Goal: Task Accomplishment & Management: Use online tool/utility

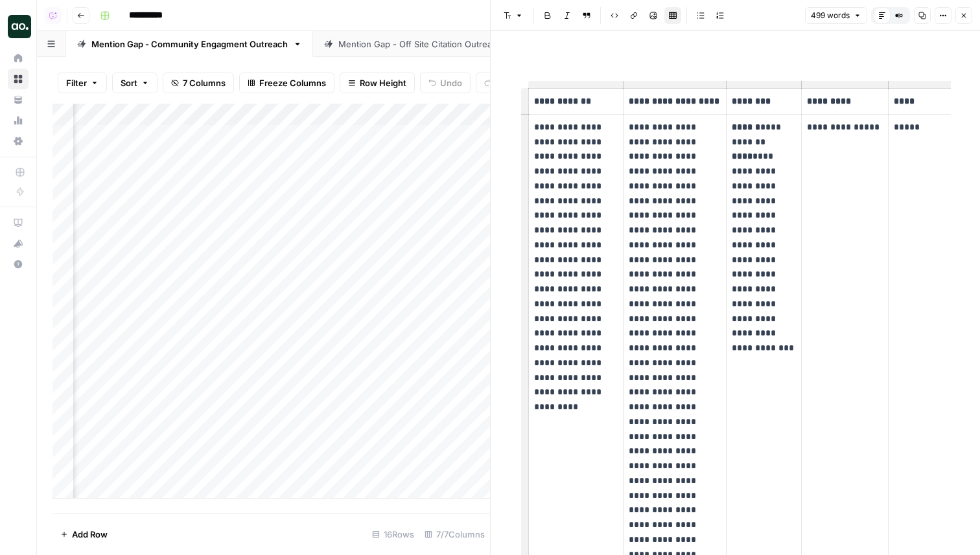
click at [358, 51] on link "Mention Gap - Off Site Citation Outreach" at bounding box center [420, 44] width 214 height 26
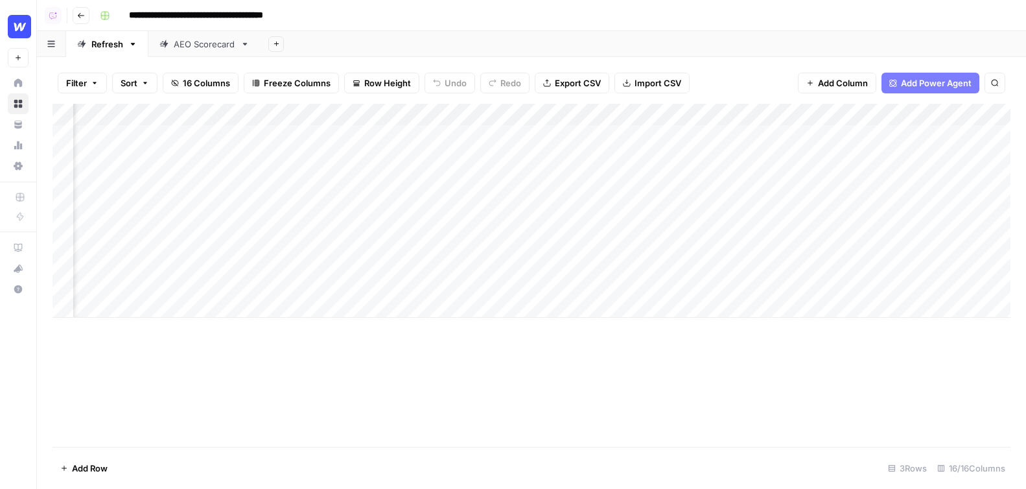
scroll to position [0, 461]
click at [579, 115] on div "Add Column" at bounding box center [531, 211] width 958 height 214
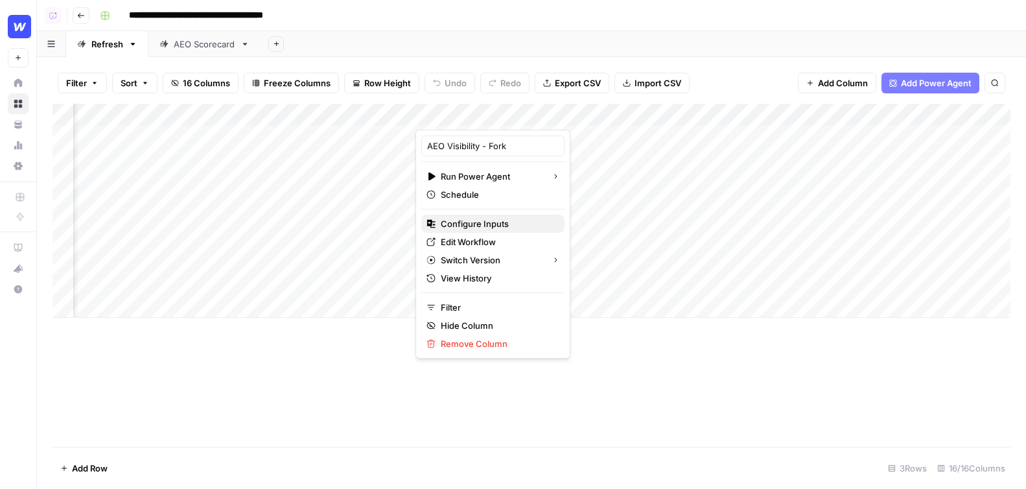
click at [481, 225] on span "Configure Inputs" at bounding box center [497, 223] width 113 height 13
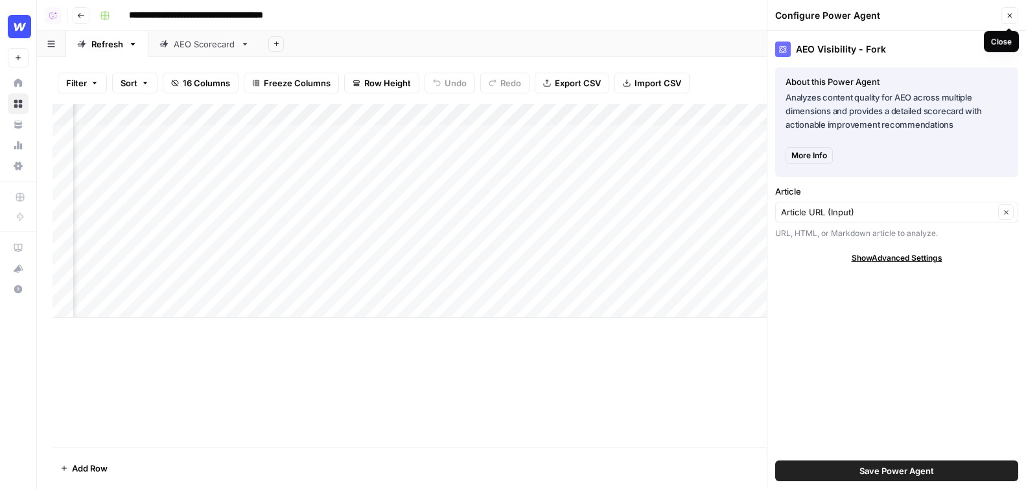
click at [680, 13] on icon "button" at bounding box center [1010, 16] width 8 height 8
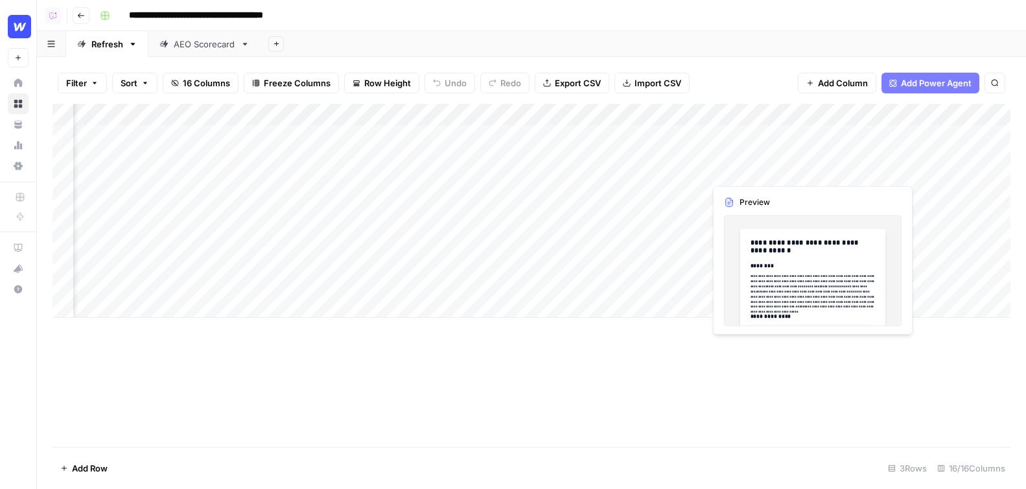
scroll to position [0, 398]
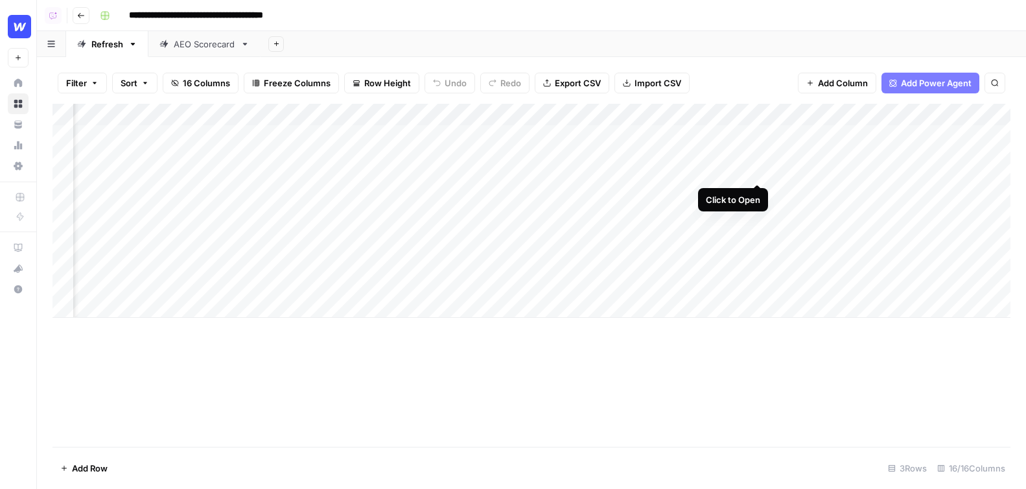
click at [680, 134] on div "Add Column" at bounding box center [531, 211] width 958 height 214
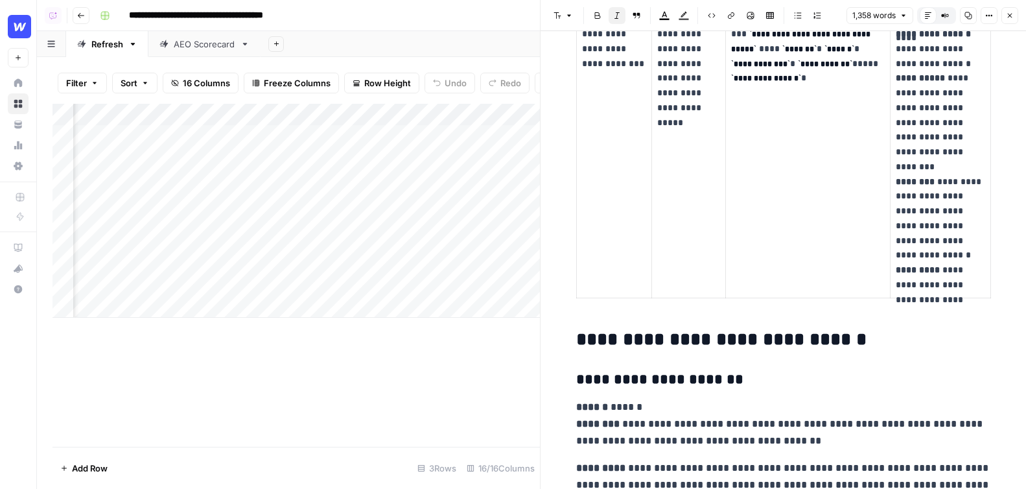
scroll to position [0, 987]
click at [680, 14] on icon "button" at bounding box center [1010, 16] width 5 height 5
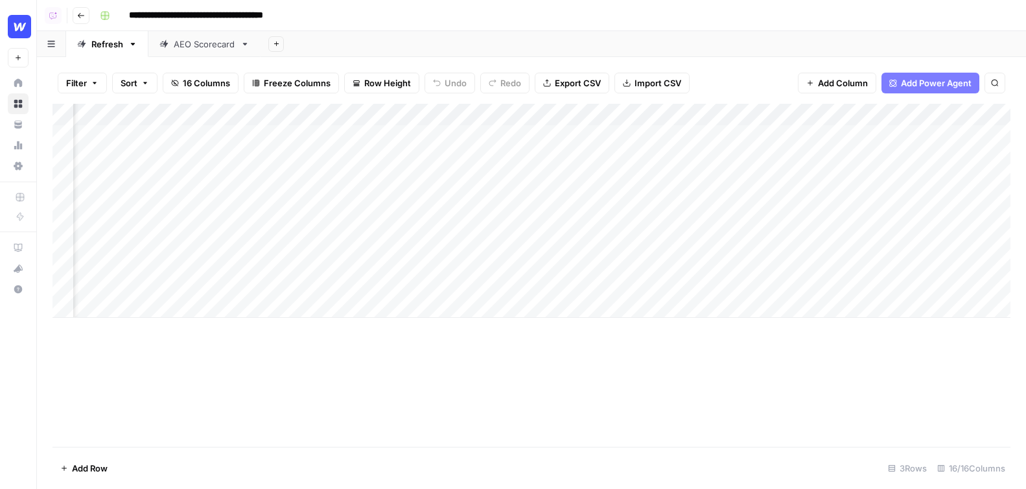
scroll to position [0, 921]
click at [582, 141] on div "Add Column" at bounding box center [531, 211] width 958 height 214
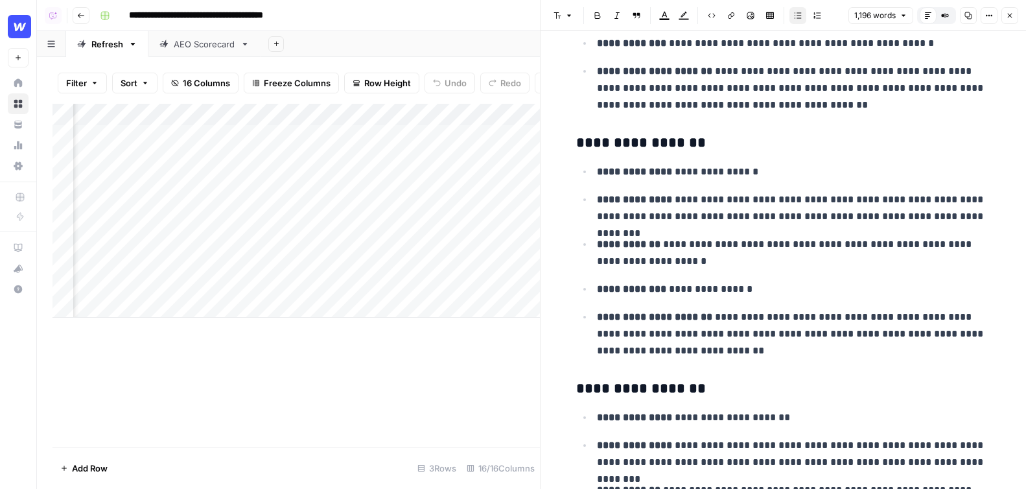
scroll to position [2324, 0]
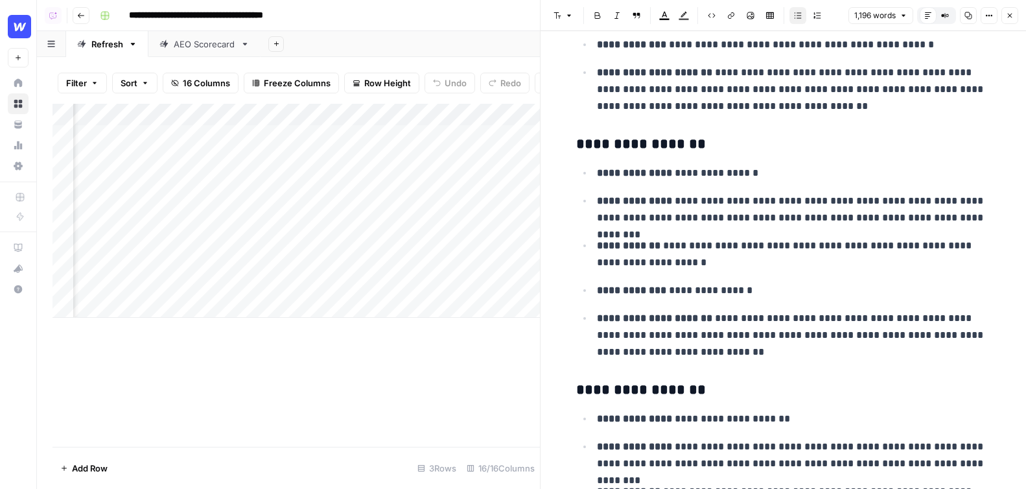
click at [680, 16] on icon "button" at bounding box center [1010, 16] width 5 height 5
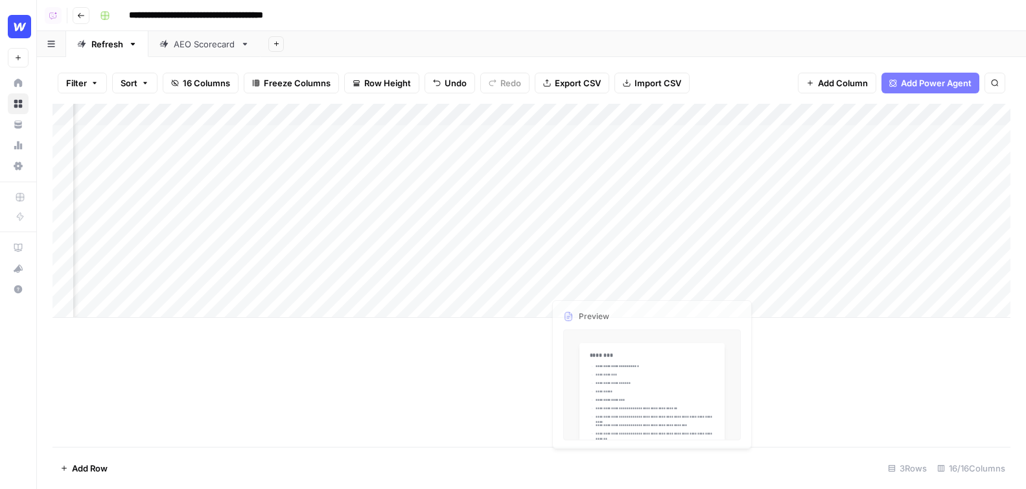
scroll to position [0, 1310]
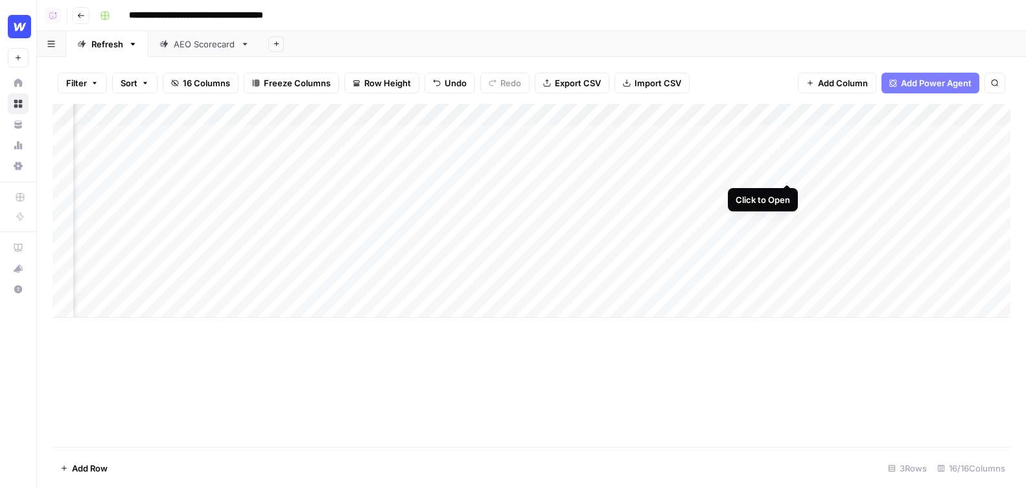
click at [680, 138] on div "Add Column" at bounding box center [531, 211] width 958 height 214
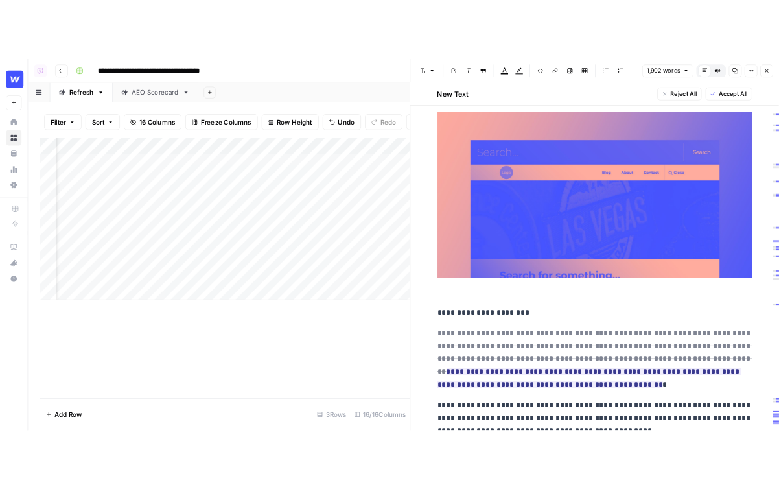
scroll to position [135, 0]
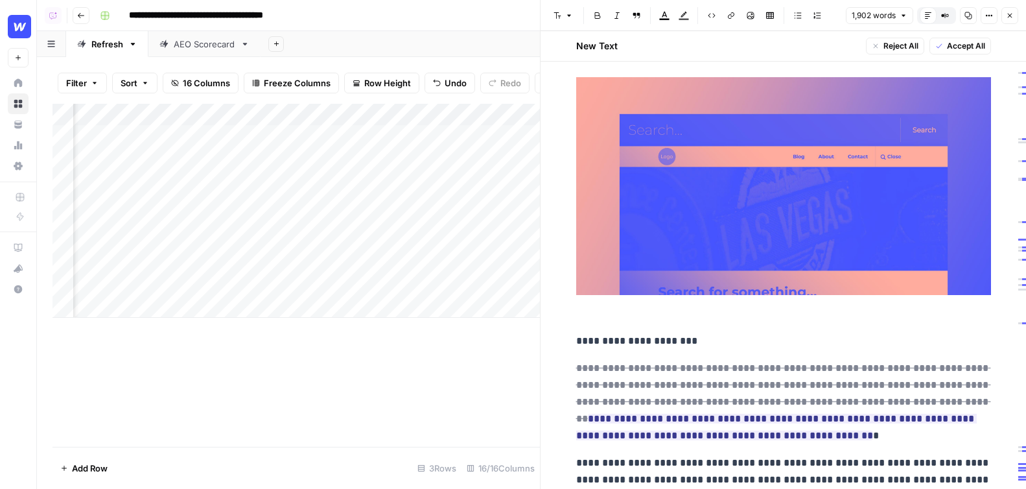
click at [680, 10] on button "Close" at bounding box center [1009, 15] width 17 height 17
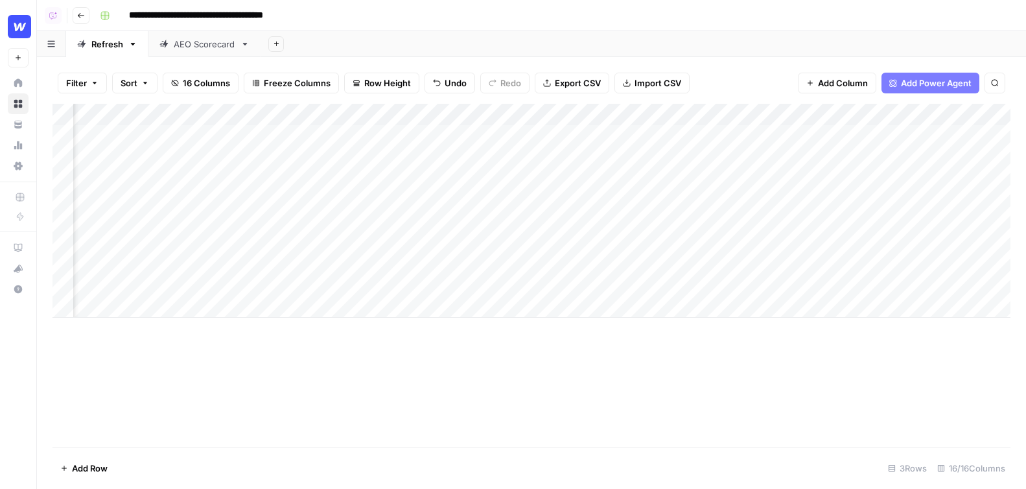
click at [680, 115] on div "Add Column" at bounding box center [531, 211] width 958 height 214
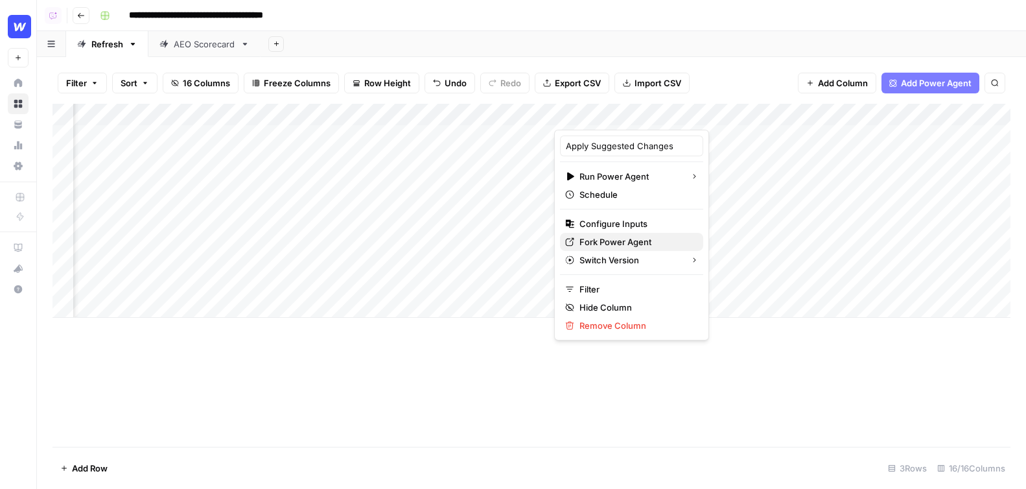
click at [623, 236] on span "Fork Power Agent" at bounding box center [635, 241] width 113 height 13
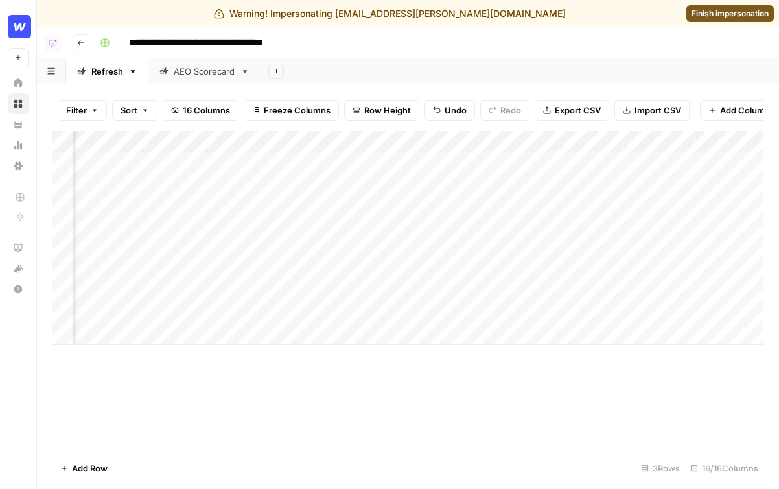
click at [680, 10] on span "Finish impersonation" at bounding box center [729, 14] width 77 height 12
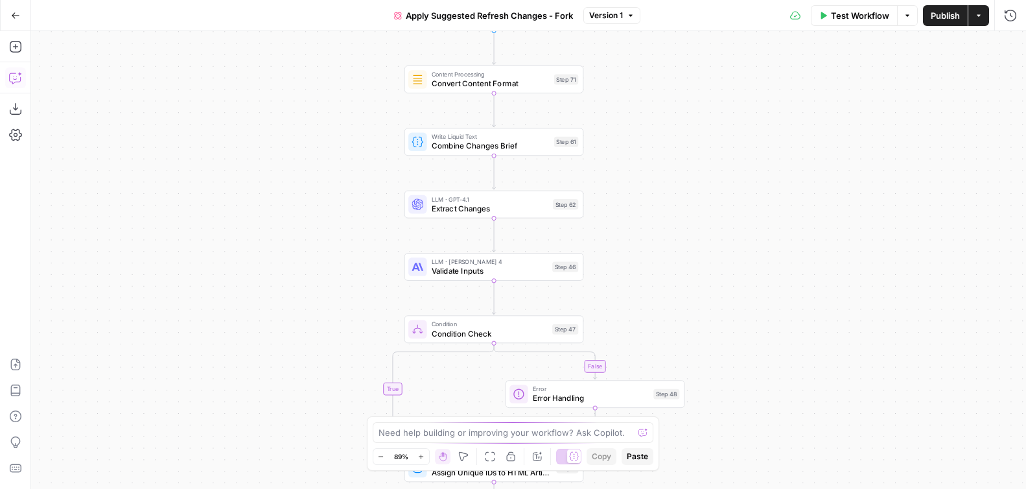
click at [20, 82] on icon "button" at bounding box center [15, 77] width 13 height 13
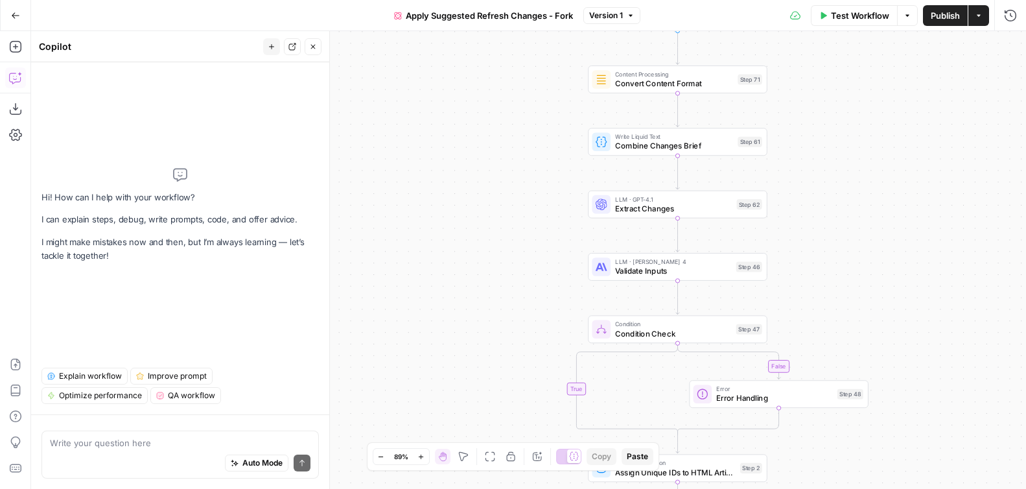
click at [97, 376] on span "Explain workflow" at bounding box center [90, 376] width 63 height 12
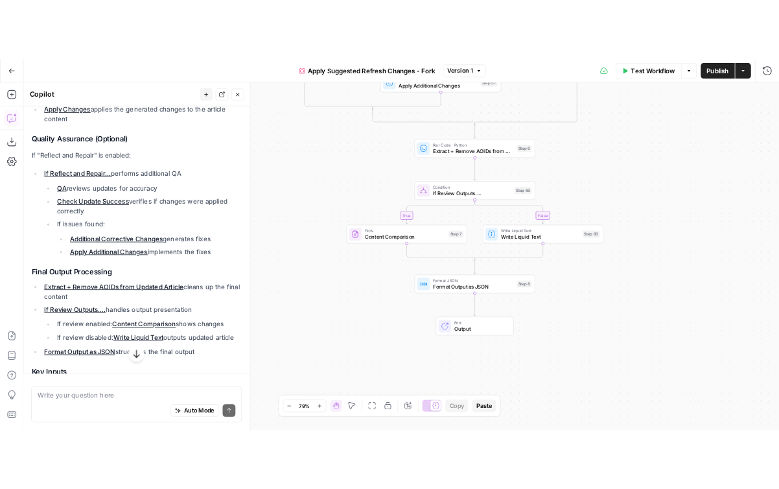
scroll to position [588, 0]
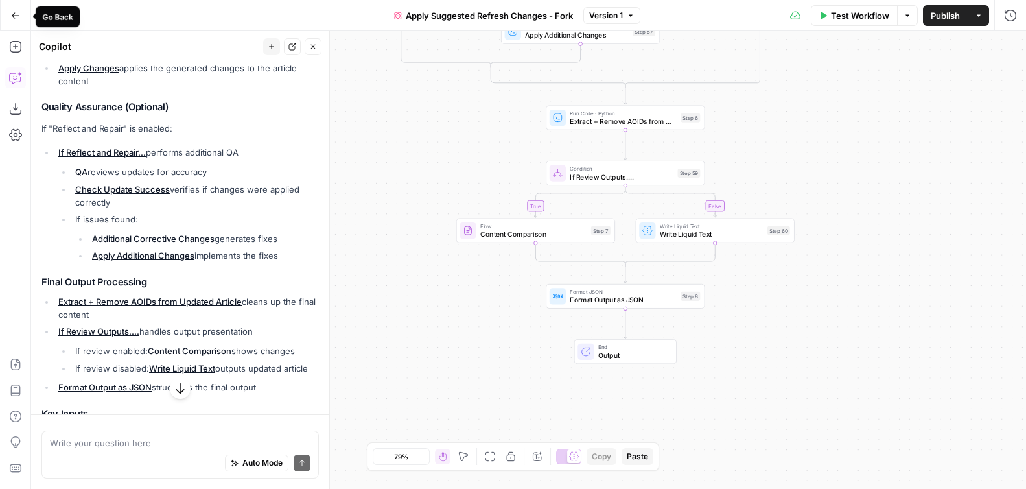
click at [18, 19] on icon "button" at bounding box center [15, 15] width 9 height 9
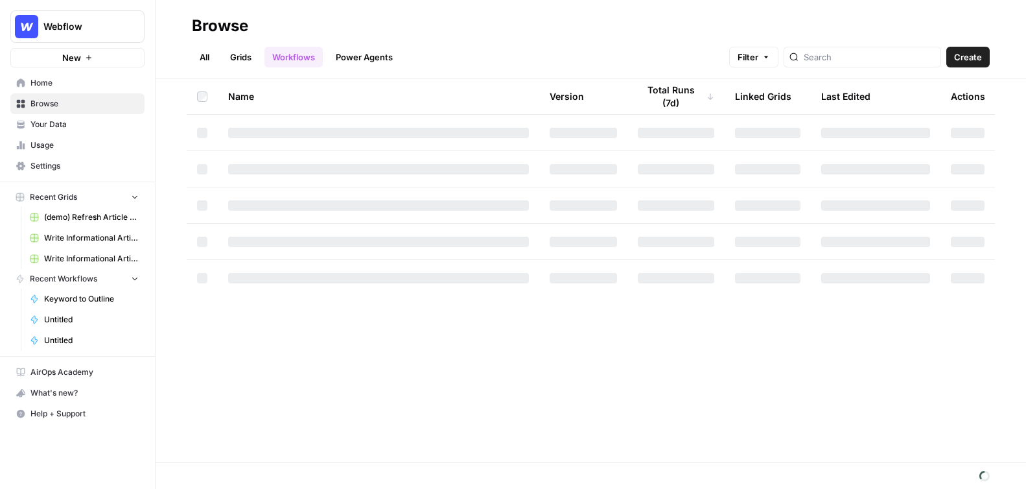
click at [253, 56] on link "Grids" at bounding box center [240, 57] width 37 height 21
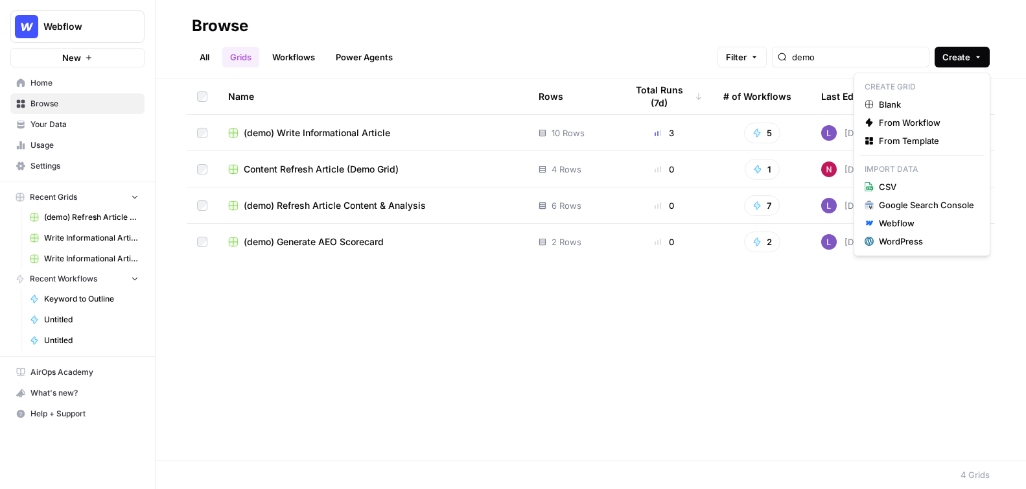
click at [952, 50] on button "Create" at bounding box center [961, 57] width 55 height 21
click at [919, 137] on span "From Template" at bounding box center [926, 140] width 95 height 13
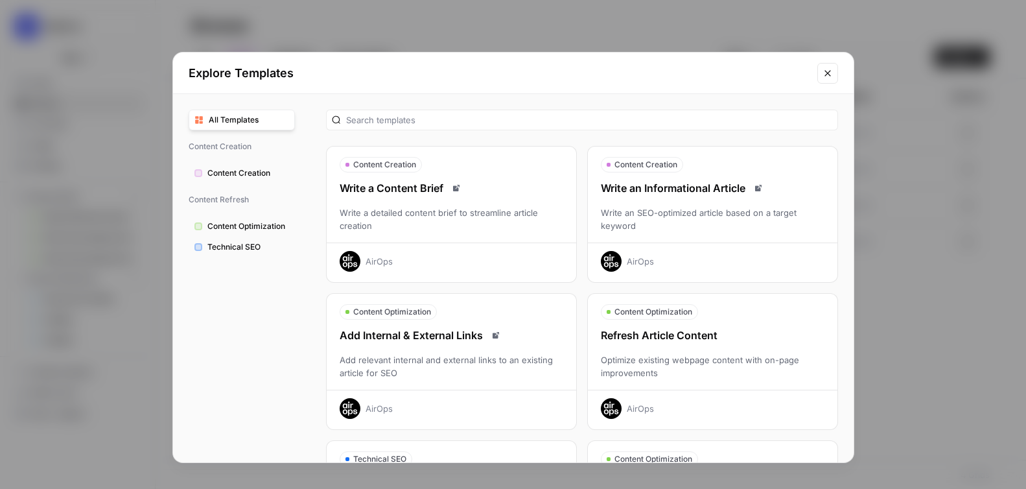
click at [702, 357] on div "Optimize existing webpage content with on-page improvements" at bounding box center [712, 366] width 249 height 26
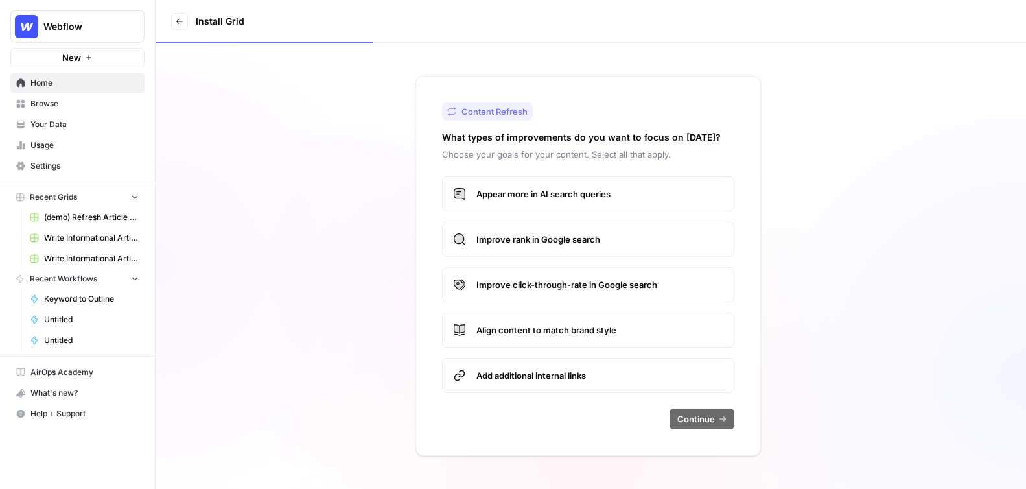
click at [592, 295] on label "Improve click-through-rate in Google search" at bounding box center [588, 284] width 292 height 35
click at [570, 277] on label "Improve click-through-rate in Google search" at bounding box center [588, 284] width 292 height 35
click at [628, 189] on span "Appear more in AI search queries" at bounding box center [599, 193] width 247 height 13
click at [704, 426] on button "Continue" at bounding box center [701, 418] width 65 height 21
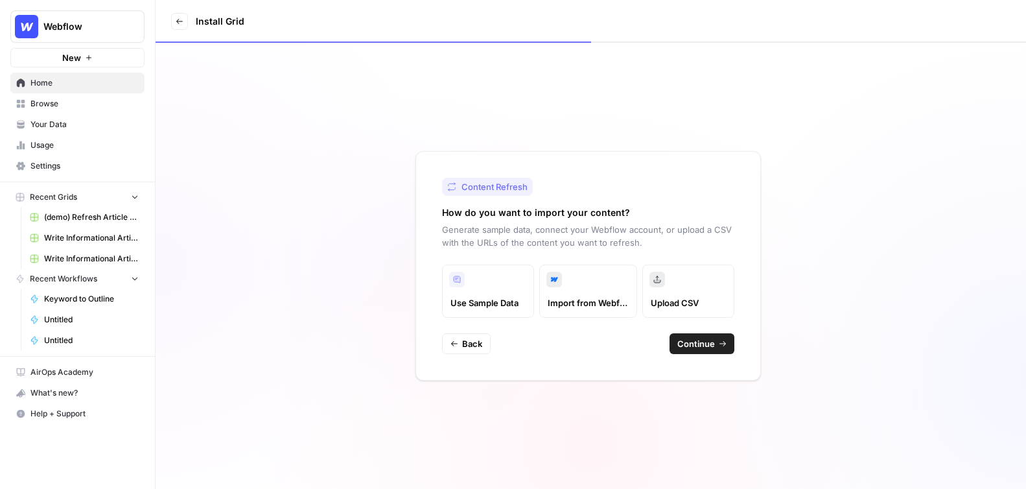
click at [700, 347] on span "Continue" at bounding box center [696, 343] width 38 height 13
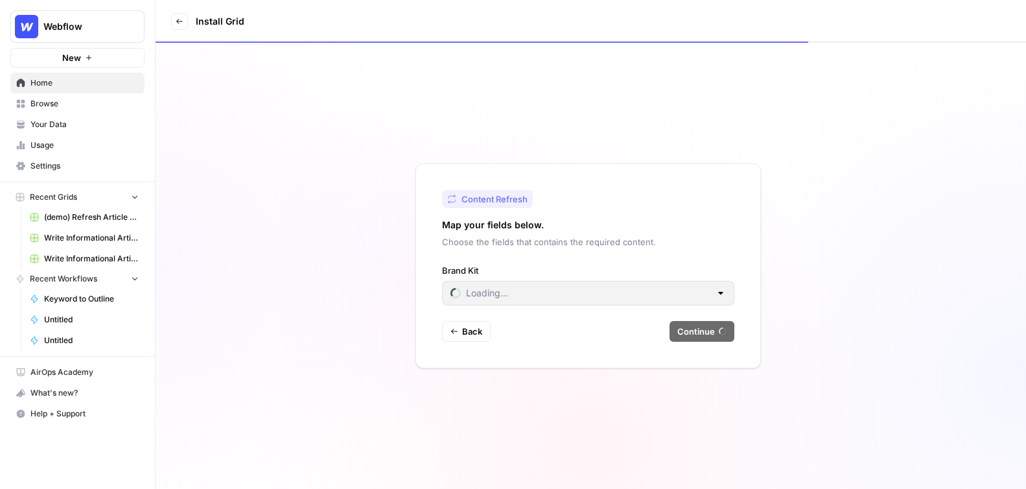
type input "Cluby"
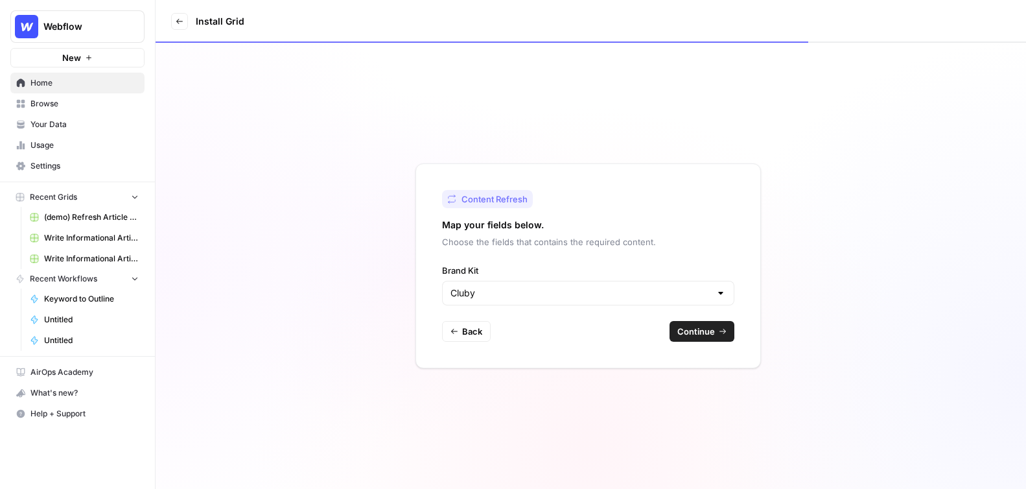
click at [697, 332] on span "Continue" at bounding box center [696, 331] width 38 height 13
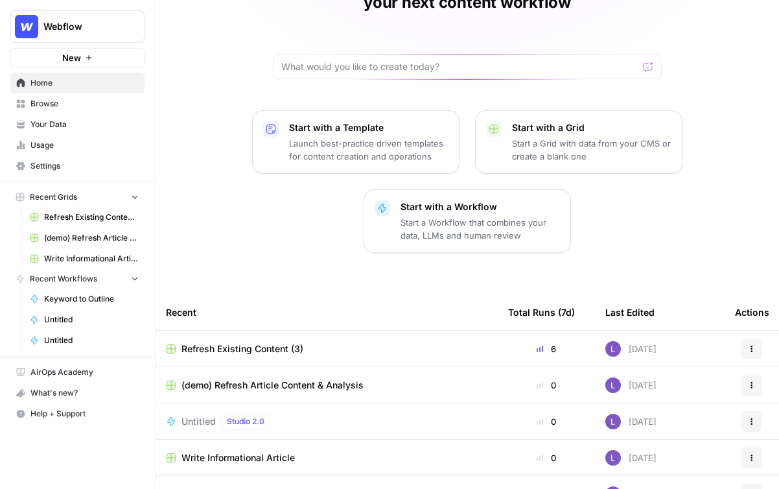
scroll to position [187, 0]
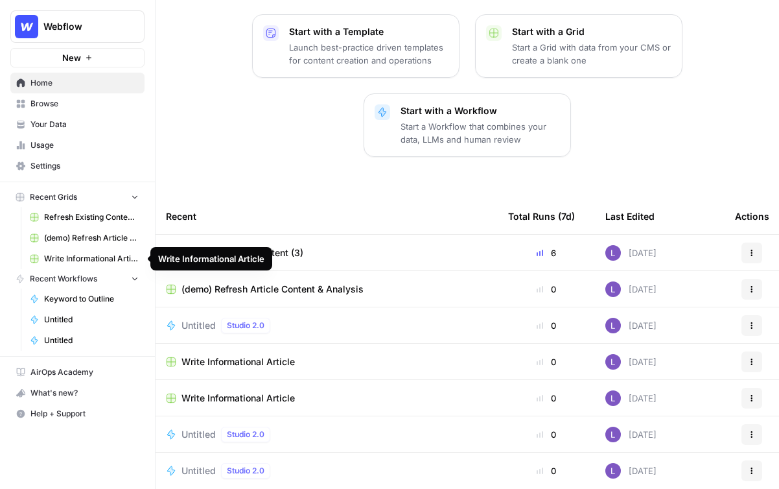
click at [65, 106] on span "Browse" at bounding box center [84, 104] width 108 height 12
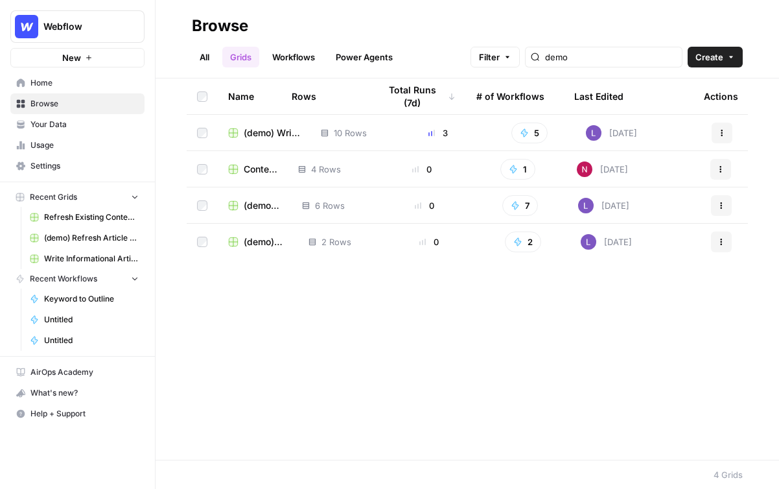
click at [266, 130] on span "(demo) Write Informational Article" at bounding box center [272, 132] width 56 height 13
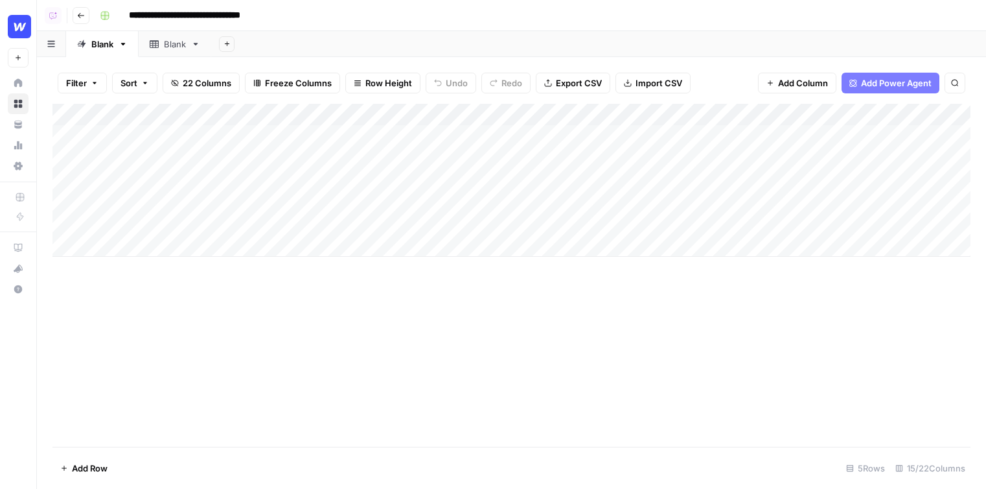
click at [347, 116] on div "Add Column" at bounding box center [511, 180] width 918 height 153
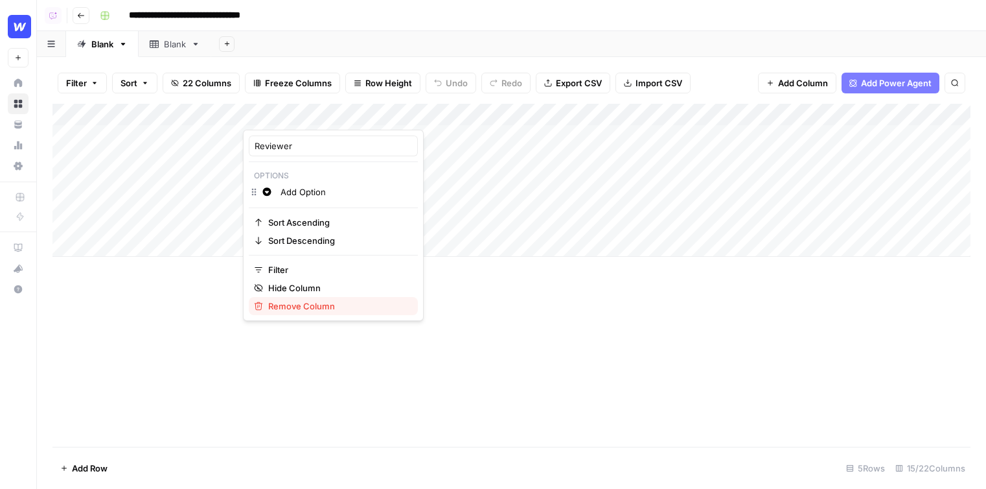
click at [288, 305] on span "Remove Column" at bounding box center [337, 305] width 139 height 13
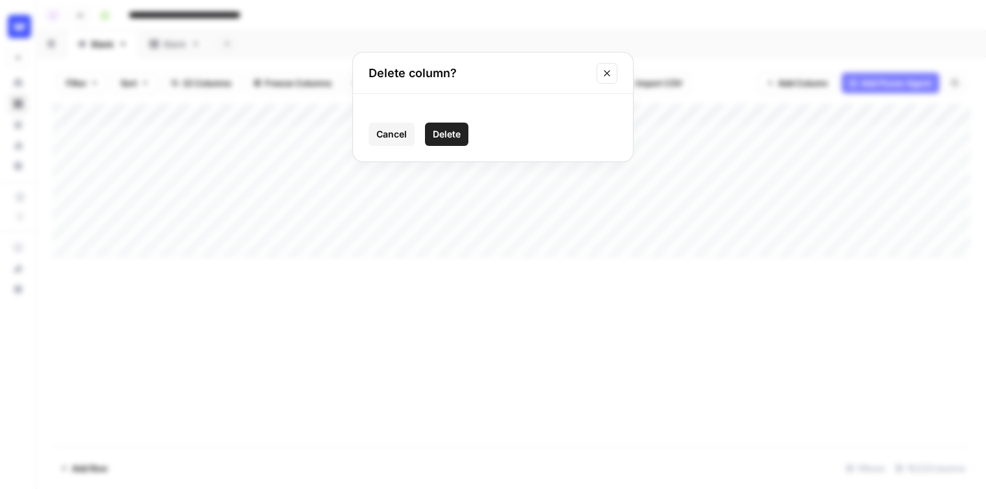
click at [445, 139] on span "Delete" at bounding box center [447, 134] width 28 height 13
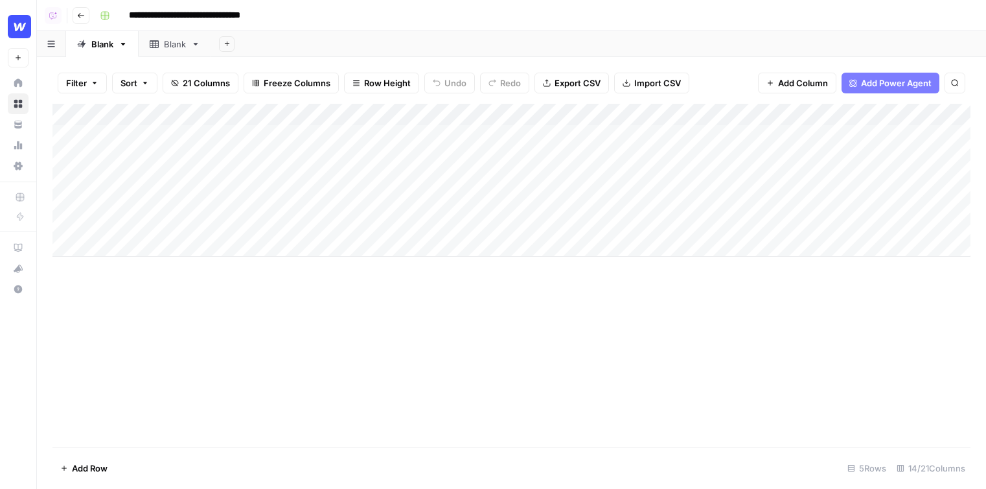
click at [309, 200] on div "Add Column" at bounding box center [511, 180] width 918 height 153
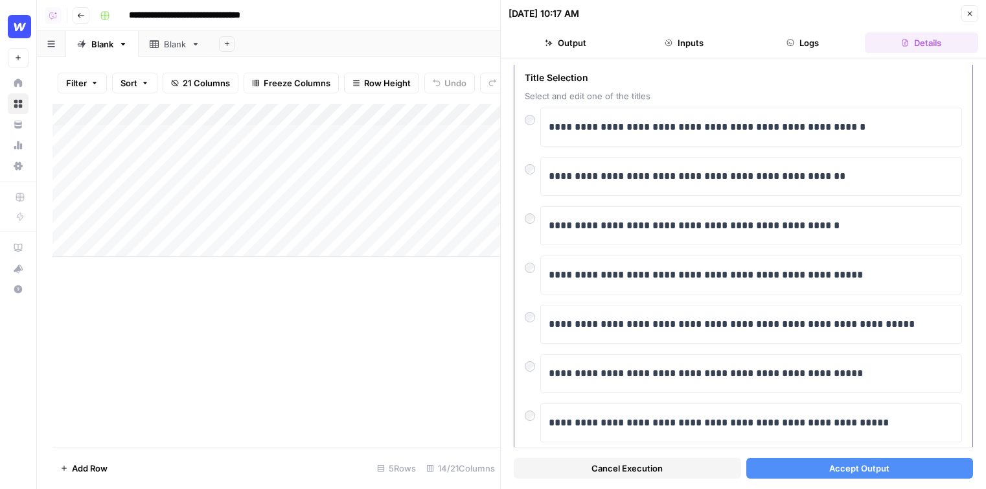
scroll to position [53, 0]
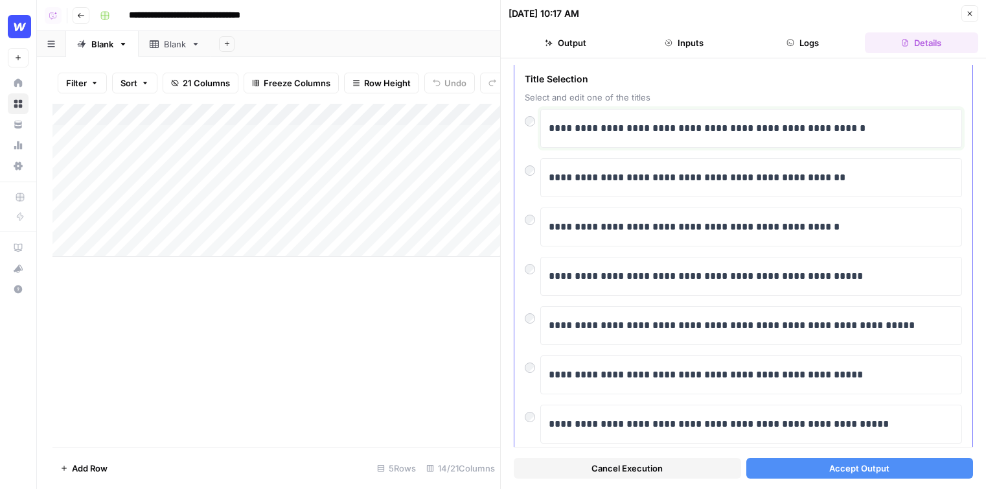
drag, startPoint x: 877, startPoint y: 131, endPoint x: 560, endPoint y: 118, distance: 317.1
click at [560, 118] on div "**********" at bounding box center [751, 128] width 405 height 27
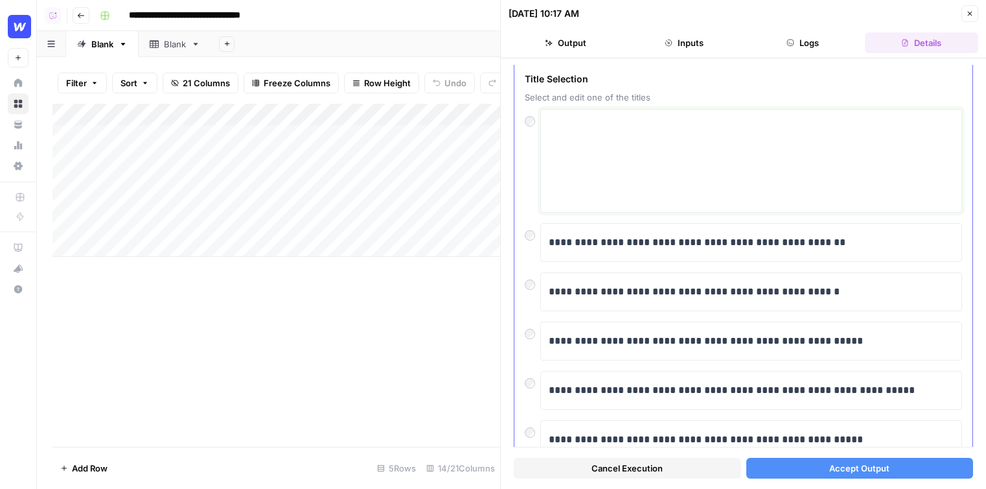
click at [623, 179] on textarea at bounding box center [751, 161] width 405 height 92
click at [605, 260] on div "**********" at bounding box center [751, 242] width 422 height 39
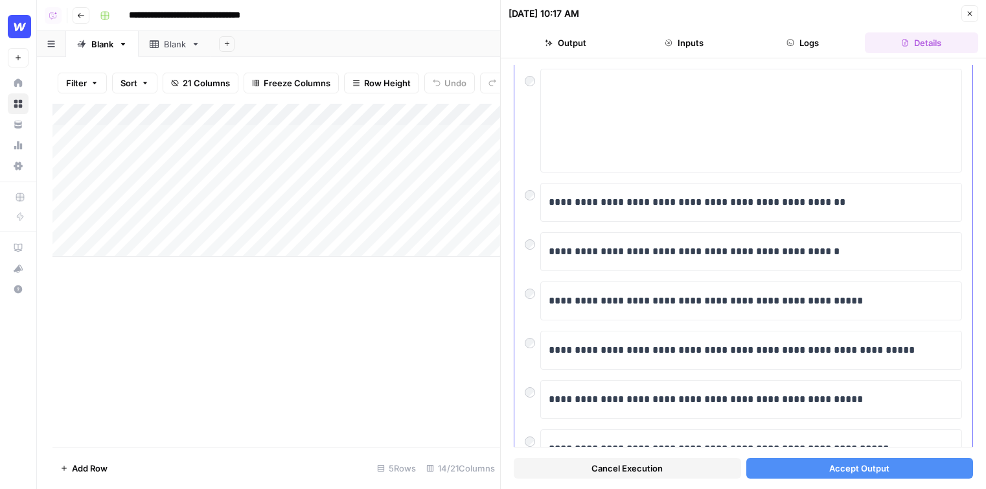
scroll to position [23, 0]
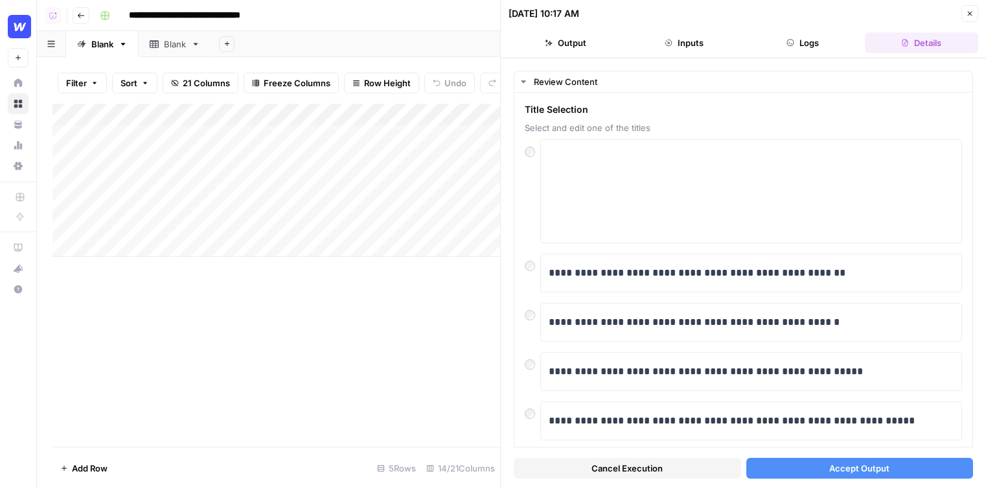
click at [778, 13] on icon "button" at bounding box center [970, 14] width 8 height 8
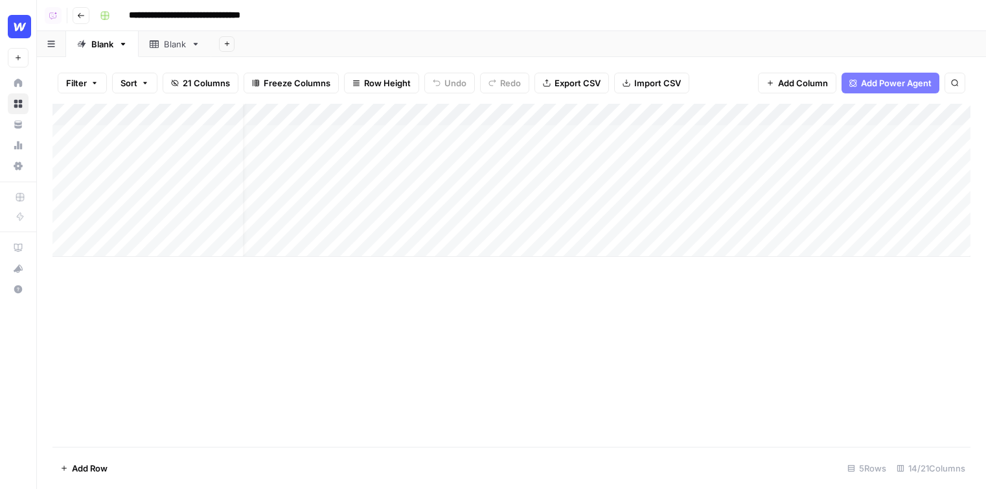
scroll to position [0, 23]
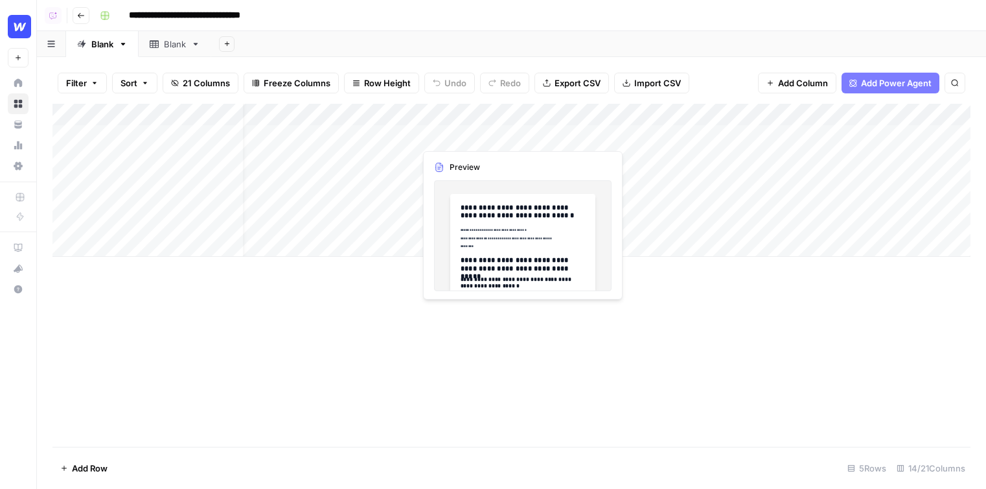
click at [475, 143] on div "Add Column" at bounding box center [511, 180] width 918 height 153
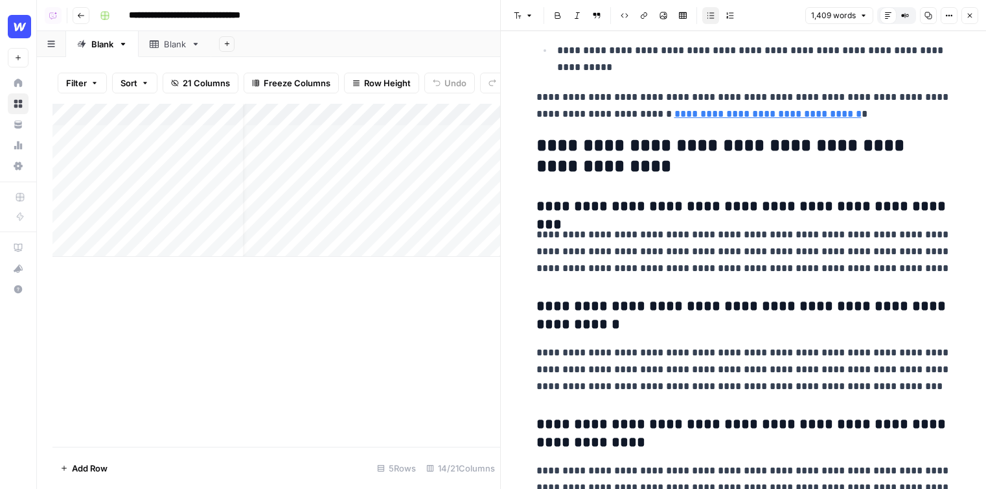
scroll to position [5890, 0]
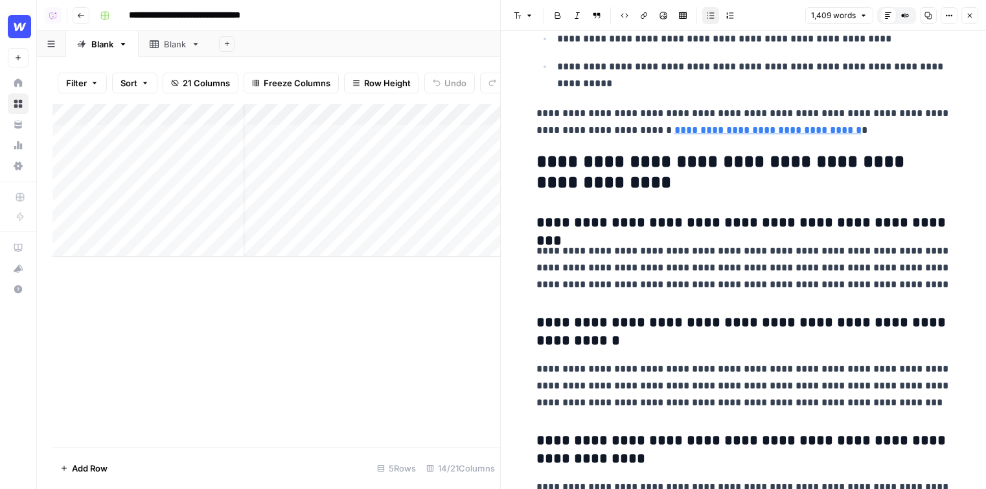
click at [778, 17] on button "Close" at bounding box center [970, 15] width 17 height 17
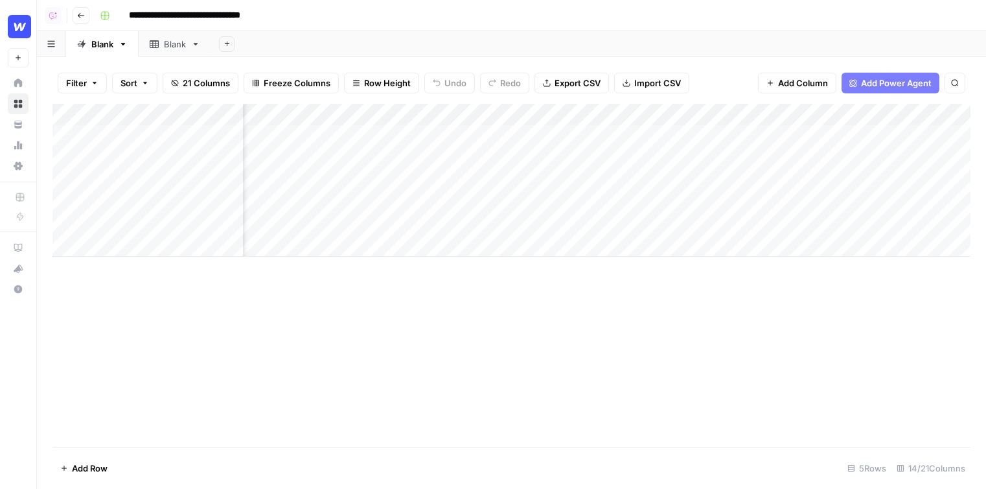
scroll to position [0, 194]
click at [587, 118] on div "Add Column" at bounding box center [511, 180] width 918 height 153
click at [540, 220] on span "Hide Column" at bounding box center [559, 223] width 113 height 13
click at [471, 115] on div "Add Column" at bounding box center [511, 180] width 918 height 153
click at [428, 217] on span "Hide Column" at bounding box center [442, 223] width 113 height 13
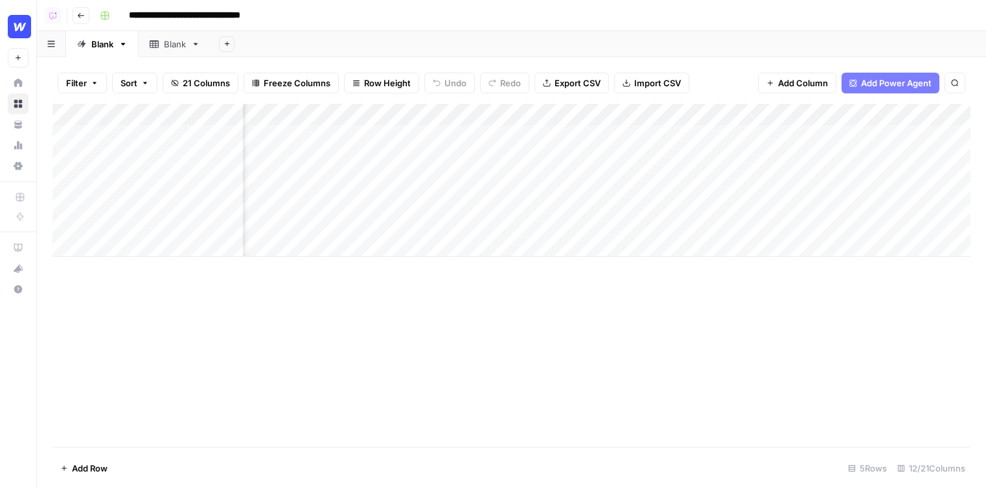
scroll to position [0, 224]
click at [551, 141] on div "Add Column" at bounding box center [511, 180] width 918 height 153
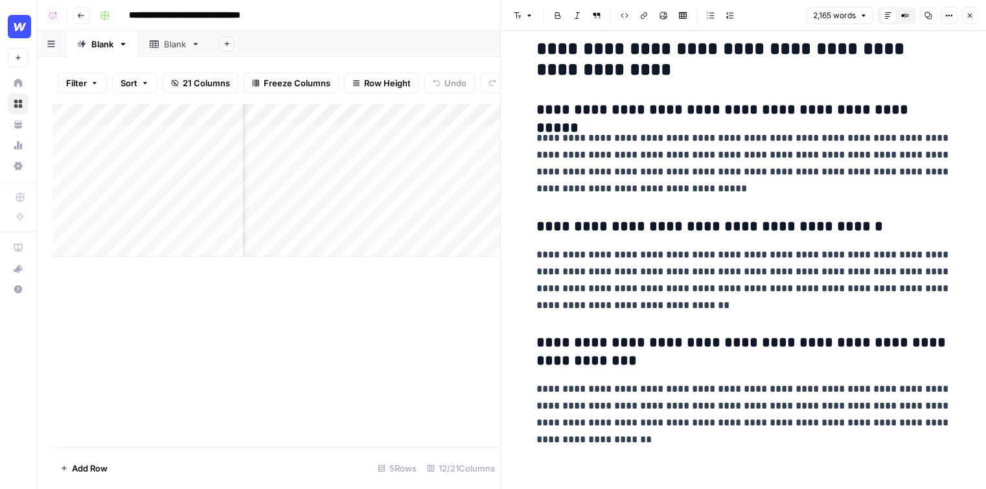
scroll to position [6087, 0]
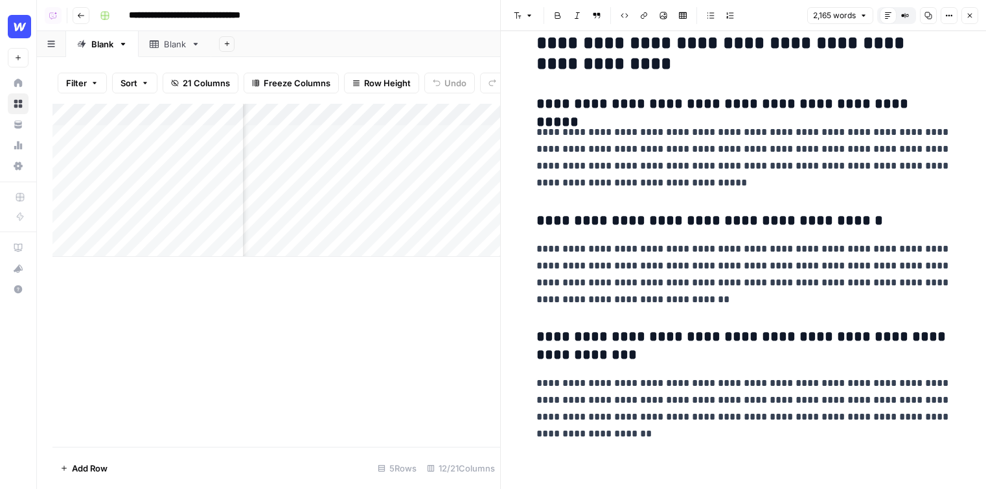
click at [778, 10] on button "Close" at bounding box center [970, 15] width 17 height 17
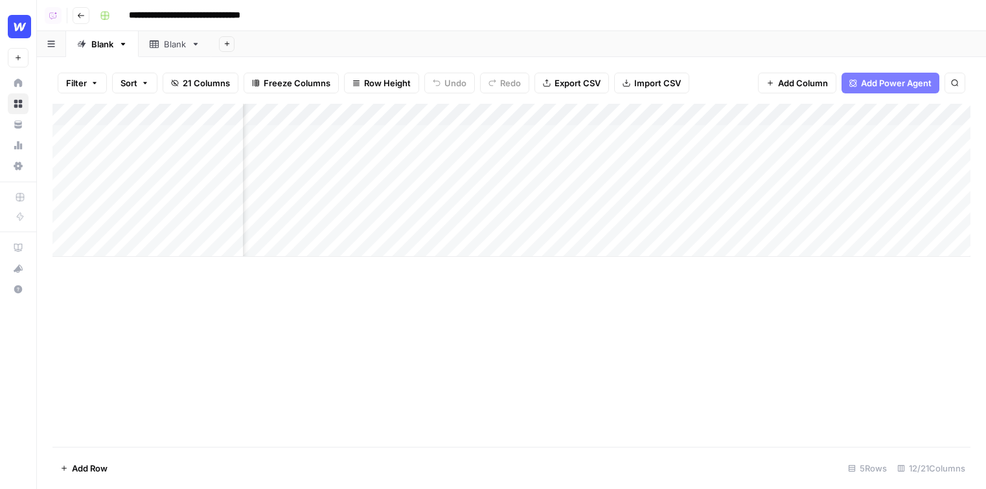
scroll to position [0, 404]
click at [778, 84] on span "Add Power Agent" at bounding box center [896, 82] width 71 height 13
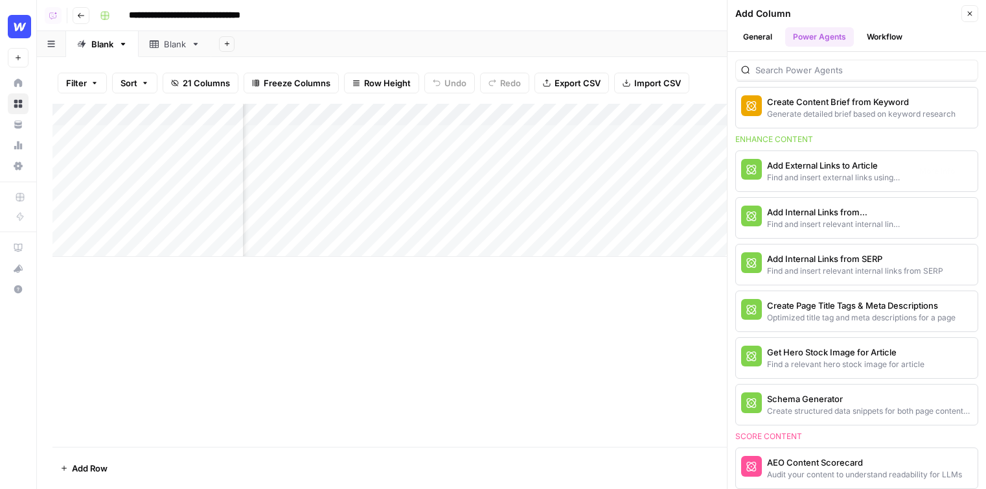
scroll to position [266, 0]
drag, startPoint x: 739, startPoint y: 143, endPoint x: 822, endPoint y: 143, distance: 82.9
click at [778, 143] on div "Enhance content" at bounding box center [856, 139] width 243 height 12
click at [778, 177] on div "Find and insert external links using deep research" at bounding box center [835, 177] width 136 height 12
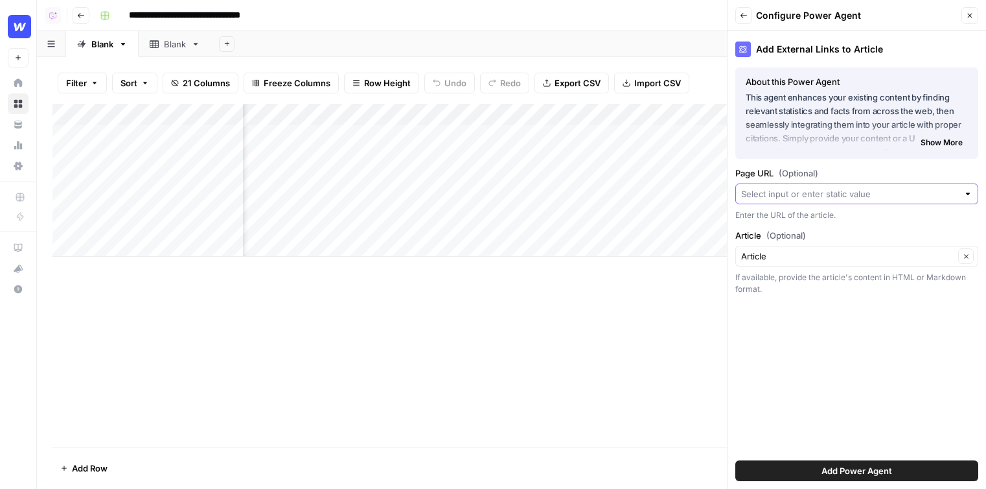
click at [778, 197] on input "Page URL (Optional)" at bounding box center [849, 193] width 217 height 13
click at [778, 175] on span "(Optional)" at bounding box center [799, 173] width 40 height 13
click at [778, 187] on input "Page URL (Optional)" at bounding box center [849, 193] width 217 height 13
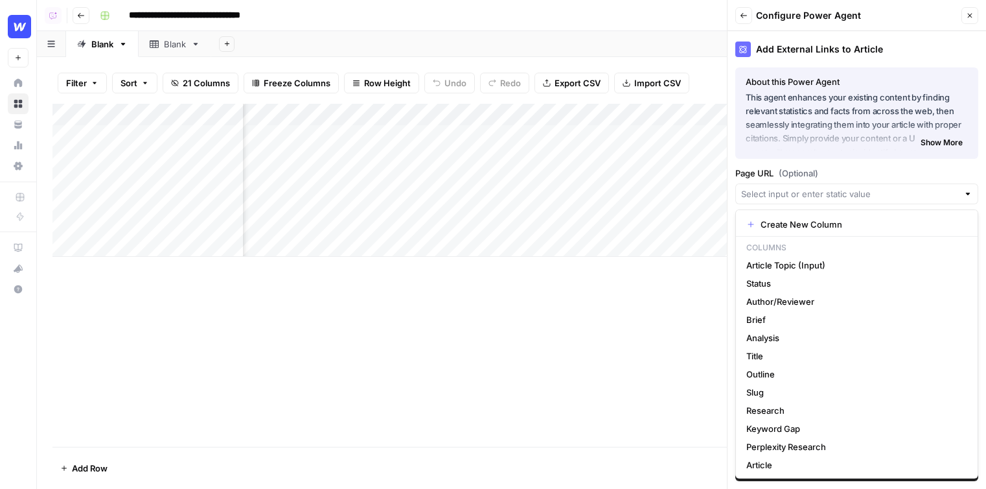
click at [778, 163] on div "Add External Links to Article About this Power Agent This agent enhances your e…" at bounding box center [857, 259] width 259 height 457
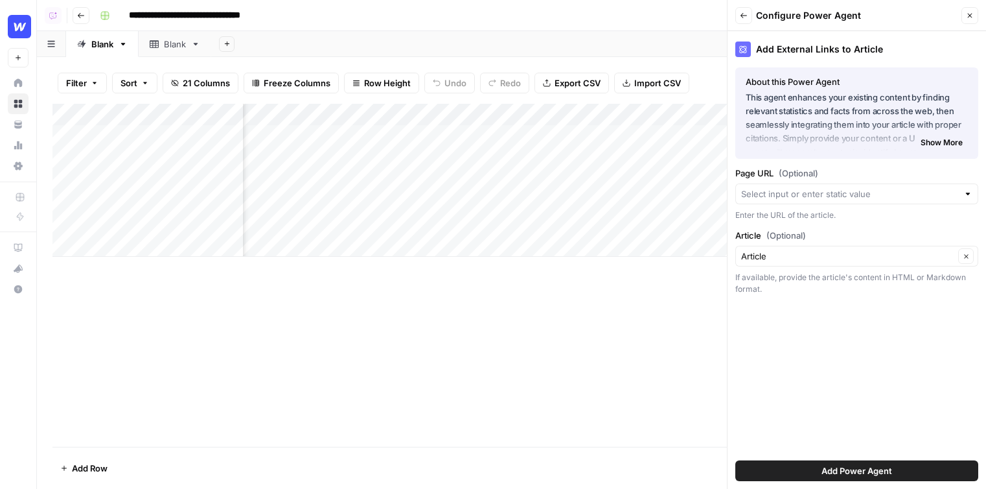
click at [778, 474] on span "Add Power Agent" at bounding box center [857, 470] width 71 height 13
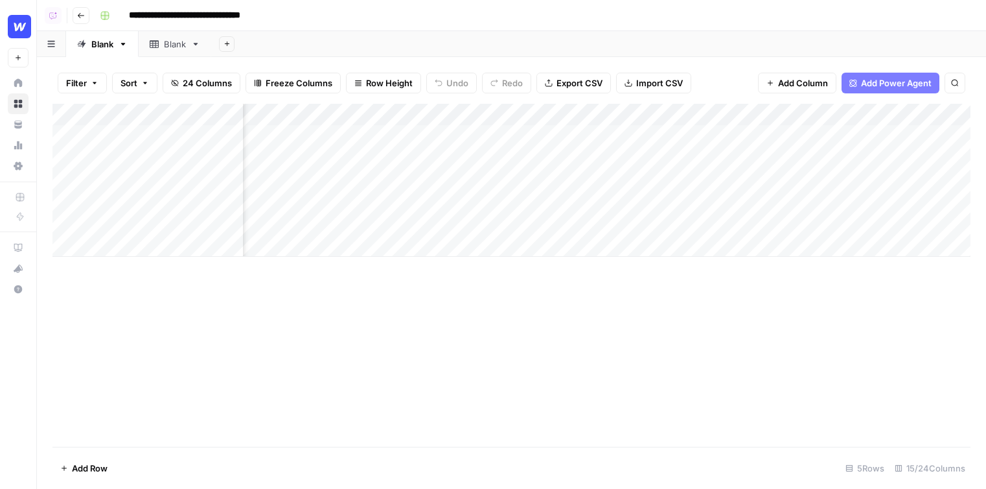
scroll to position [0, 976]
click at [672, 116] on div "Add Column" at bounding box center [511, 180] width 918 height 153
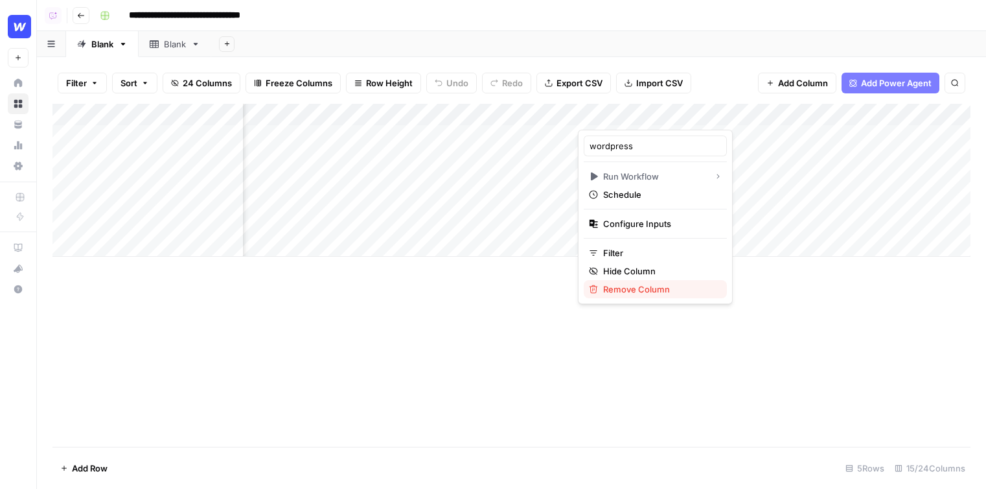
click at [640, 286] on span "Remove Column" at bounding box center [659, 289] width 113 height 13
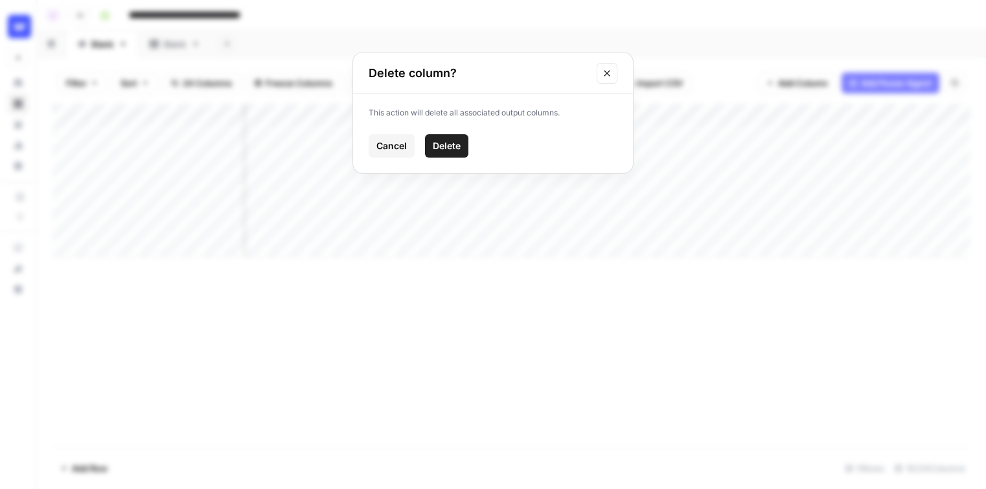
click at [439, 150] on span "Delete" at bounding box center [447, 145] width 28 height 13
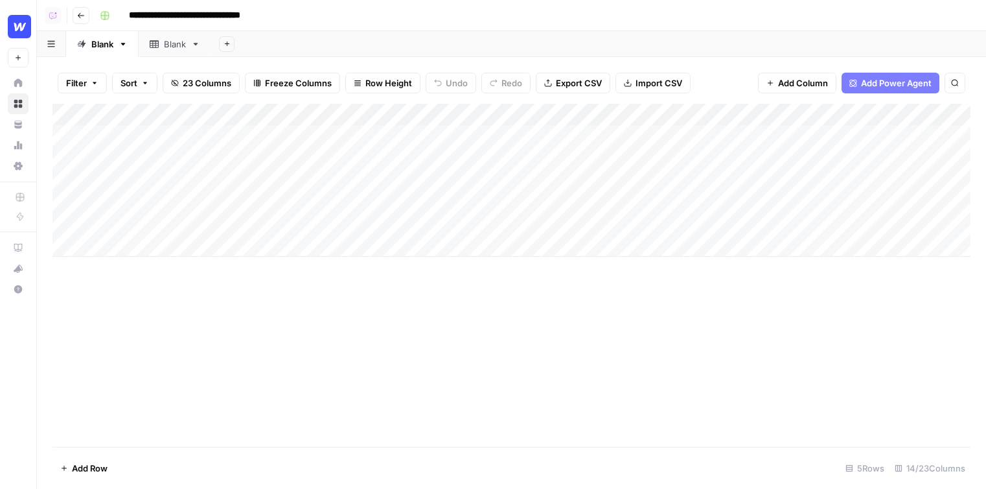
scroll to position [0, 0]
click at [83, 21] on button "Go back" at bounding box center [81, 15] width 17 height 17
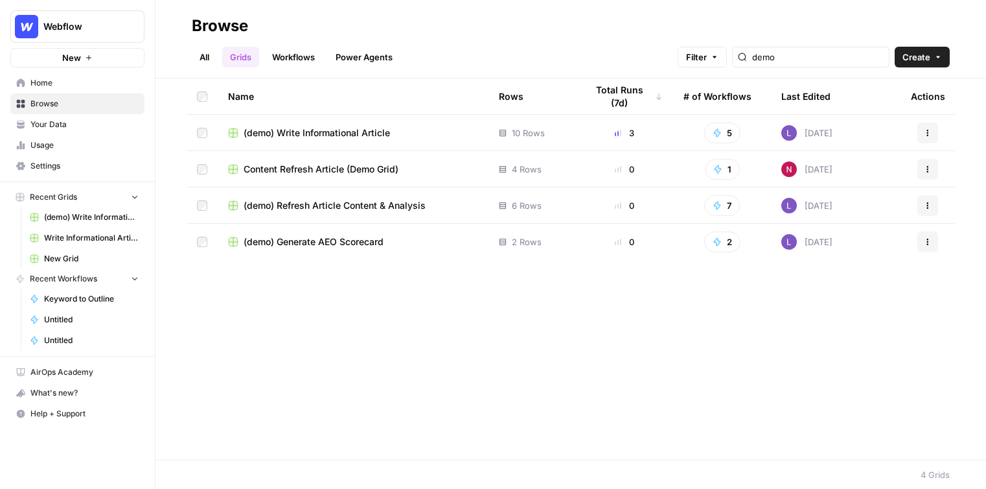
click at [249, 60] on link "Grids" at bounding box center [240, 57] width 37 height 21
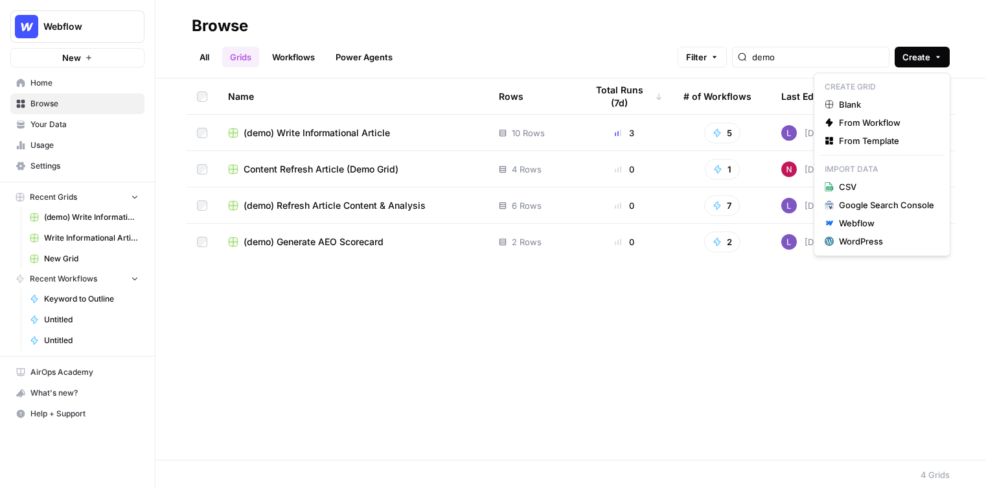
click at [778, 63] on button "Create" at bounding box center [922, 57] width 55 height 21
click at [778, 141] on span "From Template" at bounding box center [886, 140] width 95 height 13
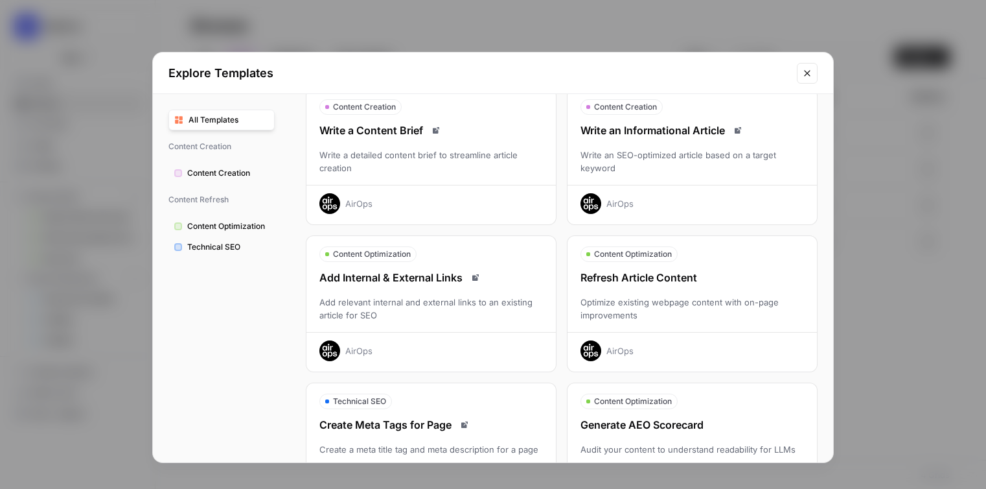
scroll to position [59, 0]
click at [689, 303] on div "Optimize existing webpage content with on-page improvements" at bounding box center [692, 307] width 249 height 26
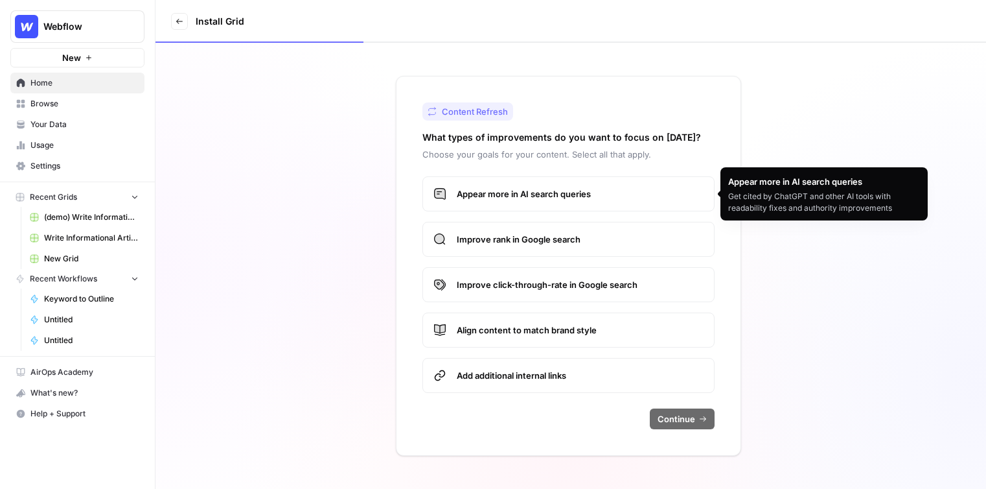
click at [559, 196] on span "Appear more in AI search queries" at bounding box center [580, 193] width 247 height 13
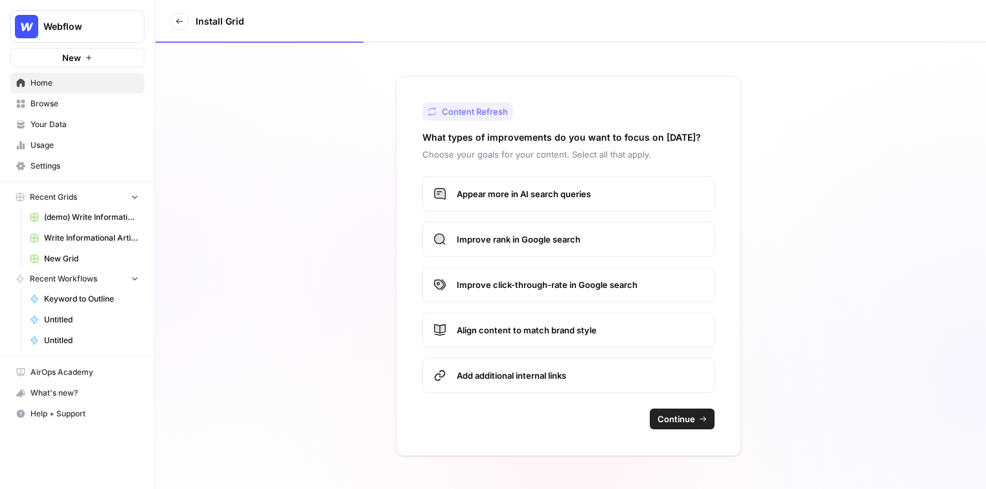
click at [711, 424] on button "Continue" at bounding box center [682, 418] width 65 height 21
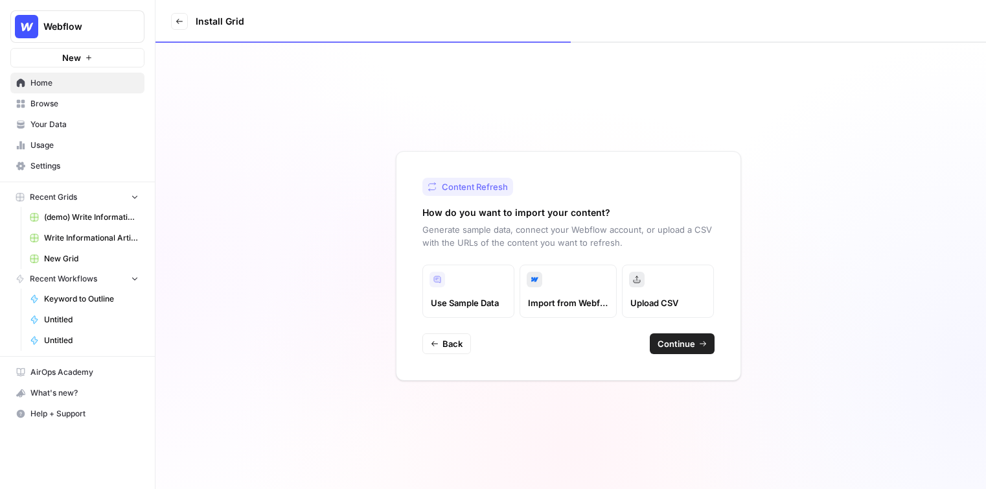
click at [696, 349] on button "Continue" at bounding box center [682, 343] width 65 height 21
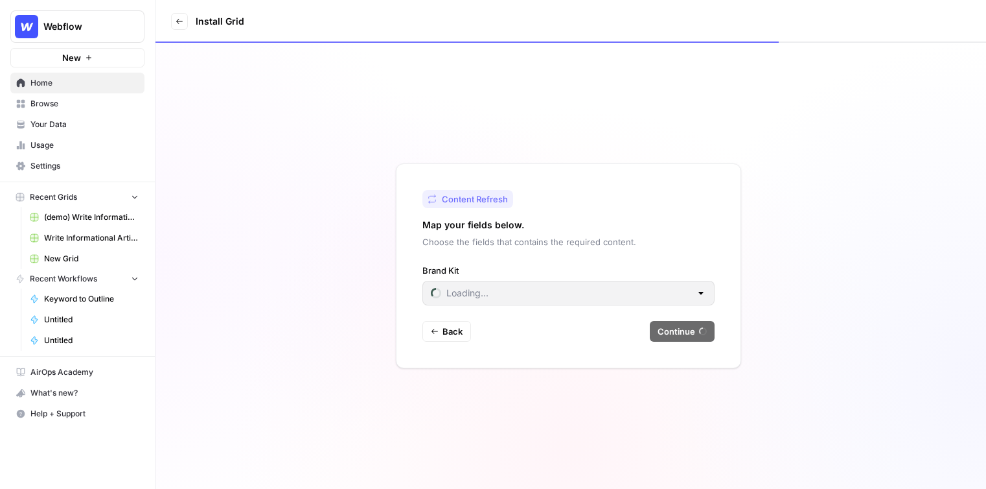
type input "Cluby"
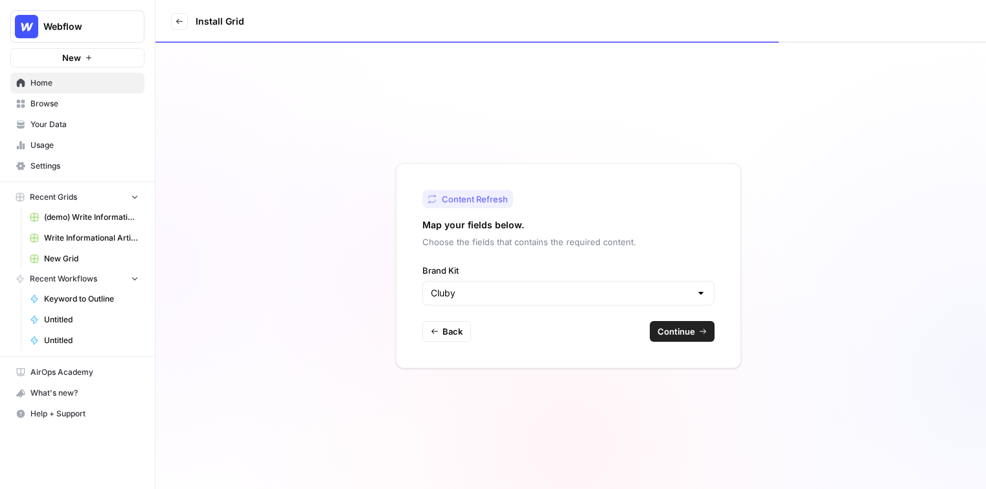
click at [680, 343] on div "Content Refresh Map your fields below. Choose the fields that contains the requ…" at bounding box center [568, 265] width 345 height 205
click at [686, 334] on span "Continue" at bounding box center [677, 331] width 38 height 13
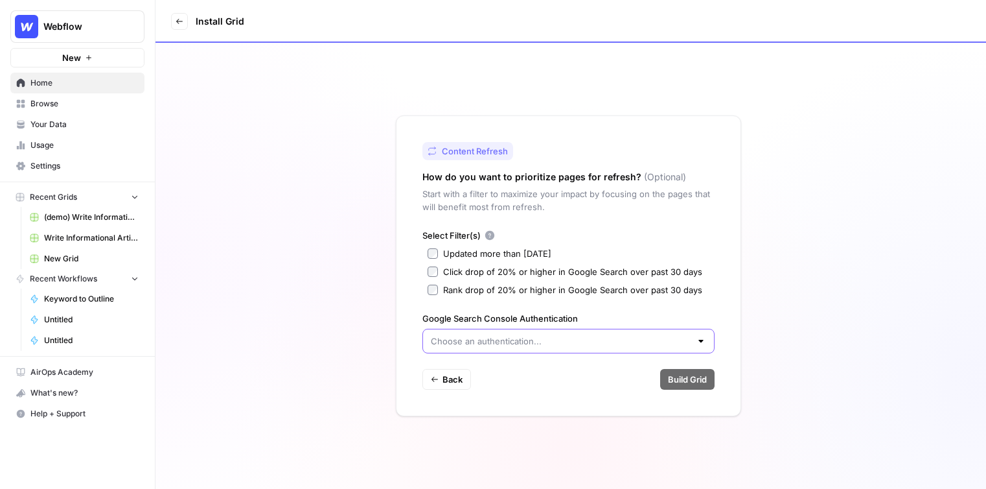
click at [463, 336] on input "Google Search Console Authentication" at bounding box center [561, 340] width 260 height 13
click at [733, 290] on div "Content Refresh How do you want to prioritize pages for refresh? (Optional) Sta…" at bounding box center [568, 265] width 345 height 301
click at [431, 259] on label "Updated more than 90 days ago" at bounding box center [569, 253] width 282 height 13
click at [435, 266] on label "Click drop of 20% or higher in Google Search over past 30 days" at bounding box center [569, 271] width 282 height 13
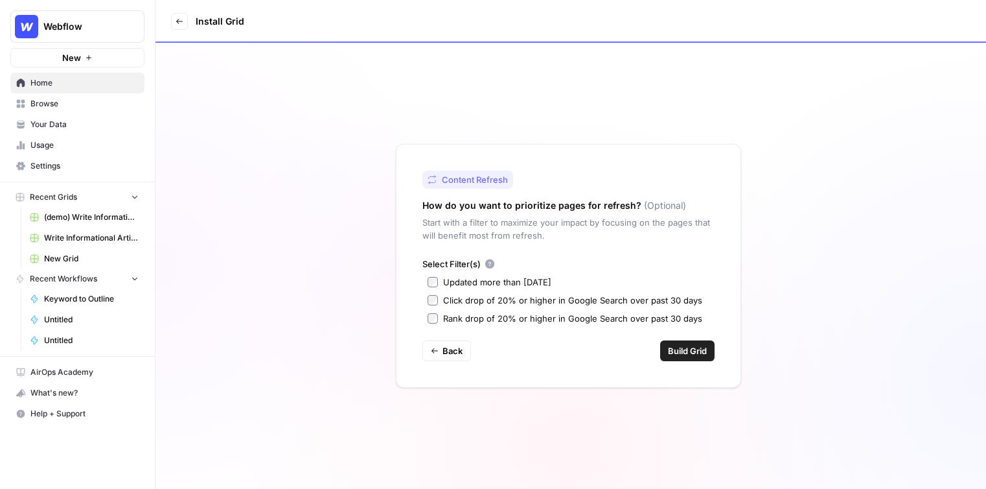
click at [681, 345] on span "Build Grid" at bounding box center [687, 350] width 39 height 13
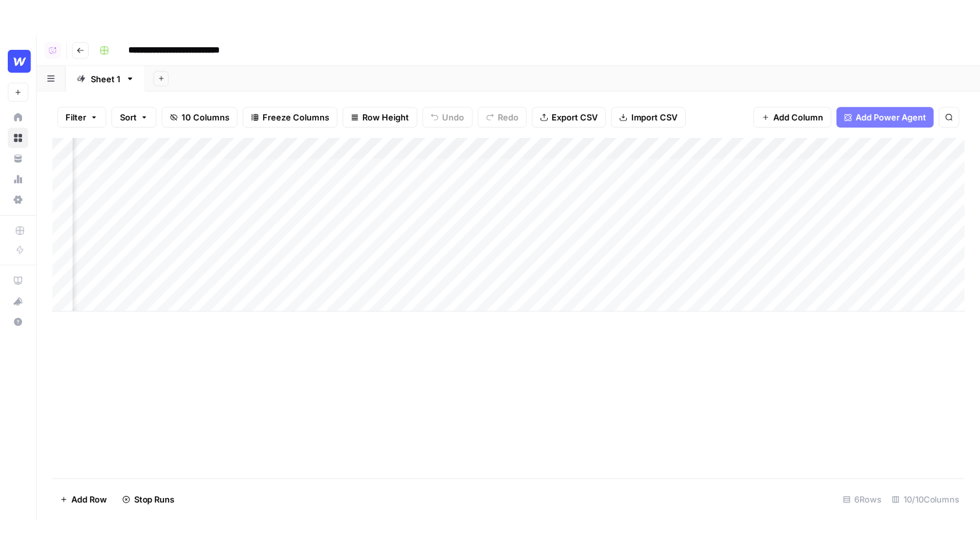
scroll to position [0, 341]
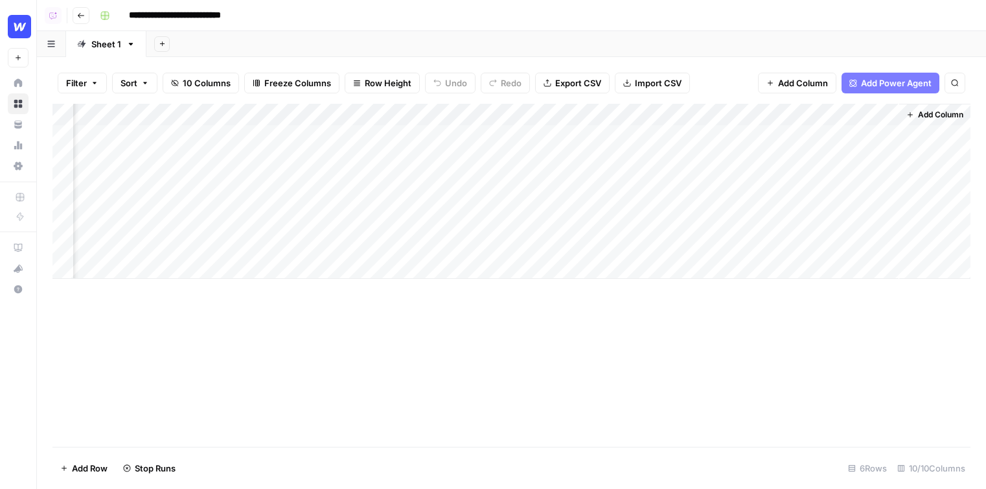
click at [520, 113] on div "Add Column" at bounding box center [511, 191] width 918 height 175
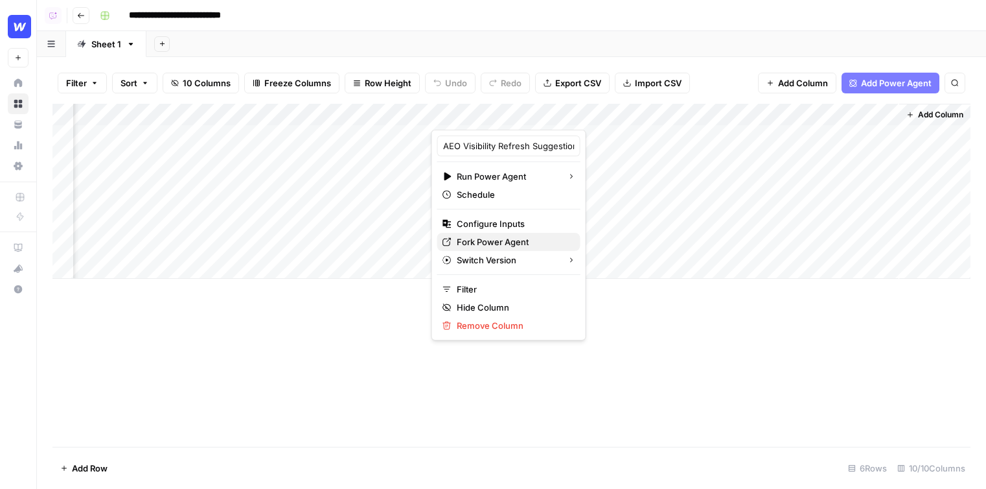
click at [476, 240] on span "Fork Power Agent" at bounding box center [513, 241] width 113 height 13
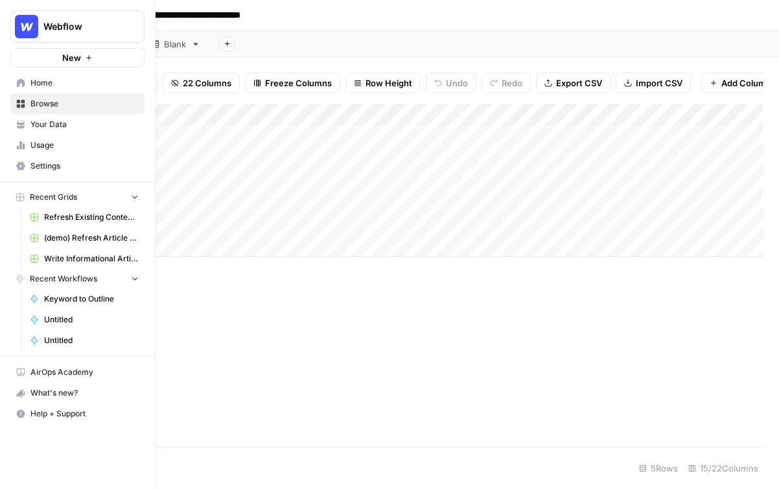
click at [30, 125] on span "Your Data" at bounding box center [84, 125] width 108 height 12
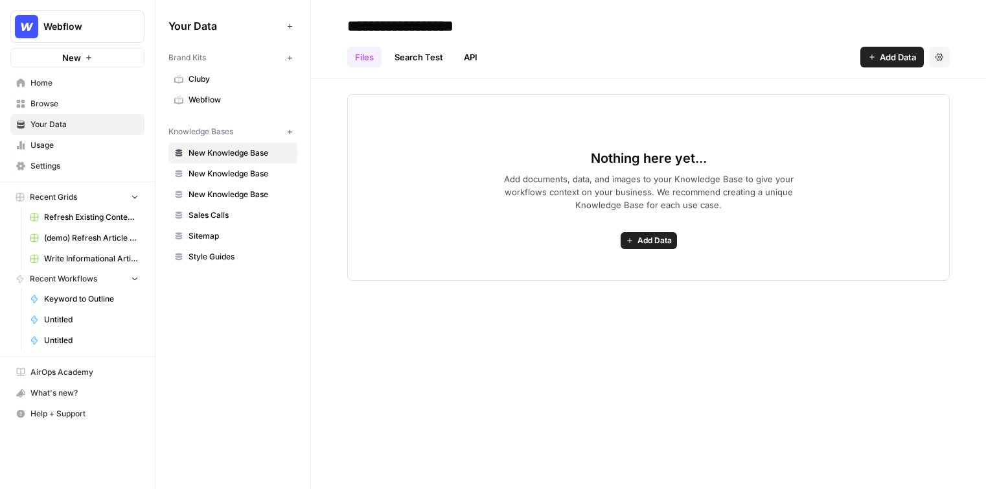
click at [60, 102] on span "Browse" at bounding box center [84, 104] width 108 height 12
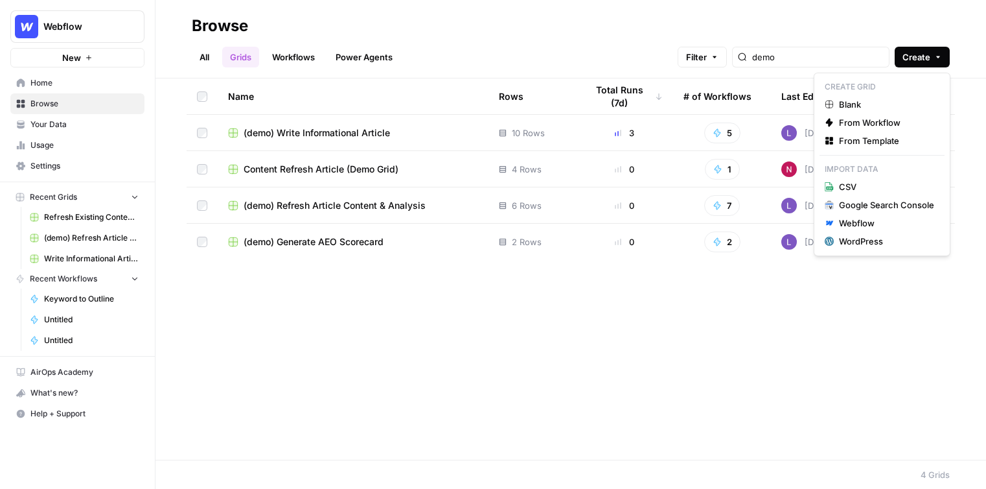
click at [778, 63] on span "Create" at bounding box center [917, 57] width 28 height 13
click at [778, 101] on span "Blank" at bounding box center [886, 104] width 95 height 13
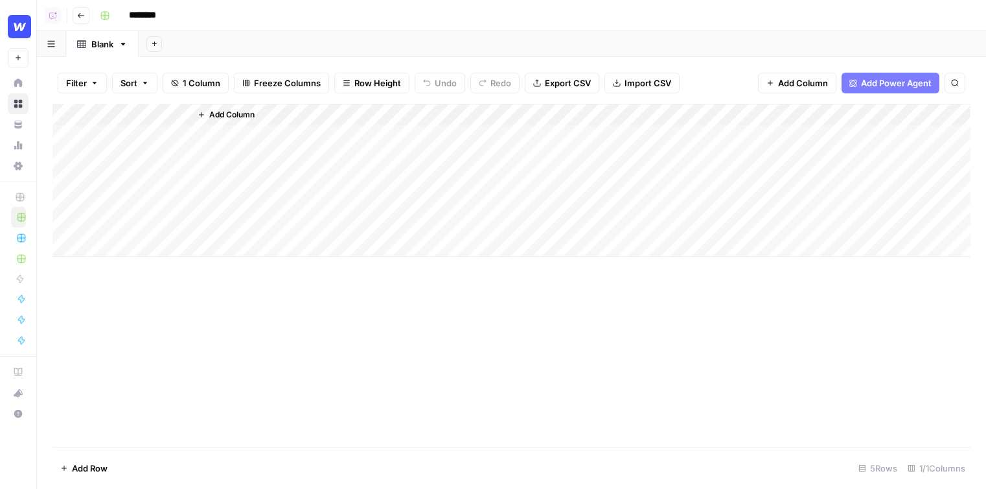
click at [778, 78] on span "Add Power Agent" at bounding box center [896, 82] width 71 height 13
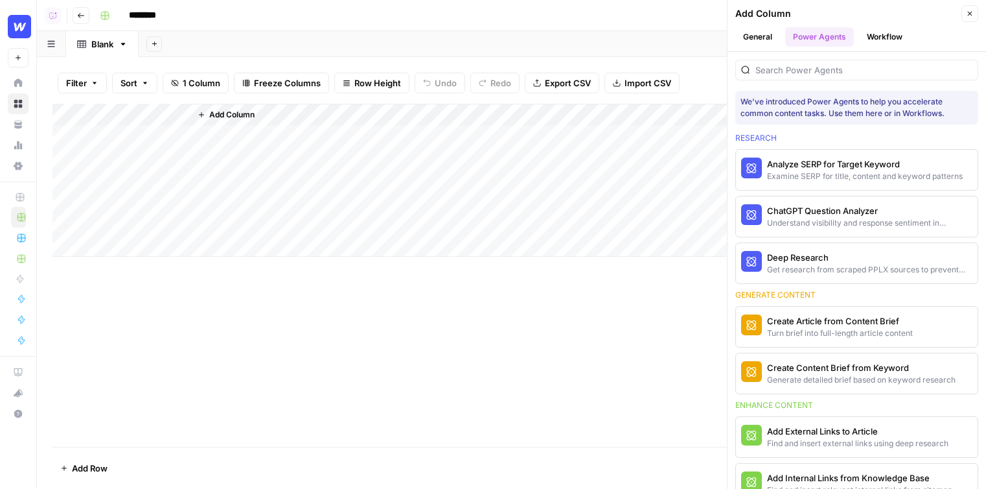
click at [82, 15] on icon "button" at bounding box center [81, 15] width 6 height 5
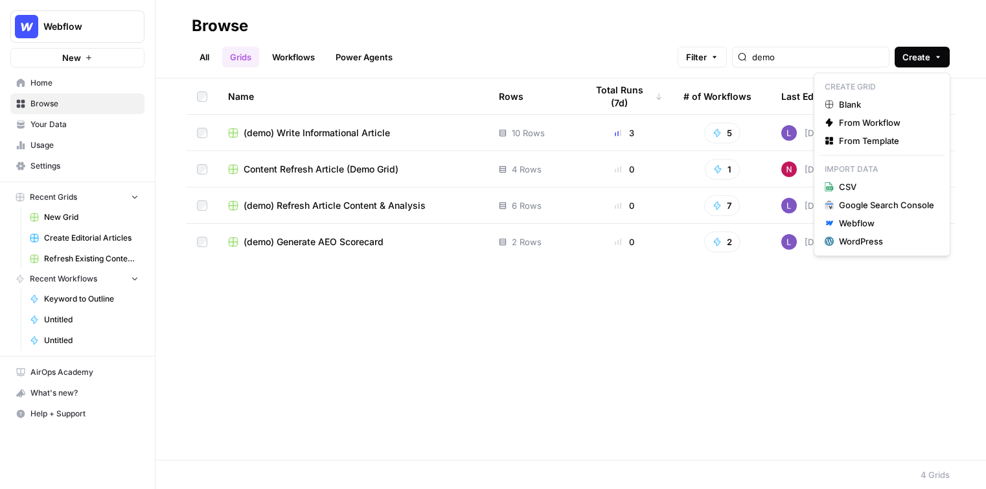
click at [778, 57] on span "Create" at bounding box center [917, 57] width 28 height 13
click at [778, 143] on span "From Template" at bounding box center [886, 140] width 95 height 13
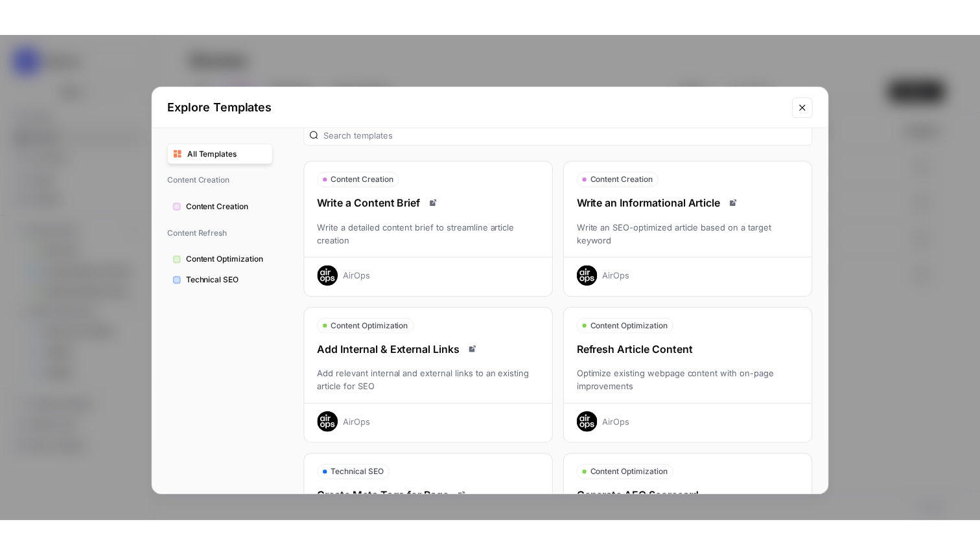
scroll to position [26, 0]
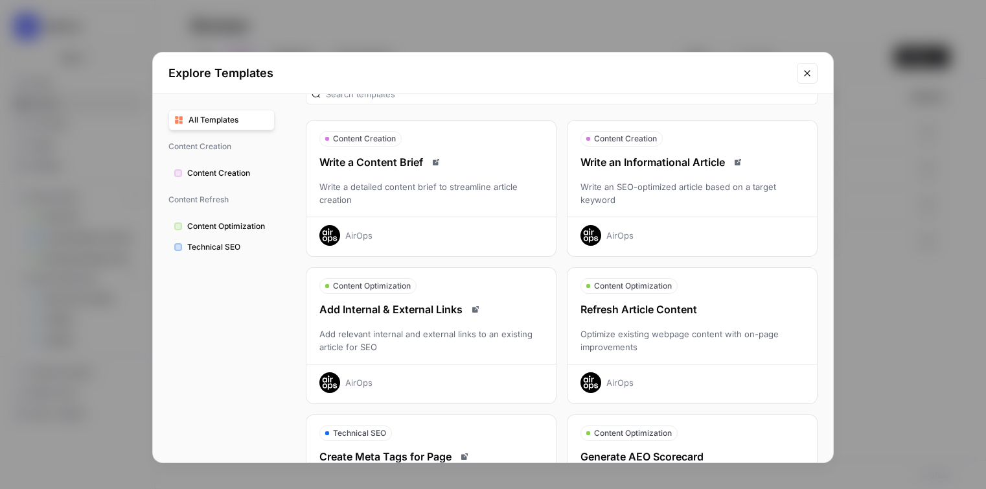
click at [717, 186] on div "Write an SEO-optimized article based on a target keyword" at bounding box center [692, 193] width 249 height 26
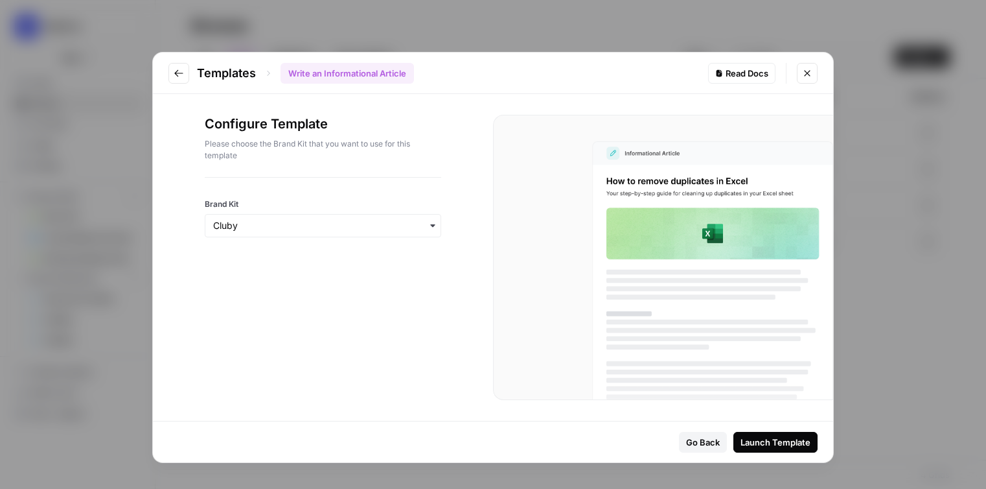
click at [760, 445] on div "Launch Template" at bounding box center [776, 441] width 70 height 13
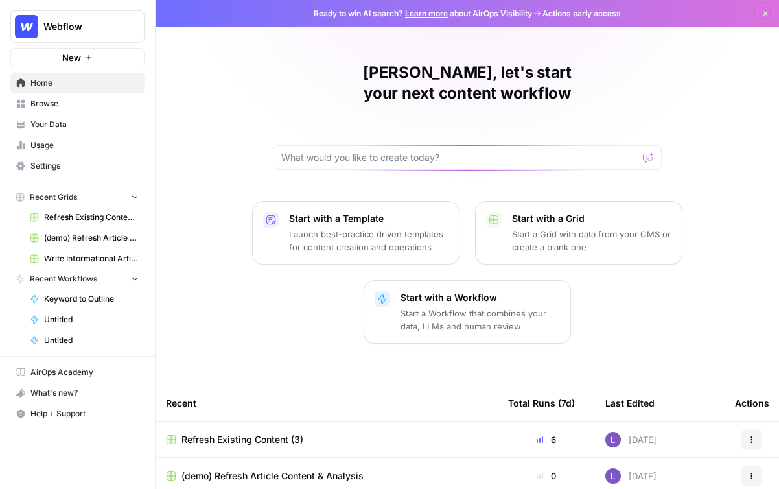
click at [255, 469] on span "(demo) Refresh Article Content & Analysis" at bounding box center [272, 475] width 182 height 13
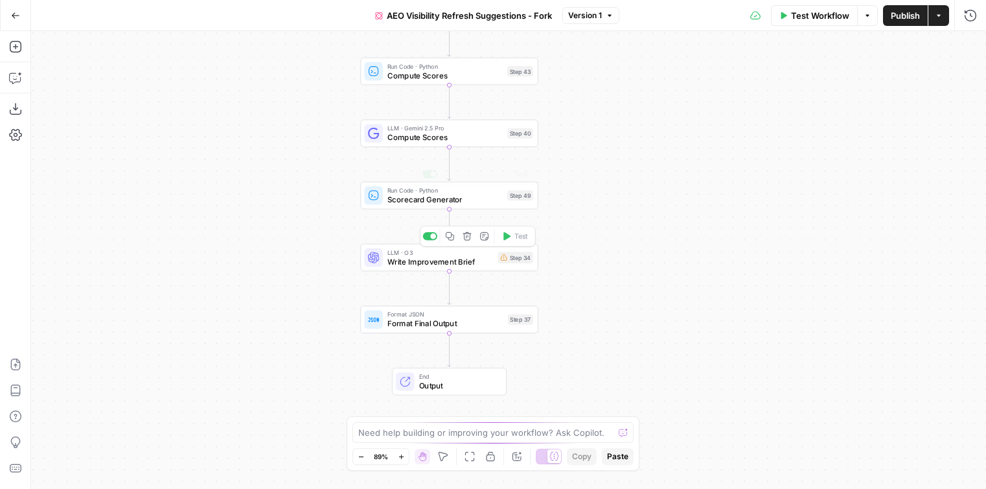
click at [418, 130] on span "LLM · Gemini 2.5 Pro" at bounding box center [444, 128] width 115 height 9
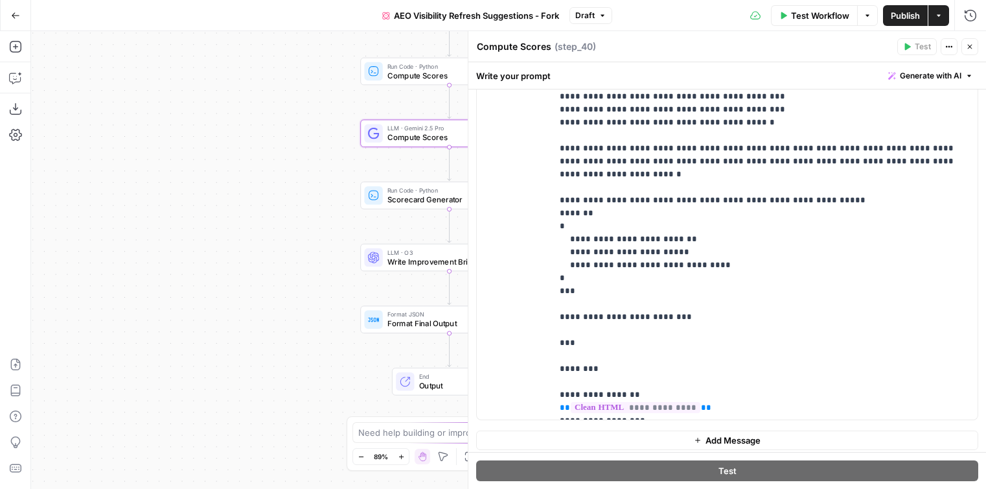
scroll to position [352, 0]
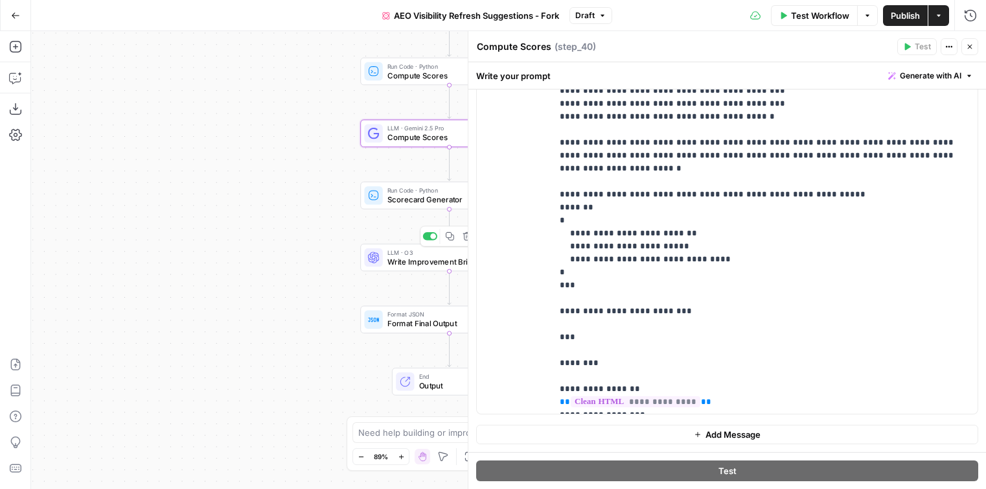
click at [384, 196] on div "Run Code · Python Scorecard Generator Step 49 Copy step Delete step Add Note Te…" at bounding box center [448, 194] width 168 height 19
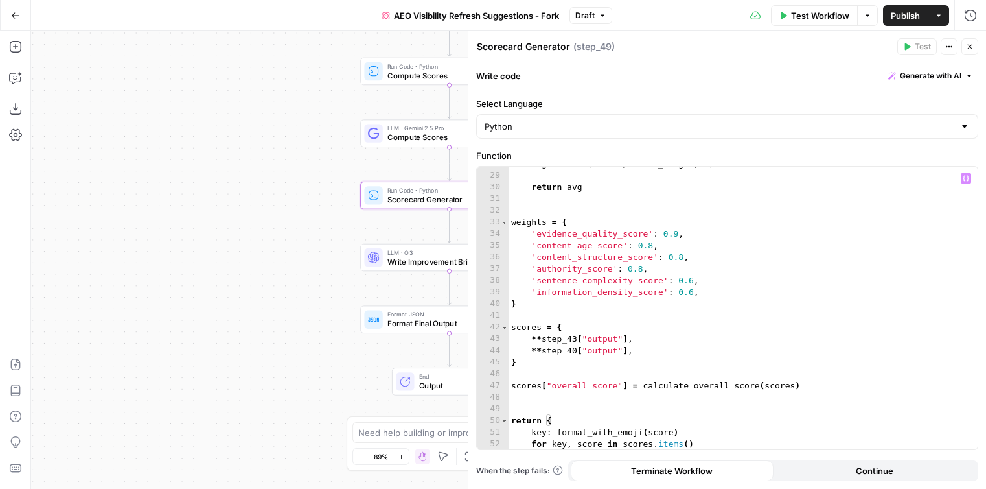
scroll to position [335, 0]
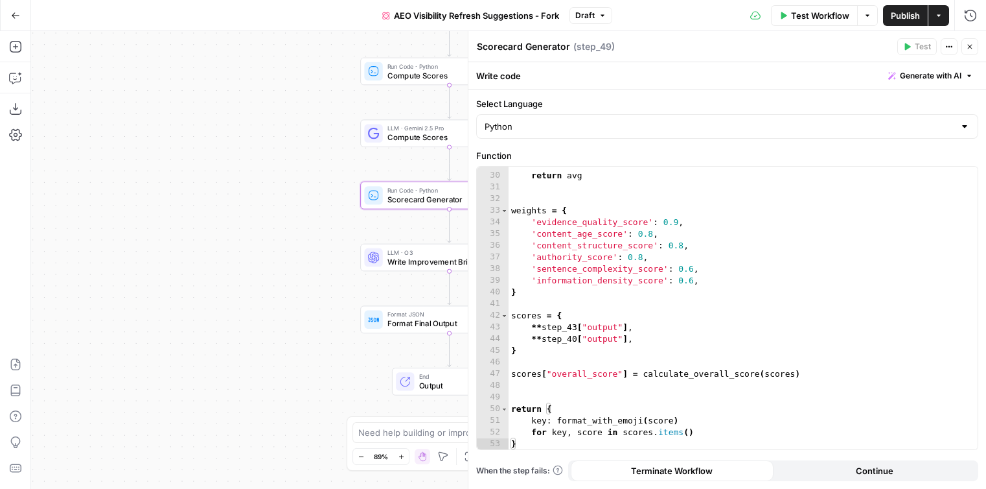
click at [866, 17] on icon "button" at bounding box center [868, 16] width 8 height 8
click at [944, 10] on button "Actions" at bounding box center [938, 15] width 21 height 21
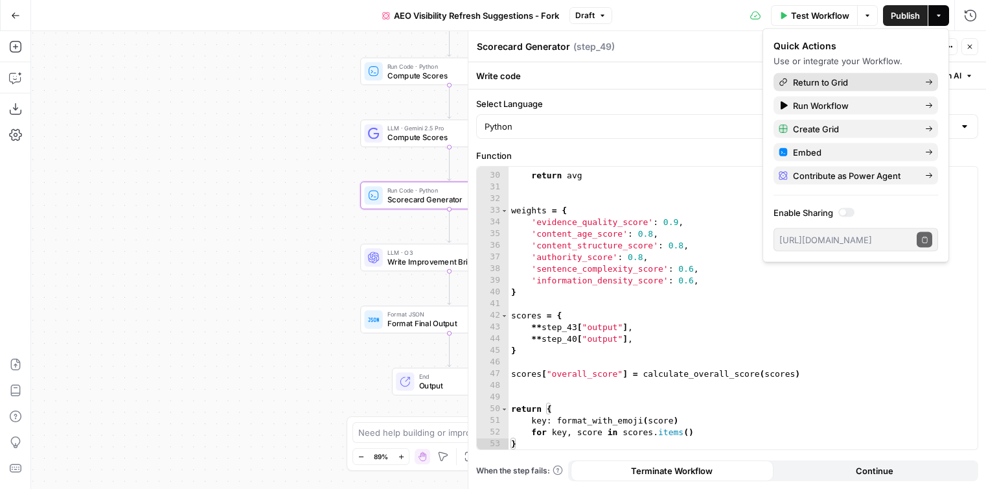
click at [866, 75] on link "Return to Grid" at bounding box center [856, 82] width 165 height 18
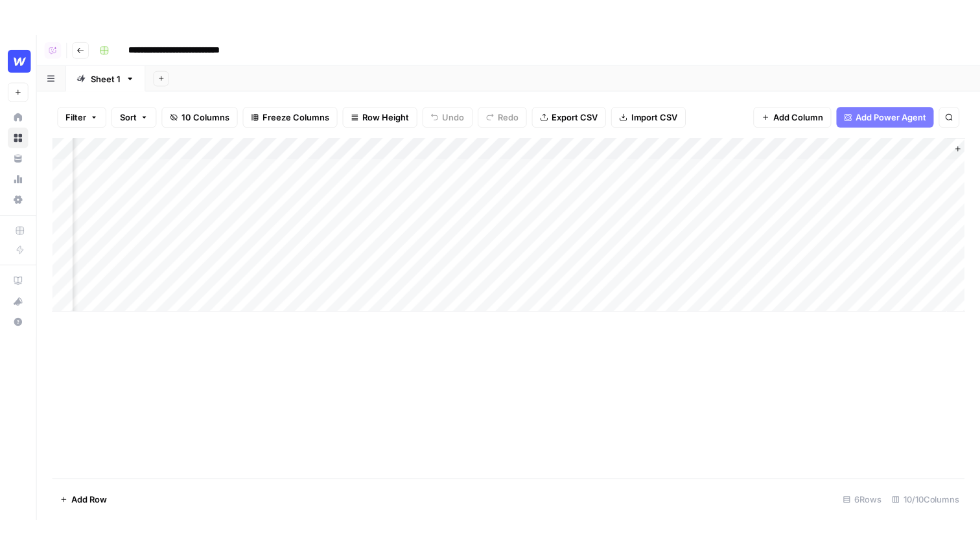
scroll to position [0, 341]
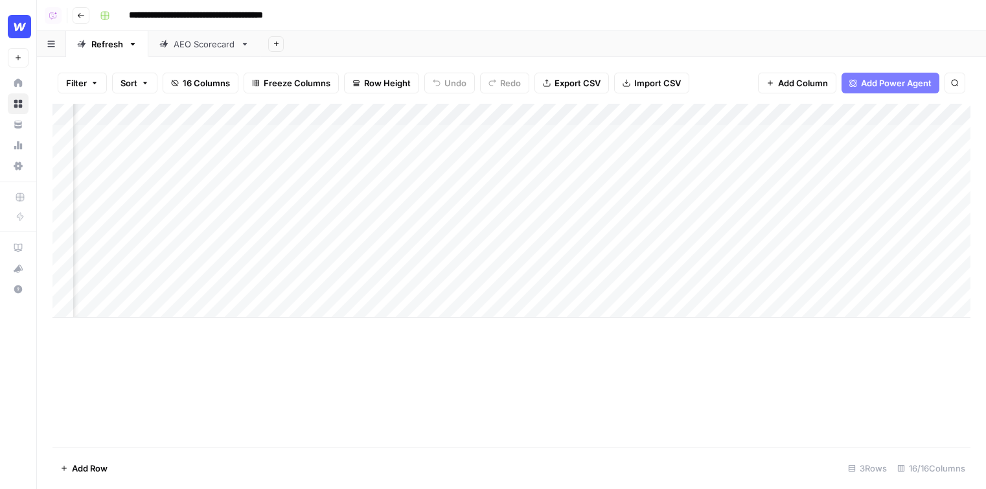
scroll to position [0, 595]
click at [560, 133] on div "Add Column" at bounding box center [511, 211] width 918 height 214
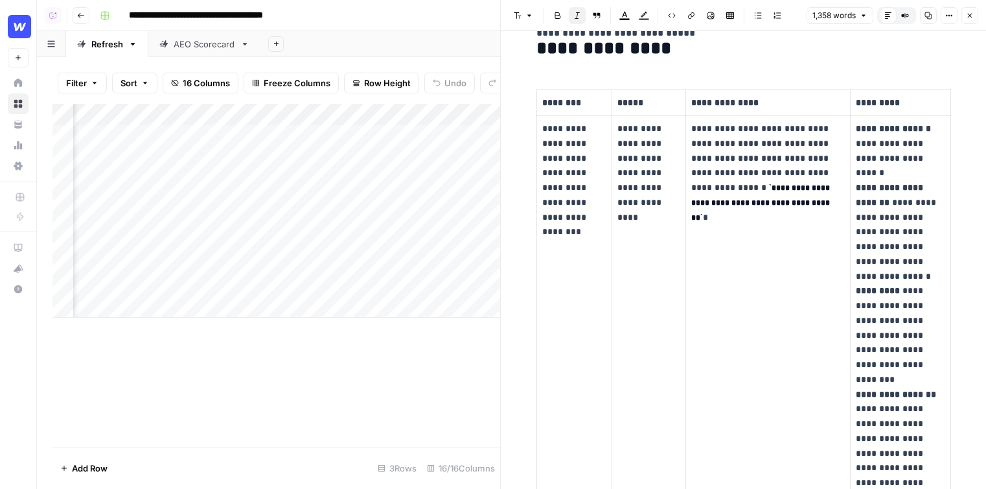
scroll to position [282, 0]
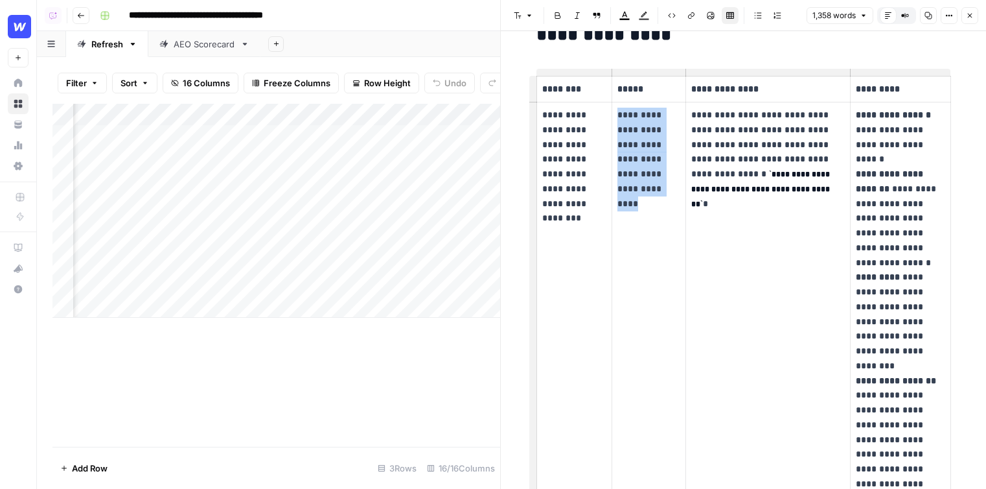
drag, startPoint x: 619, startPoint y: 110, endPoint x: 640, endPoint y: 232, distance: 124.3
click at [640, 232] on td "**********" at bounding box center [649, 358] width 74 height 513
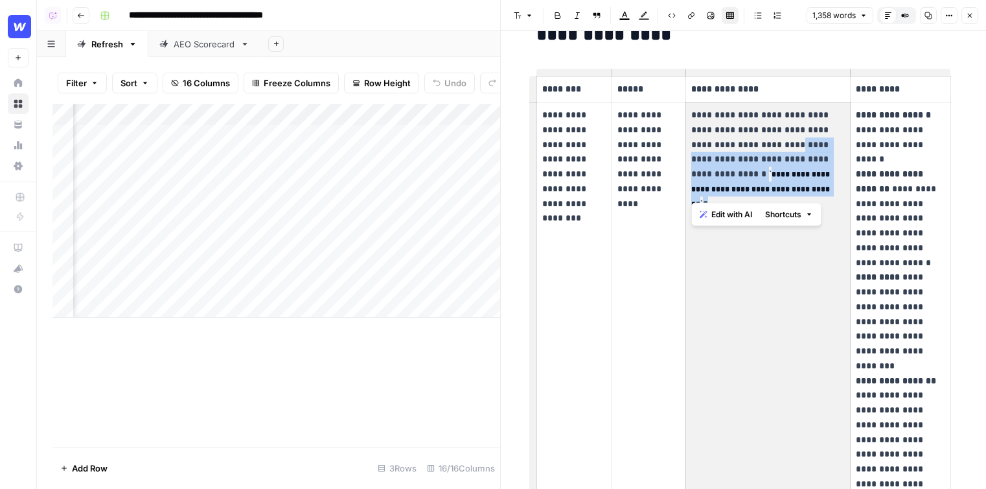
drag, startPoint x: 732, startPoint y: 138, endPoint x: 753, endPoint y: 200, distance: 65.2
click at [753, 200] on td "**********" at bounding box center [768, 358] width 165 height 513
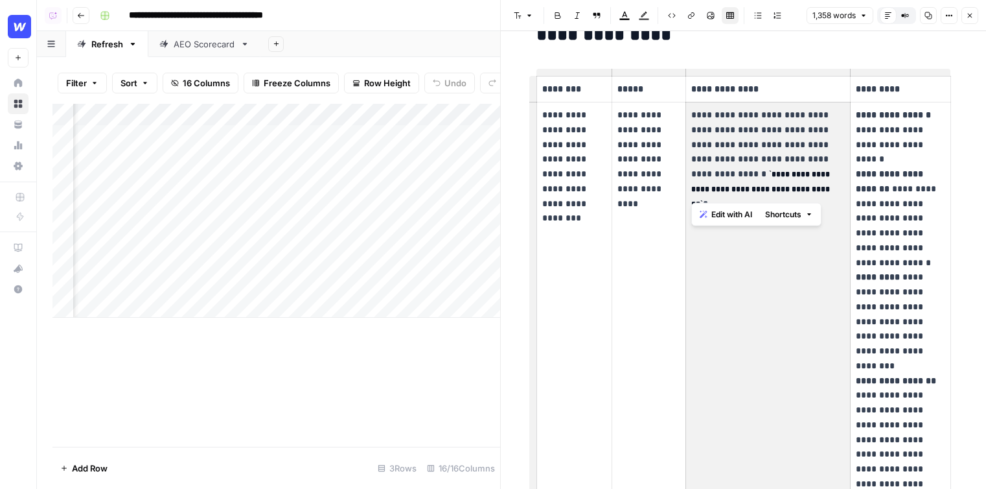
click at [873, 171] on strong "**********" at bounding box center [891, 181] width 70 height 24
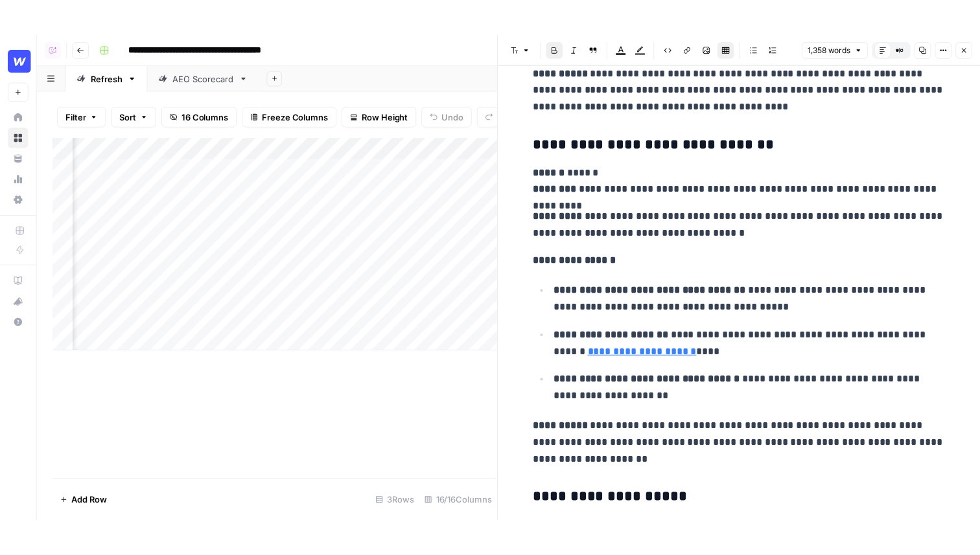
scroll to position [3666, 0]
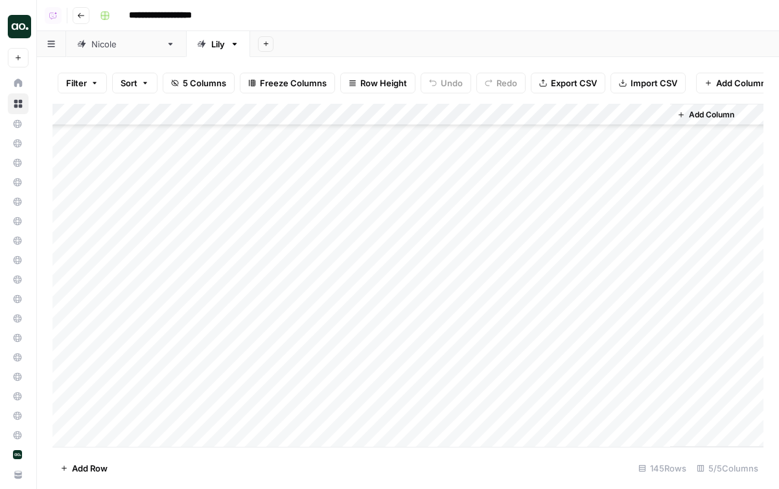
scroll to position [2763, 0]
click at [465, 260] on div "Add Column" at bounding box center [407, 275] width 711 height 343
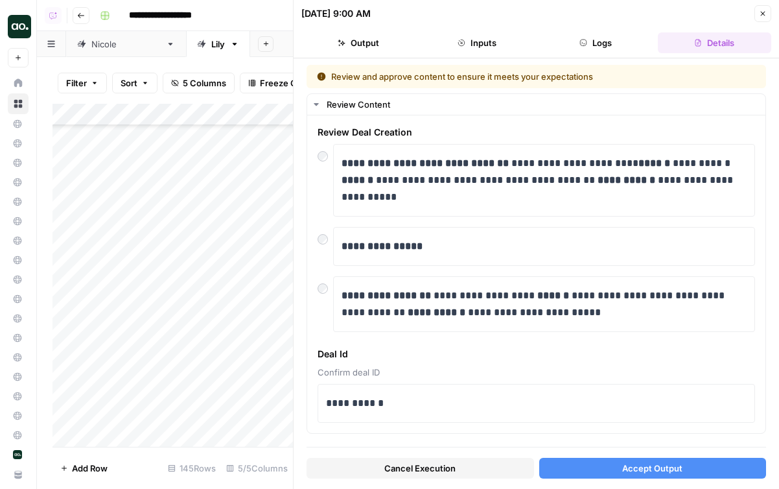
click at [640, 470] on span "Accept Output" at bounding box center [652, 467] width 60 height 13
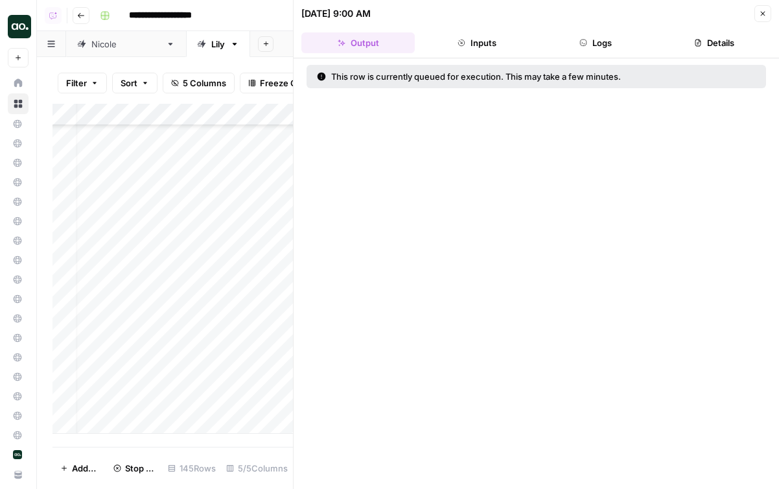
scroll to position [2894, 14]
click at [765, 14] on icon "button" at bounding box center [763, 14] width 8 height 8
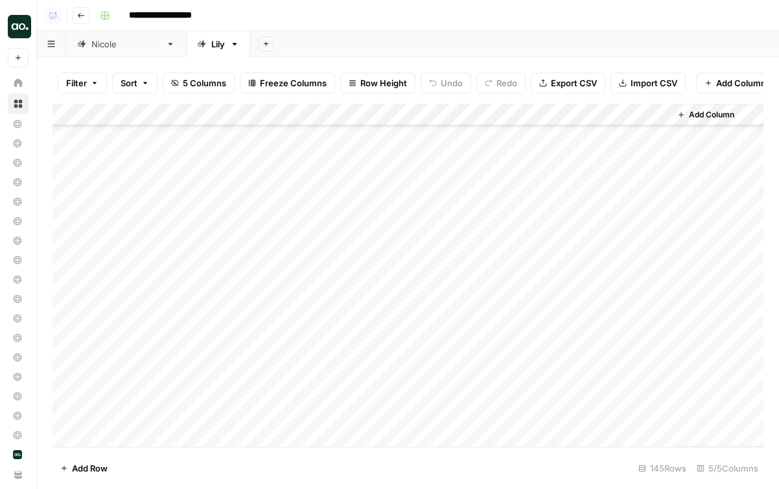
scroll to position [2861, 0]
click at [479, 133] on div "Add Column" at bounding box center [407, 275] width 711 height 343
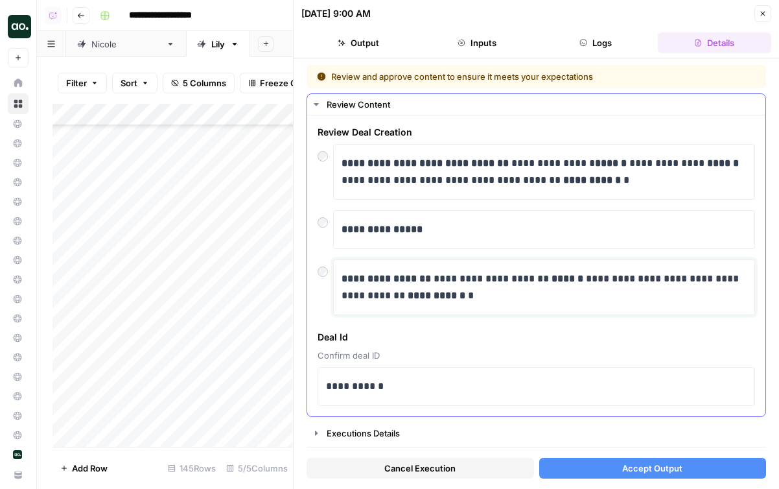
click at [356, 292] on p "**********" at bounding box center [543, 287] width 405 height 34
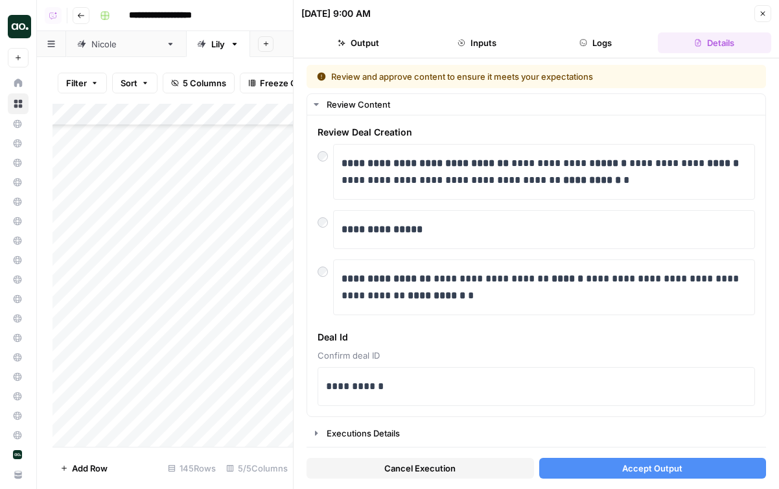
click at [702, 460] on button "Accept Output" at bounding box center [652, 467] width 227 height 21
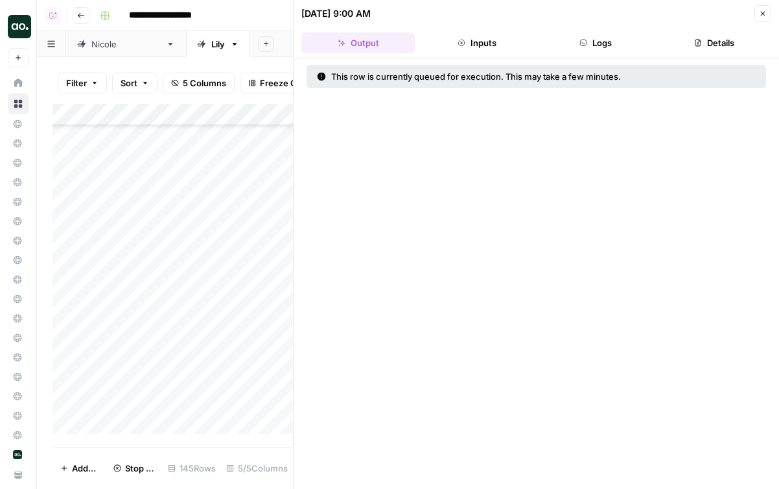
click at [763, 14] on icon "button" at bounding box center [763, 14] width 5 height 5
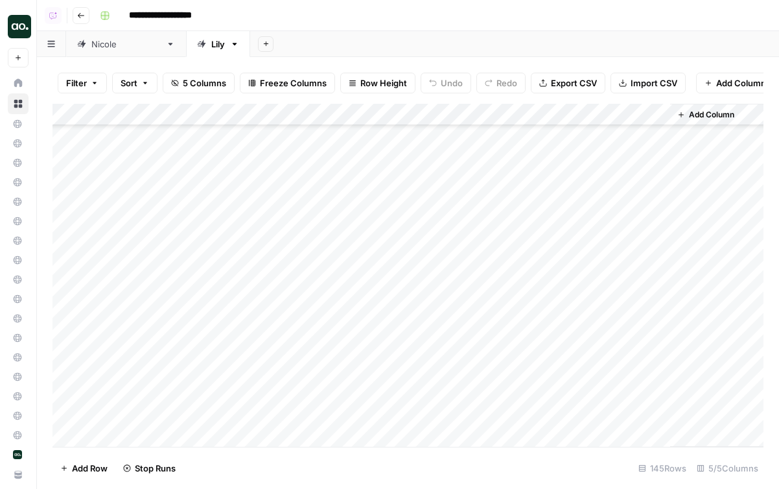
click at [465, 182] on div "Add Column" at bounding box center [407, 275] width 711 height 343
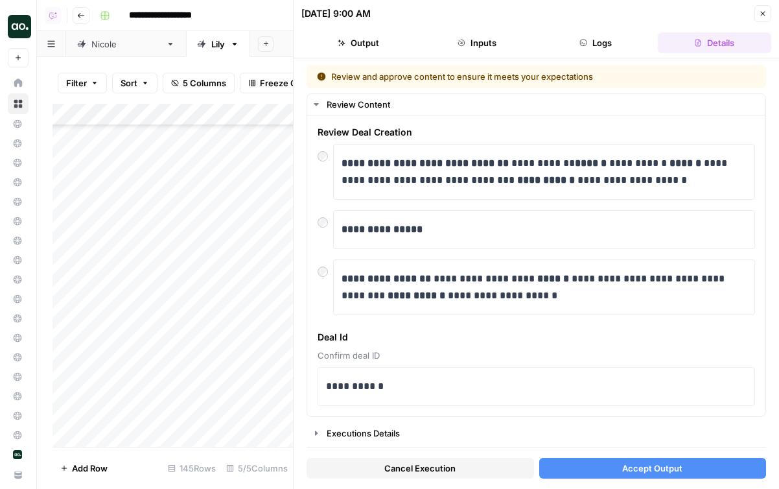
click at [636, 468] on span "Accept Output" at bounding box center [652, 467] width 60 height 13
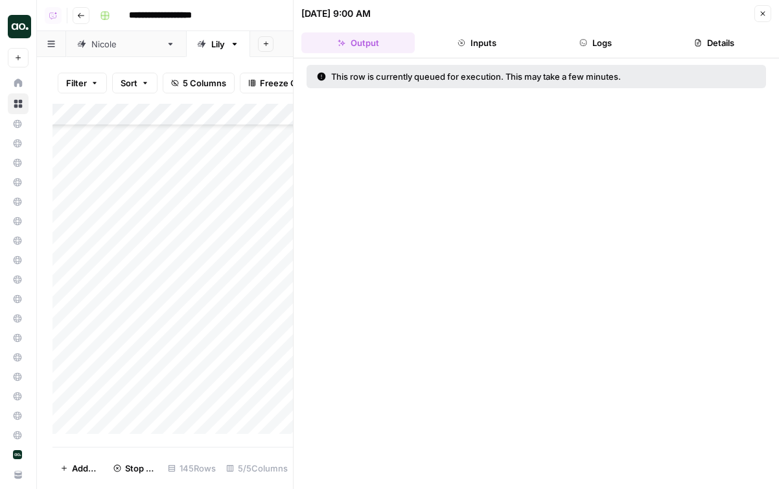
click at [761, 17] on icon "button" at bounding box center [763, 14] width 8 height 8
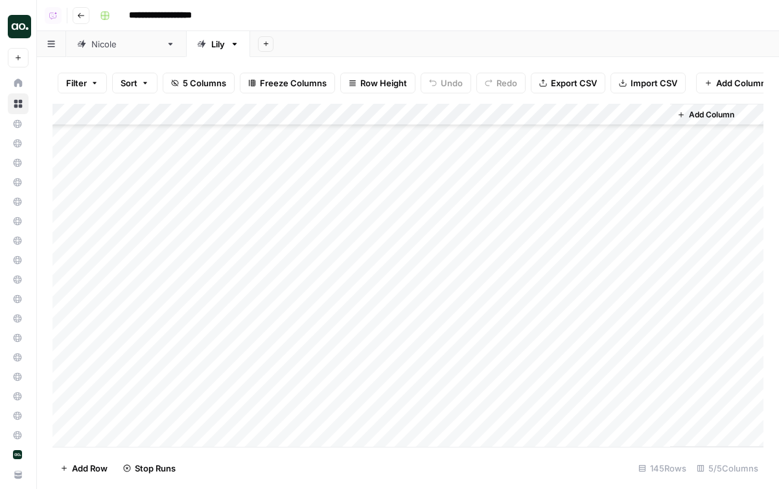
click at [489, 203] on div "Add Column" at bounding box center [407, 275] width 711 height 343
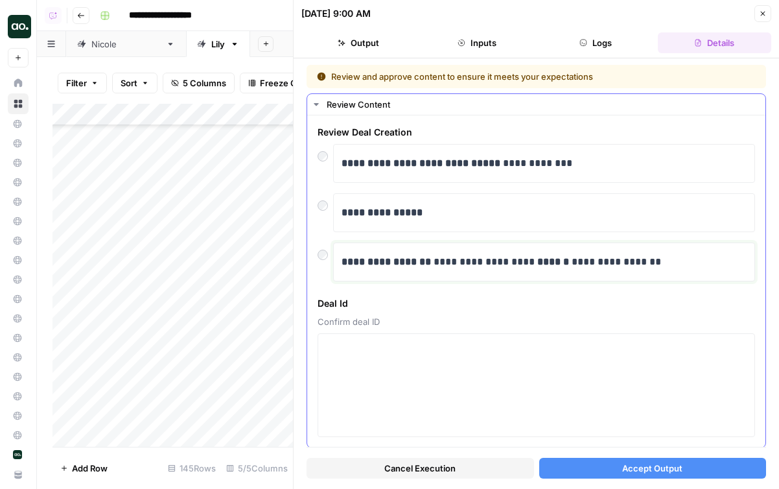
click at [396, 262] on strong "**********" at bounding box center [385, 262] width 89 height 10
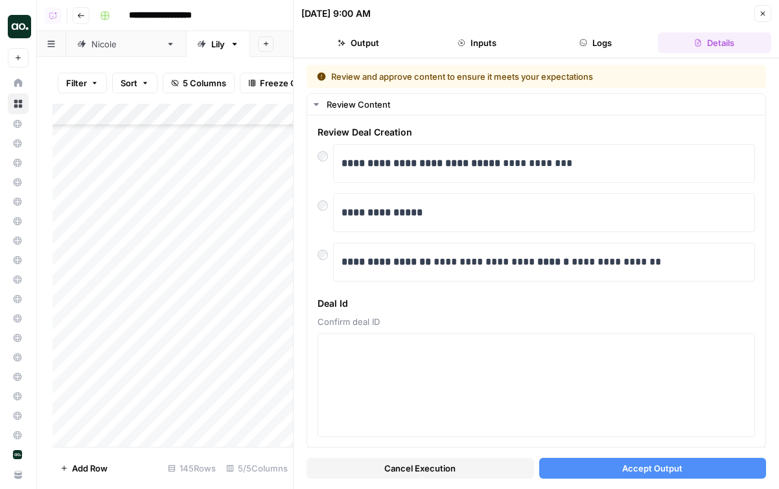
click at [596, 460] on button "Accept Output" at bounding box center [652, 467] width 227 height 21
click at [755, 17] on button "Close" at bounding box center [762, 13] width 17 height 17
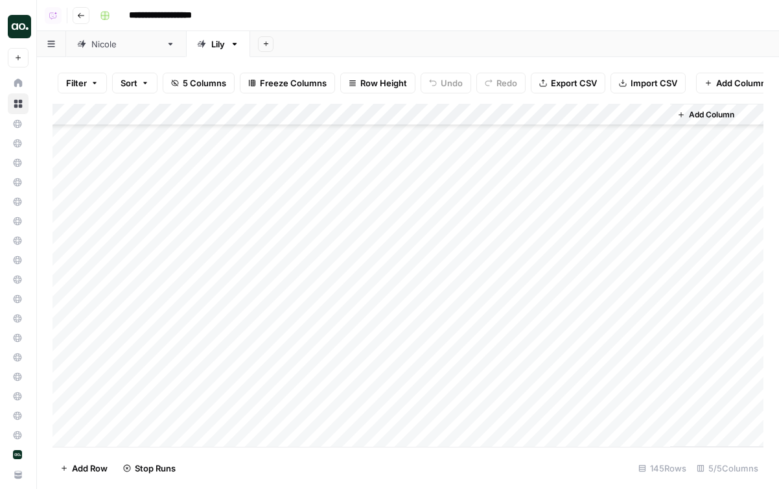
click at [474, 229] on div "Add Column" at bounding box center [407, 275] width 711 height 343
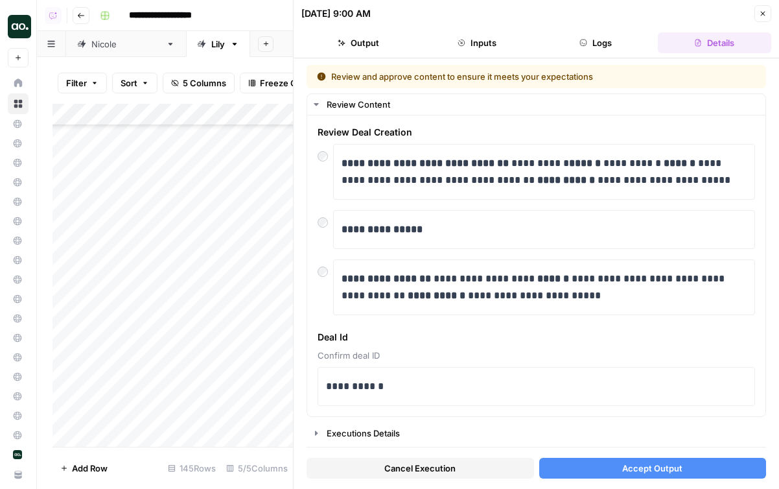
click at [640, 472] on span "Accept Output" at bounding box center [652, 467] width 60 height 13
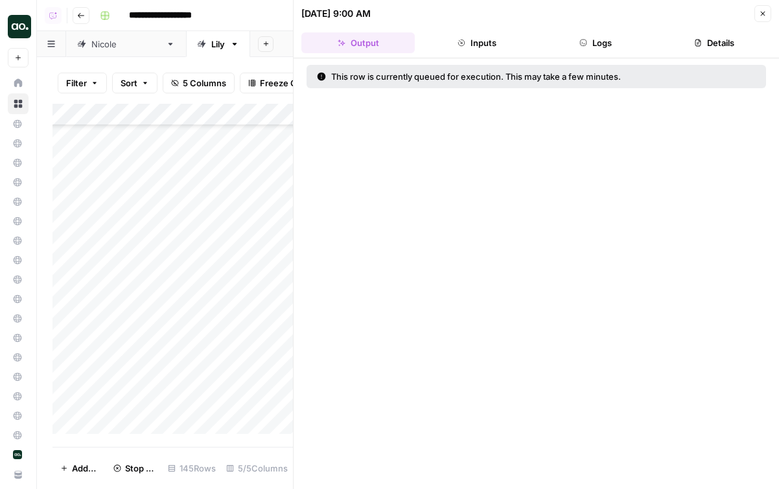
click at [768, 8] on button "Close" at bounding box center [762, 13] width 17 height 17
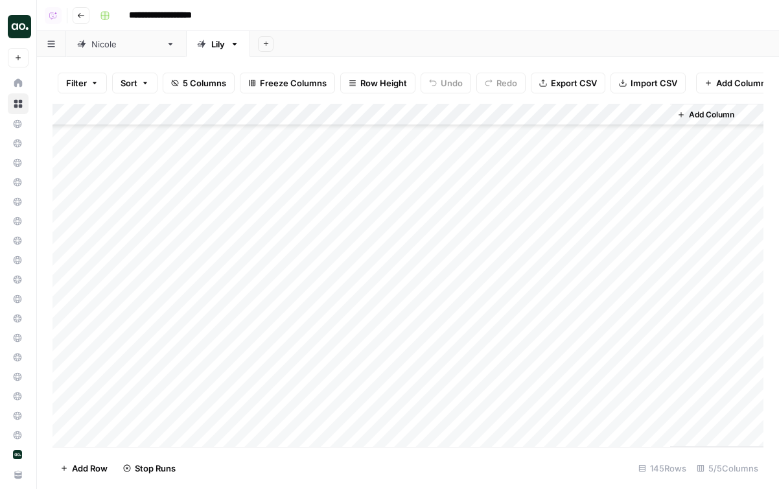
click at [479, 251] on div "Add Column" at bounding box center [407, 275] width 711 height 343
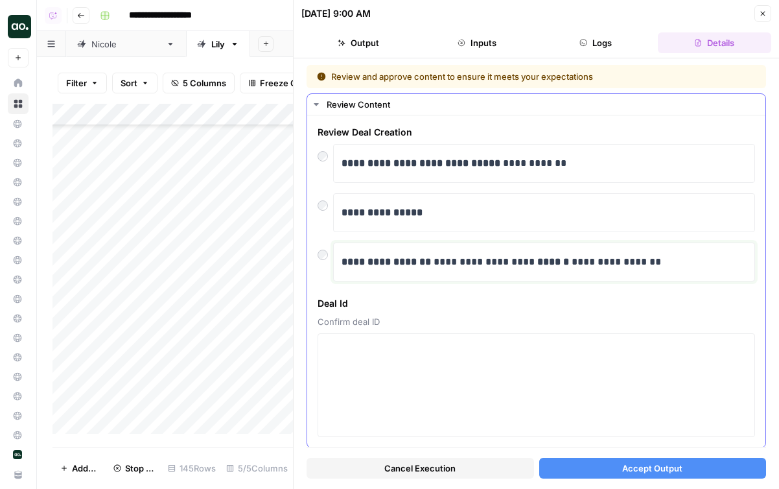
click at [351, 261] on strong "**********" at bounding box center [385, 262] width 89 height 10
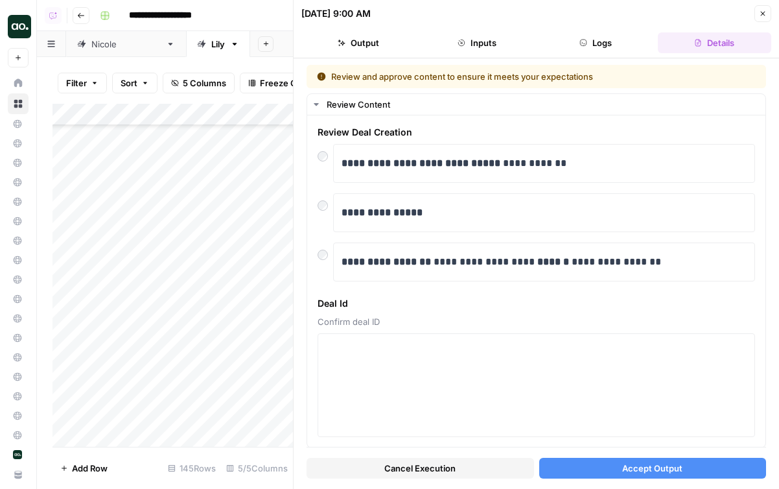
click at [669, 461] on button "Accept Output" at bounding box center [652, 467] width 227 height 21
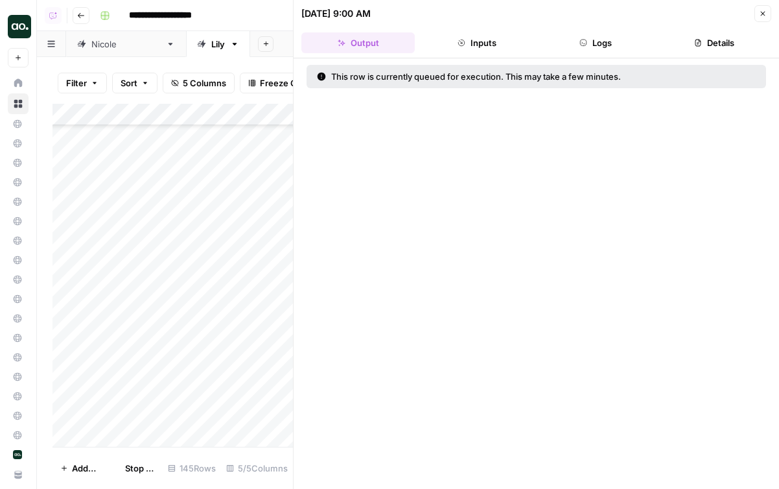
click at [755, 16] on button "Close" at bounding box center [762, 13] width 17 height 17
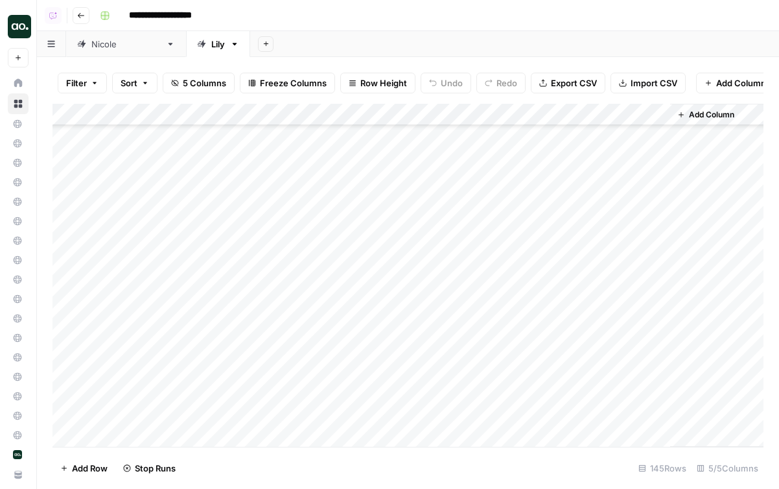
click at [470, 273] on div "Add Column" at bounding box center [407, 275] width 711 height 343
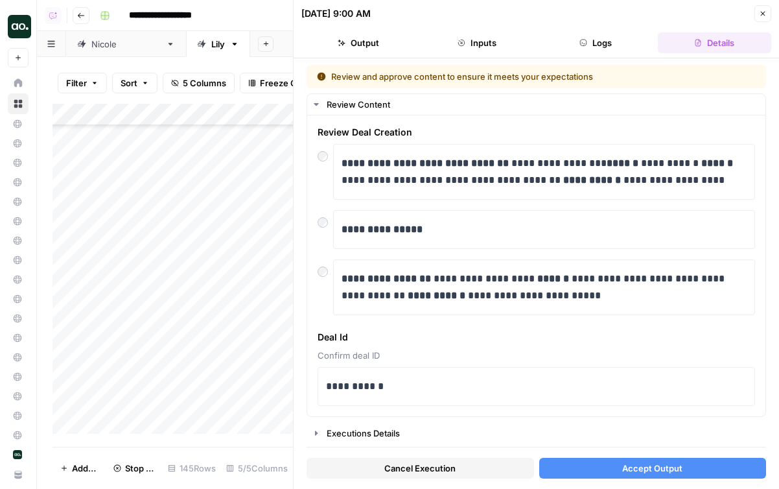
click at [676, 472] on span "Accept Output" at bounding box center [652, 467] width 60 height 13
click at [754, 17] on button "Close" at bounding box center [762, 13] width 17 height 17
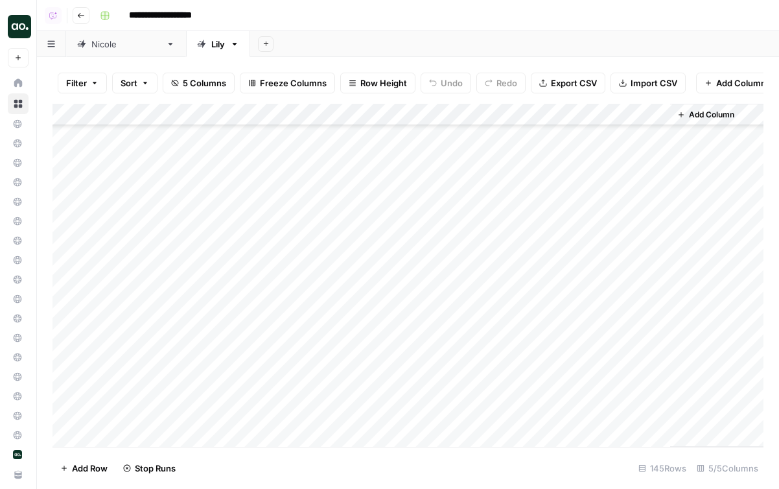
click at [479, 292] on div "Add Column" at bounding box center [407, 275] width 711 height 343
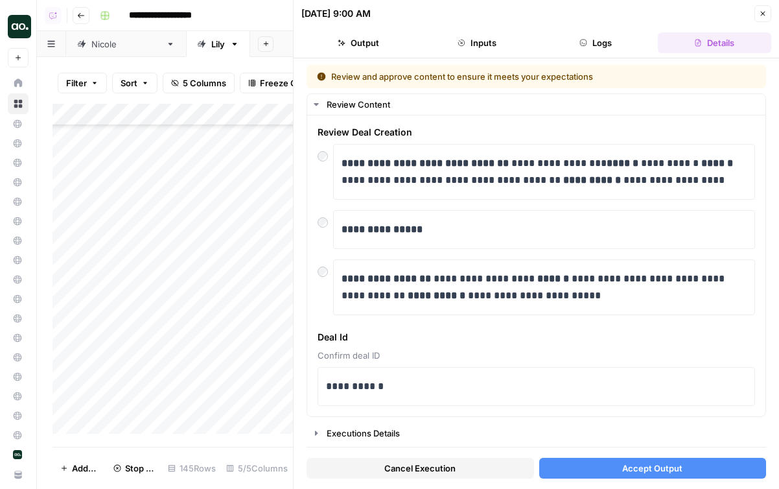
click at [669, 470] on span "Accept Output" at bounding box center [652, 467] width 60 height 13
click at [767, 12] on button "Close" at bounding box center [762, 13] width 17 height 17
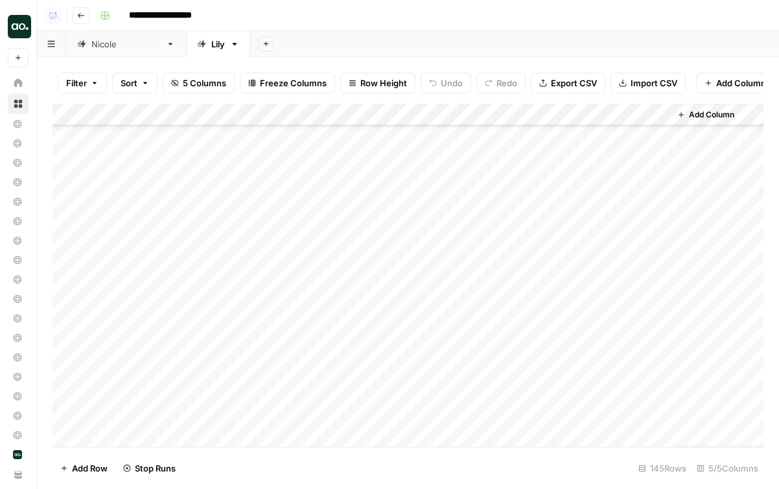
click at [458, 316] on div "Add Column" at bounding box center [407, 275] width 711 height 343
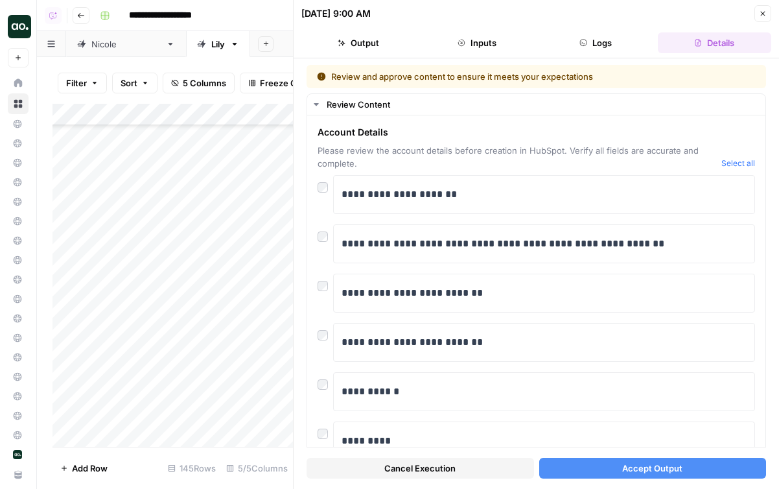
click at [634, 475] on button "Accept Output" at bounding box center [652, 467] width 227 height 21
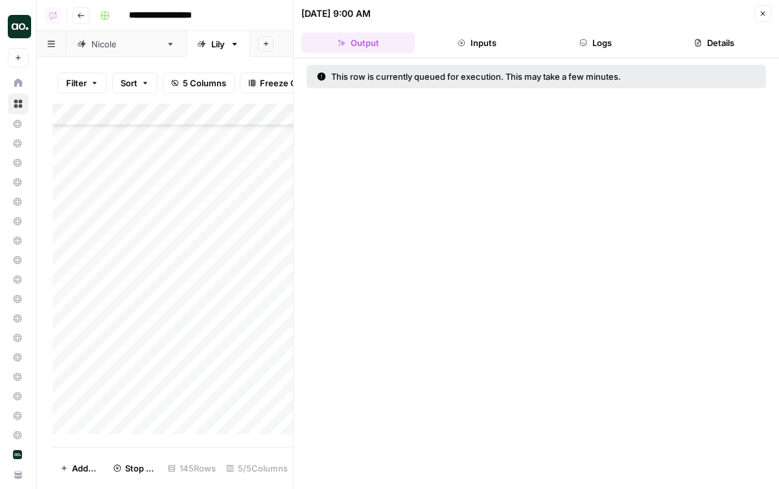
click at [771, 13] on header "08/13/25 at 9:00 AM Close Output Inputs Logs Details" at bounding box center [536, 29] width 485 height 58
click at [762, 14] on icon "button" at bounding box center [763, 14] width 5 height 5
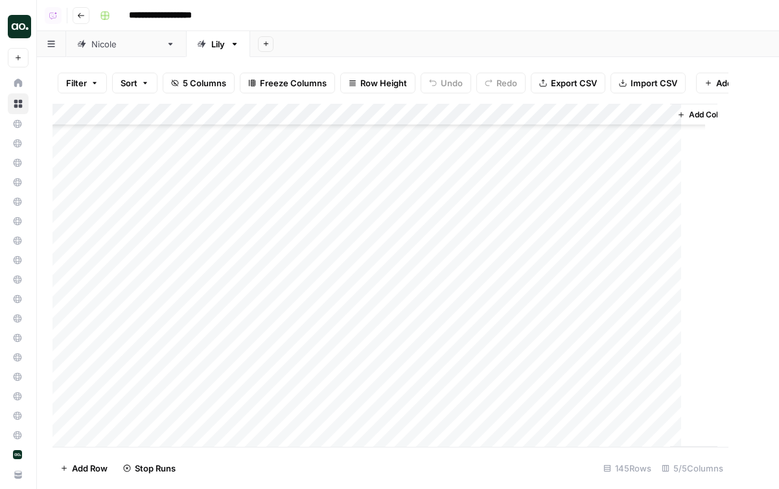
scroll to position [2894, 0]
click at [455, 303] on div "Add Column" at bounding box center [407, 275] width 711 height 343
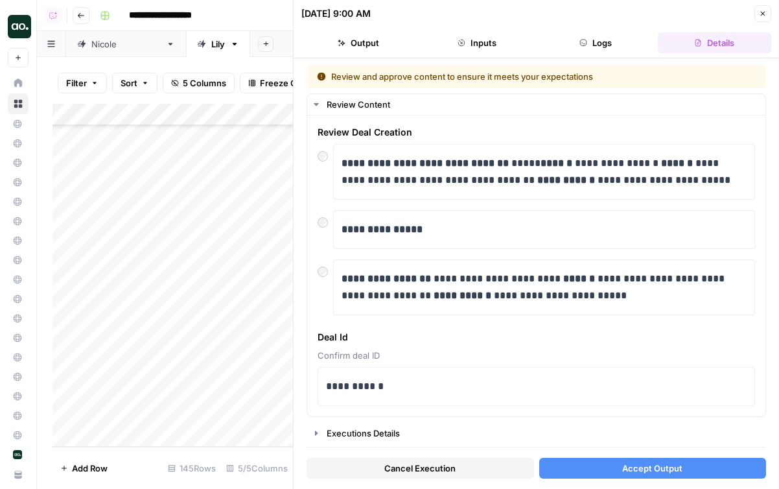
click at [605, 470] on button "Accept Output" at bounding box center [652, 467] width 227 height 21
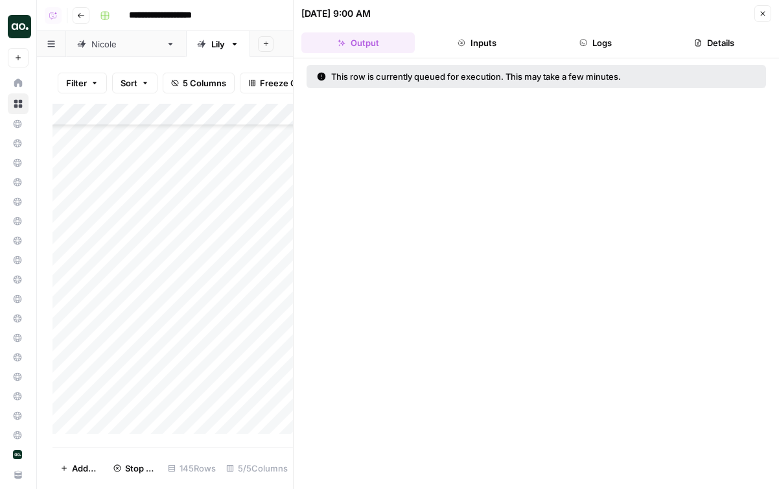
click at [759, 19] on button "Close" at bounding box center [762, 13] width 17 height 17
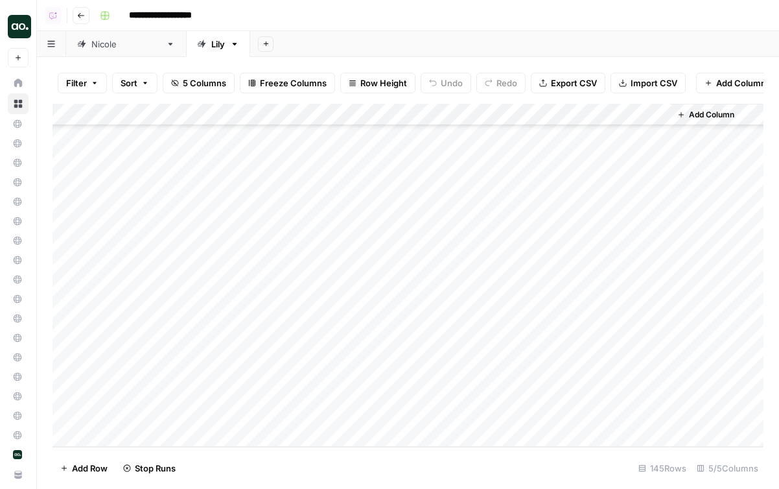
click at [446, 330] on div "Add Column" at bounding box center [407, 275] width 711 height 343
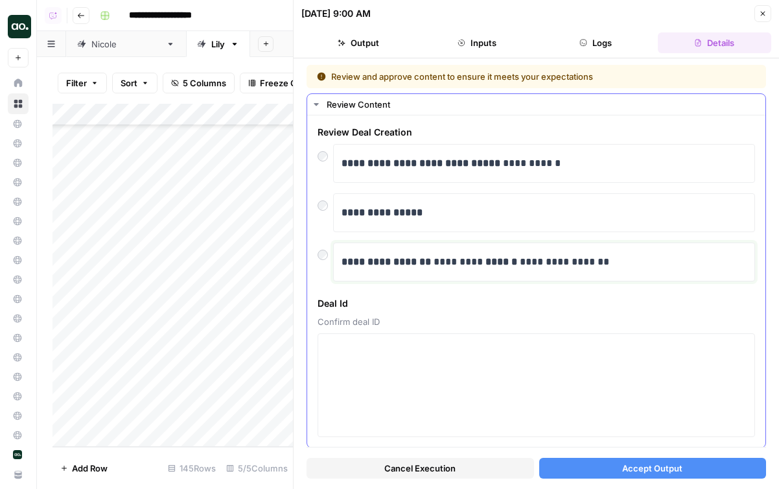
click at [467, 264] on p "**********" at bounding box center [543, 261] width 405 height 17
click at [329, 256] on div at bounding box center [325, 251] width 16 height 18
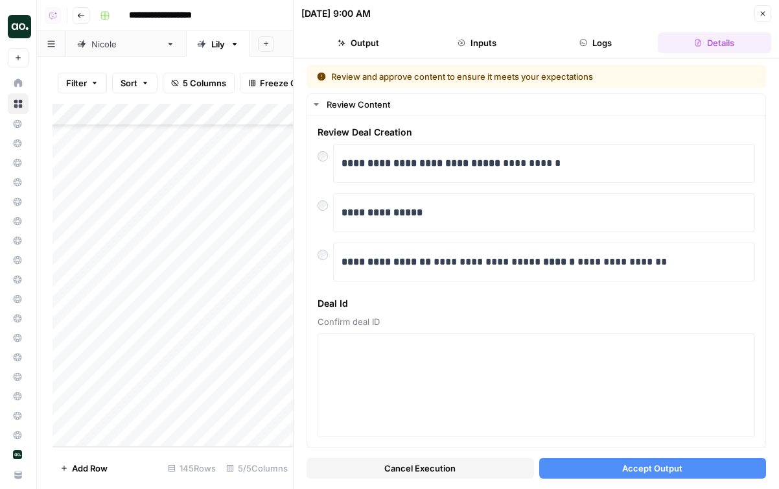
click at [643, 465] on span "Accept Output" at bounding box center [652, 467] width 60 height 13
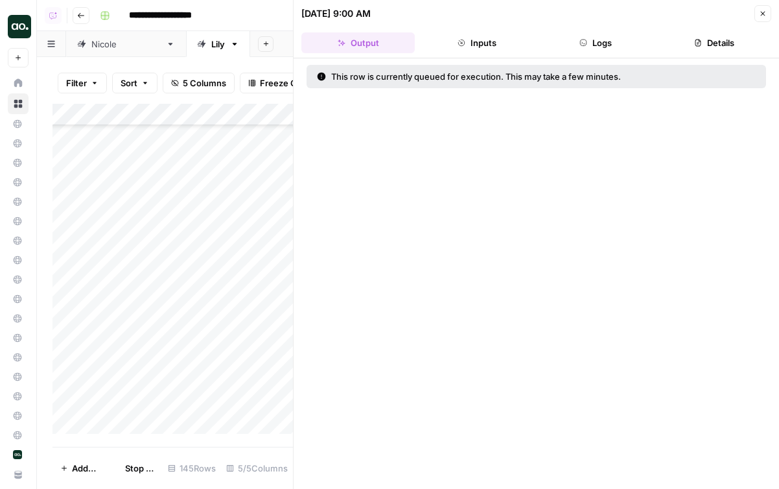
click at [759, 16] on icon "button" at bounding box center [763, 14] width 8 height 8
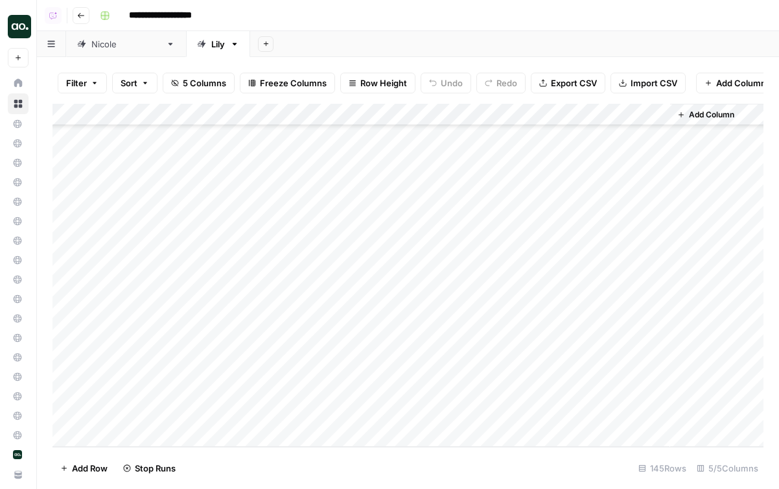
click at [465, 345] on div "Add Column" at bounding box center [407, 275] width 711 height 343
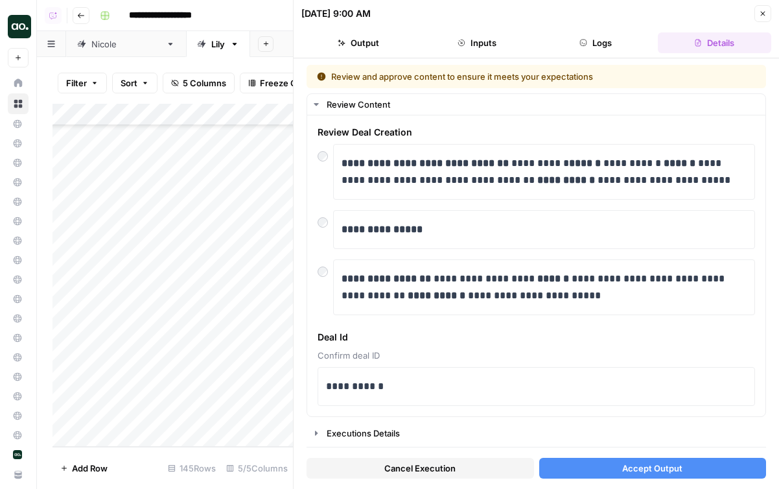
click at [561, 469] on button "Accept Output" at bounding box center [652, 467] width 227 height 21
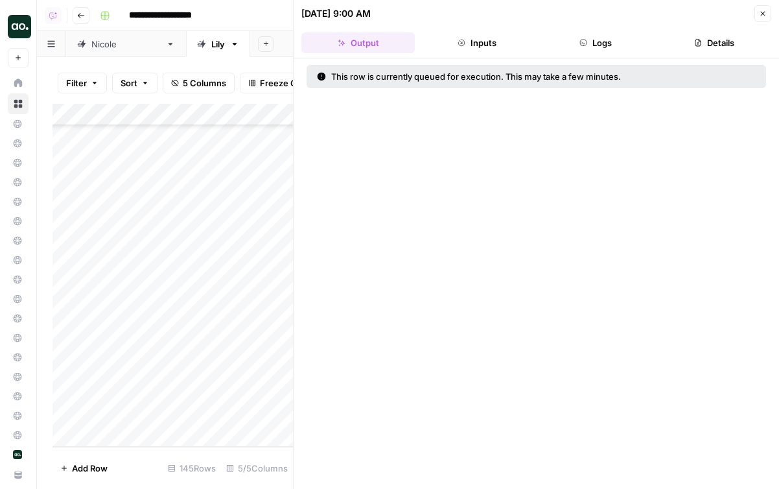
click at [760, 24] on header "08/13/25 at 9:00 AM Close Output Inputs Logs Details" at bounding box center [536, 29] width 485 height 58
click at [767, 12] on button "Close" at bounding box center [762, 13] width 17 height 17
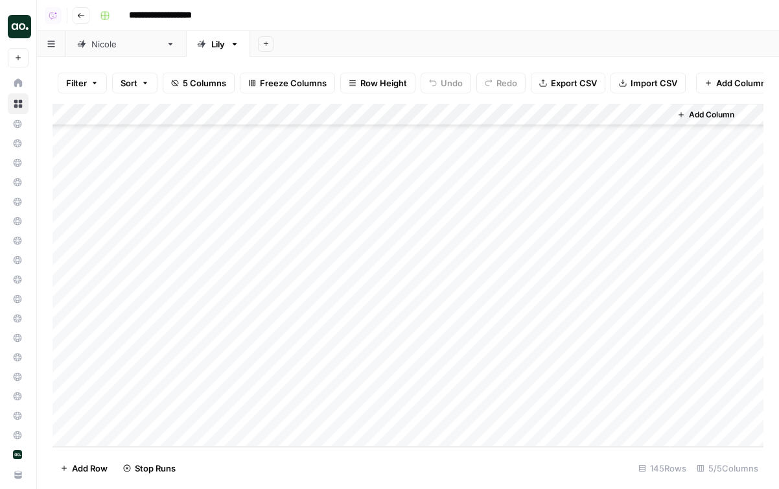
click at [462, 372] on div "Add Column" at bounding box center [407, 275] width 711 height 343
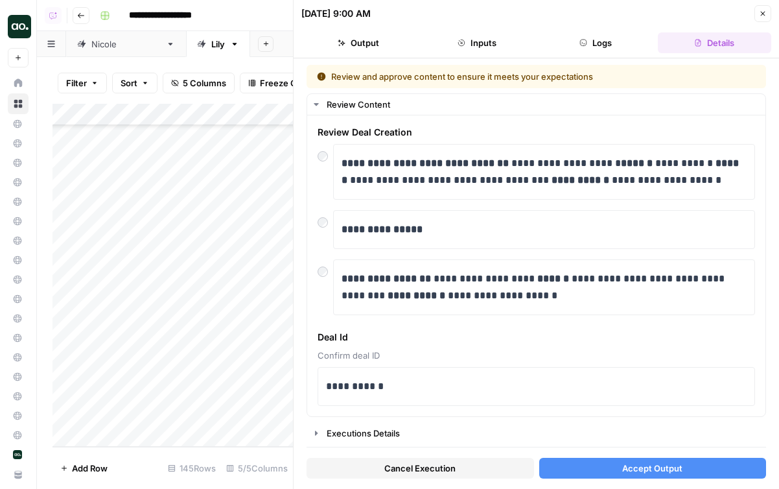
click at [654, 465] on span "Accept Output" at bounding box center [652, 467] width 60 height 13
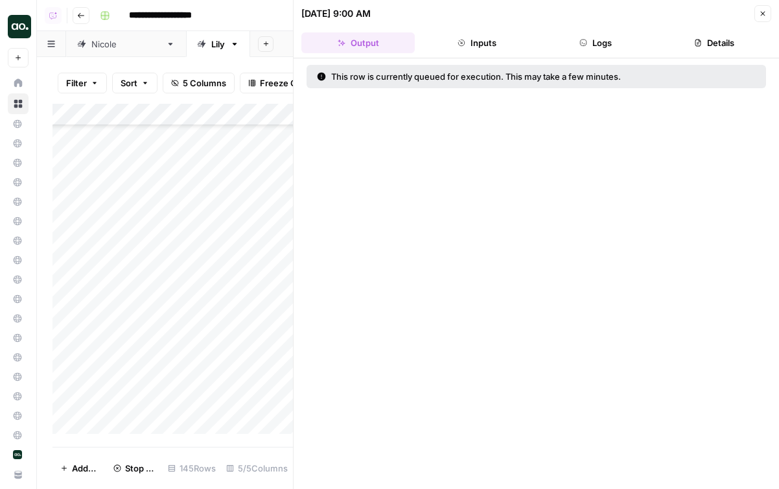
click at [759, 17] on icon "button" at bounding box center [763, 14] width 8 height 8
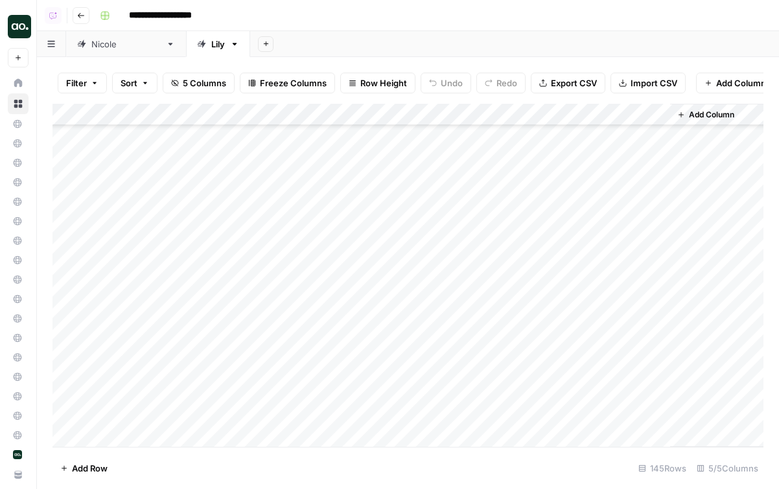
scroll to position [2804, 0]
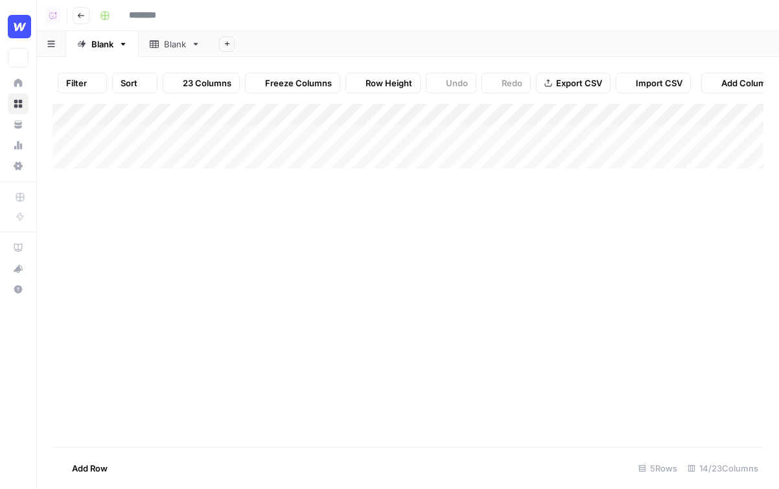
type input "**********"
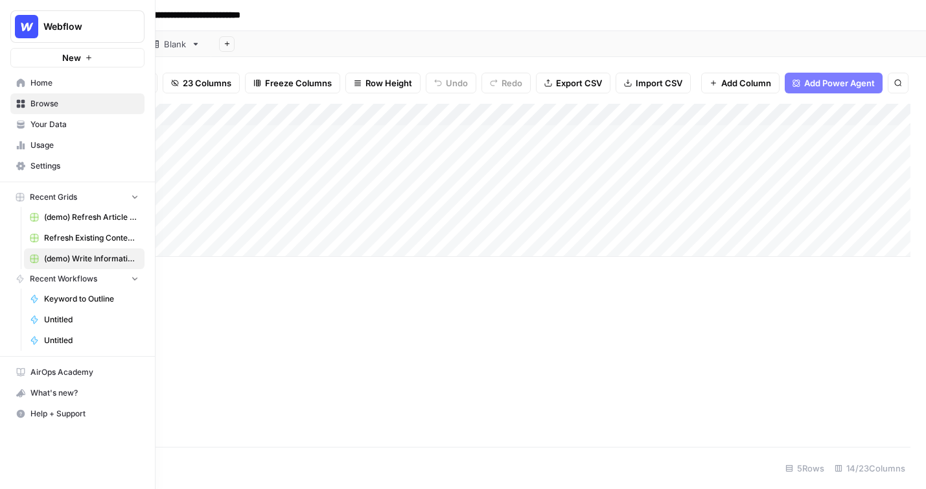
click at [25, 77] on link "Home" at bounding box center [77, 83] width 134 height 21
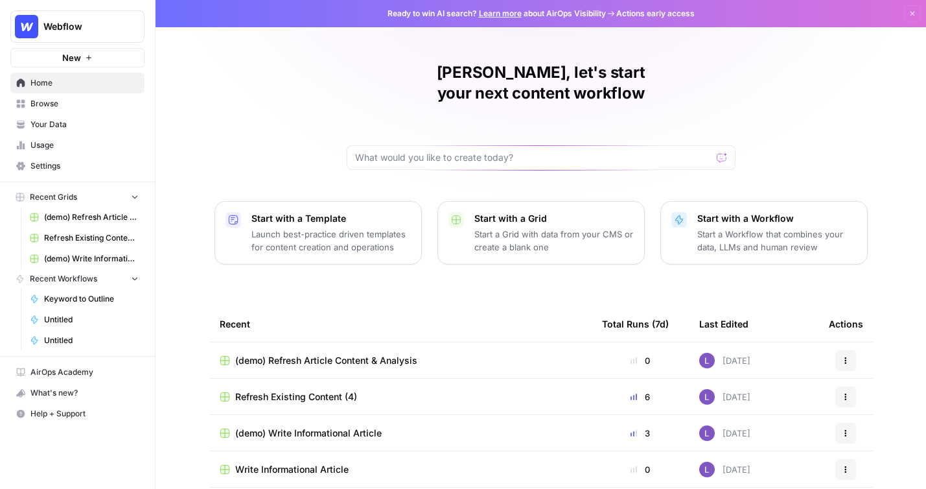
click at [73, 124] on span "Your Data" at bounding box center [84, 125] width 108 height 12
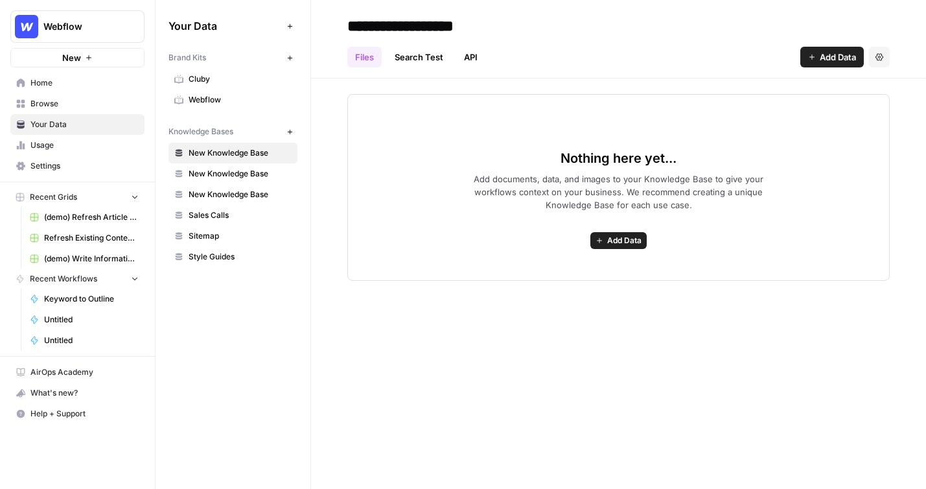
click at [207, 78] on span "Cluby" at bounding box center [240, 79] width 103 height 12
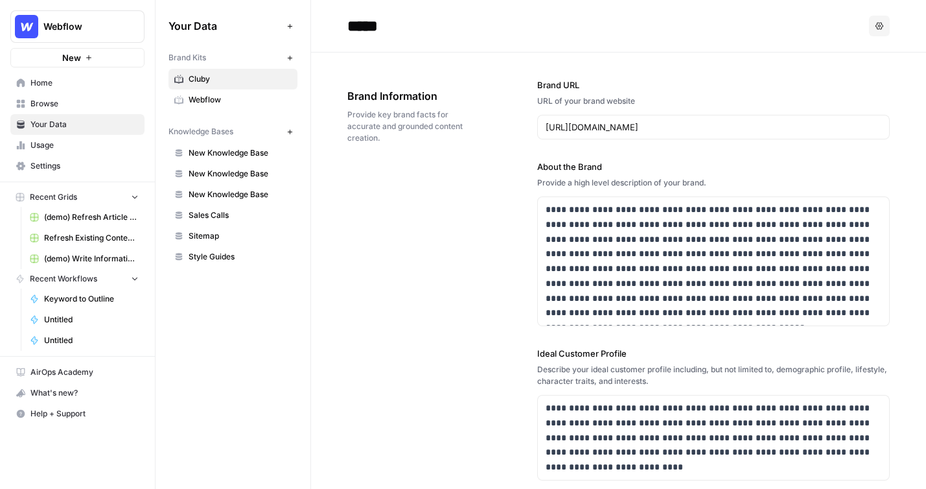
click at [224, 95] on span "Webflow" at bounding box center [240, 100] width 103 height 12
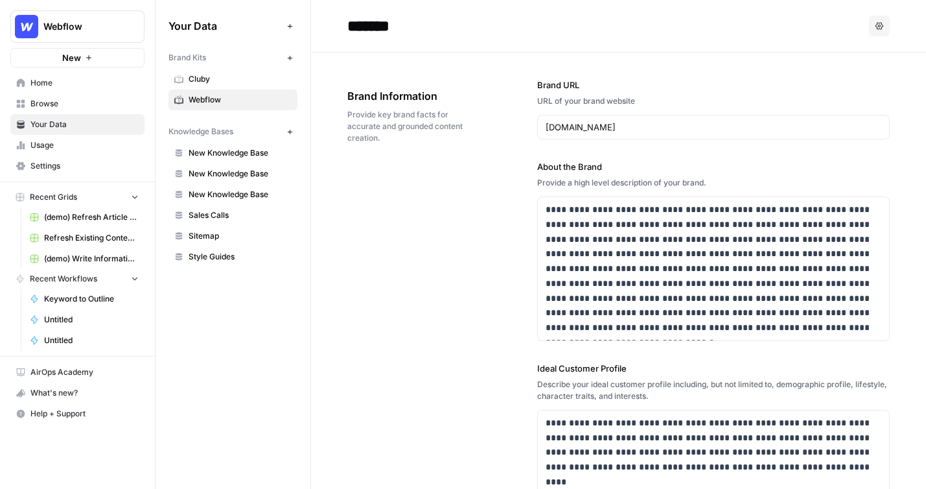
click at [288, 55] on icon "button" at bounding box center [289, 57] width 7 height 7
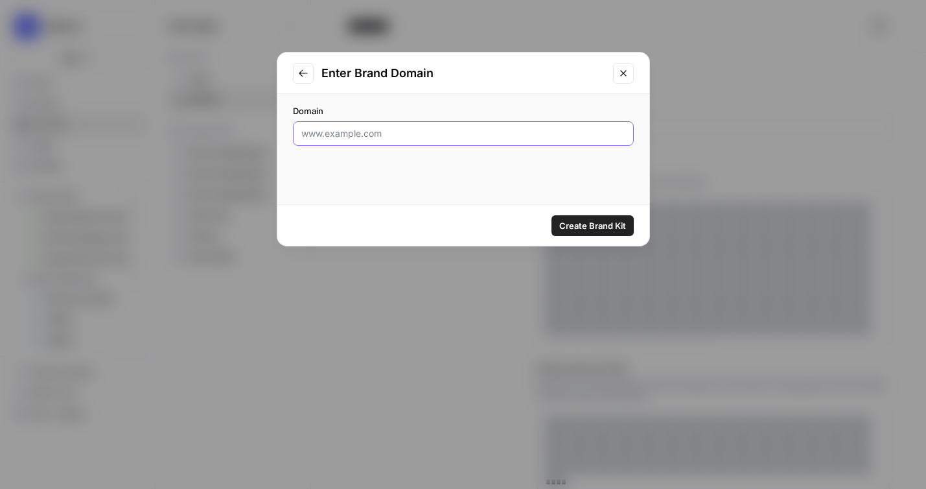
click at [405, 132] on input "Domain" at bounding box center [463, 133] width 324 height 13
click at [627, 76] on icon "Close modal" at bounding box center [623, 73] width 10 height 10
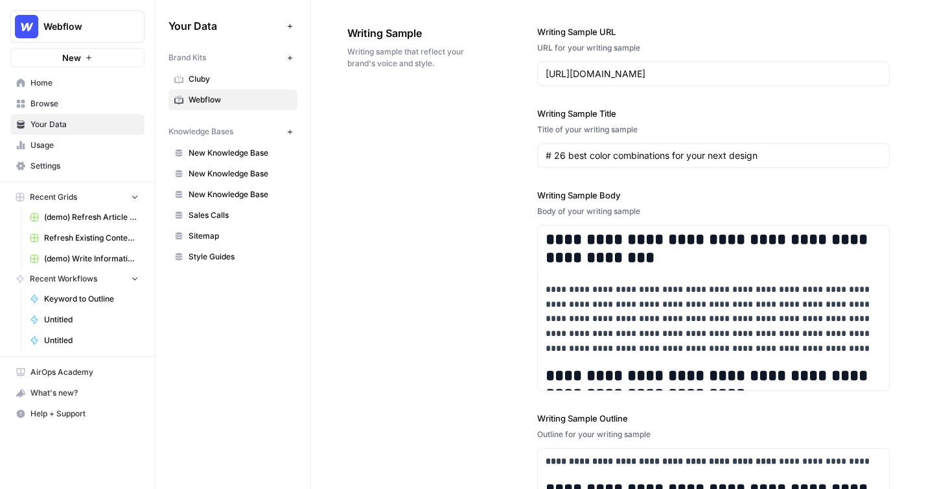
scroll to position [1528, 0]
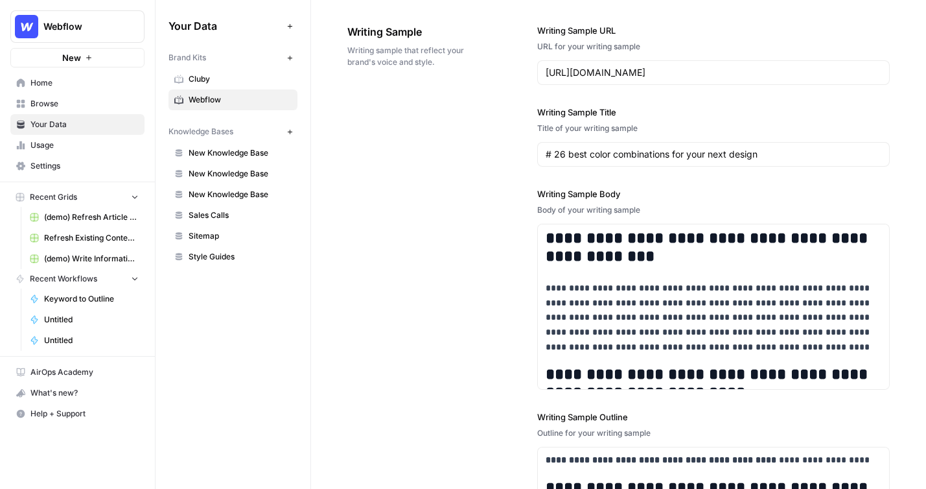
click at [214, 157] on span "New Knowledge Base" at bounding box center [240, 153] width 103 height 12
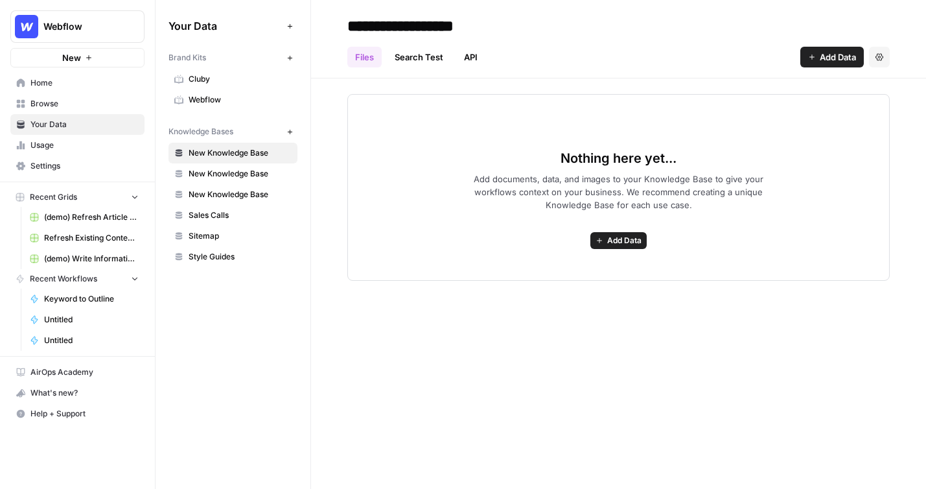
click at [616, 248] on button "Add Data" at bounding box center [618, 240] width 56 height 17
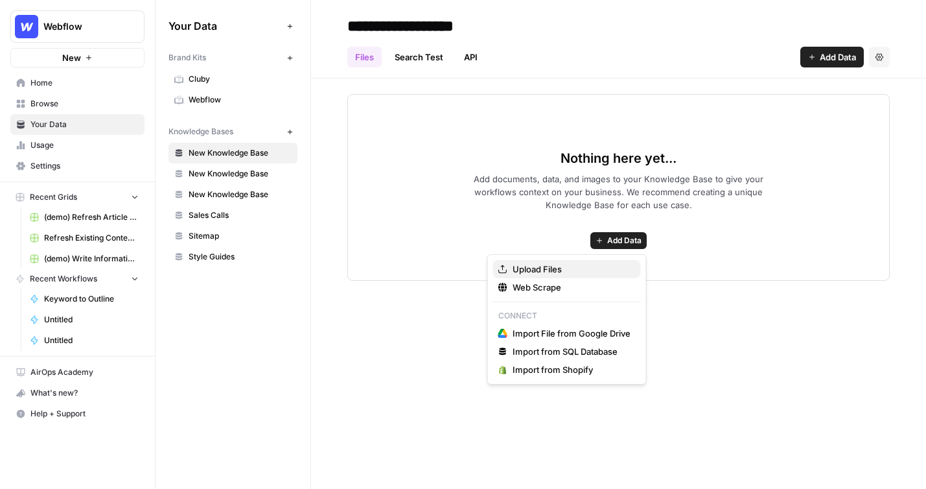
click at [558, 271] on span "Upload Files" at bounding box center [572, 268] width 118 height 13
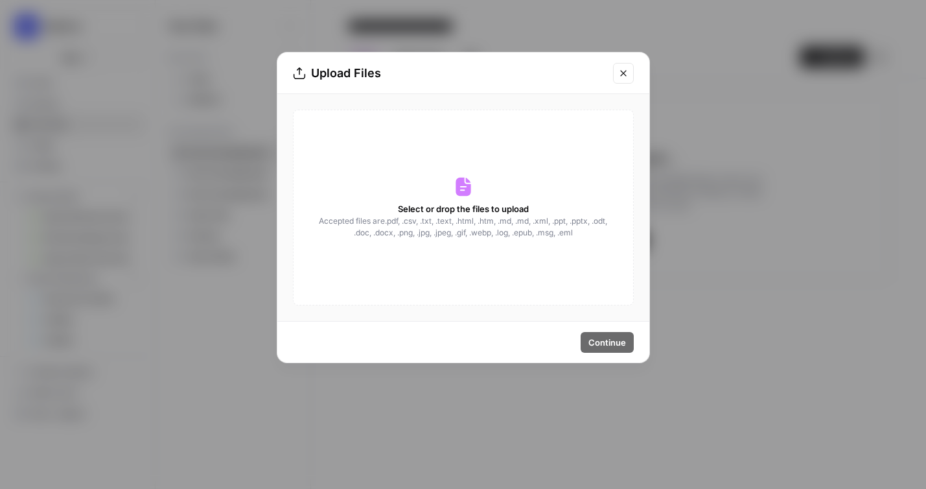
click at [632, 65] on button "Close modal" at bounding box center [623, 73] width 21 height 21
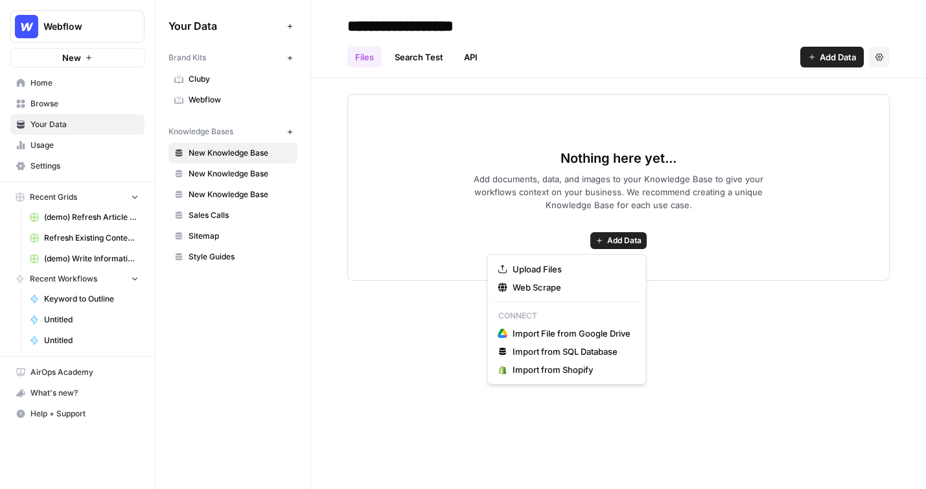
click at [625, 232] on button "Add Data" at bounding box center [618, 240] width 56 height 17
click at [549, 284] on span "Web Scrape" at bounding box center [572, 287] width 118 height 13
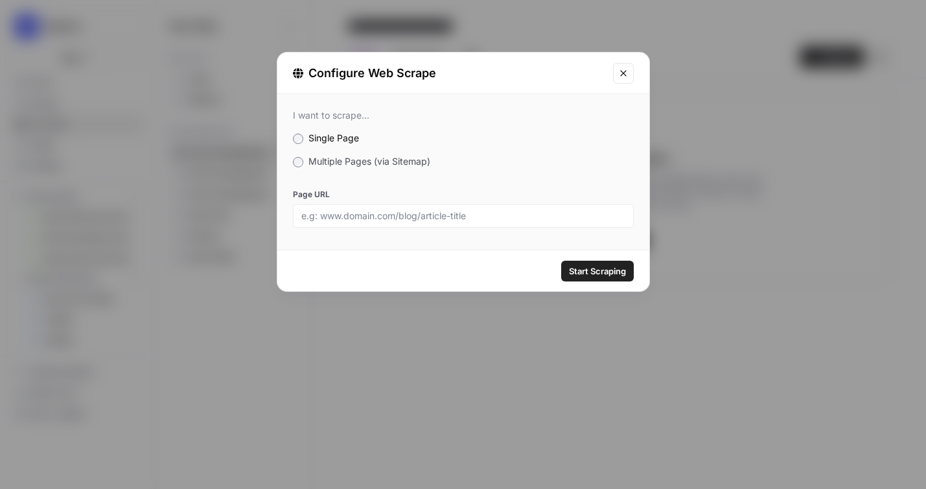
click at [322, 161] on span "Multiple Pages (via Sitemap)" at bounding box center [369, 161] width 122 height 11
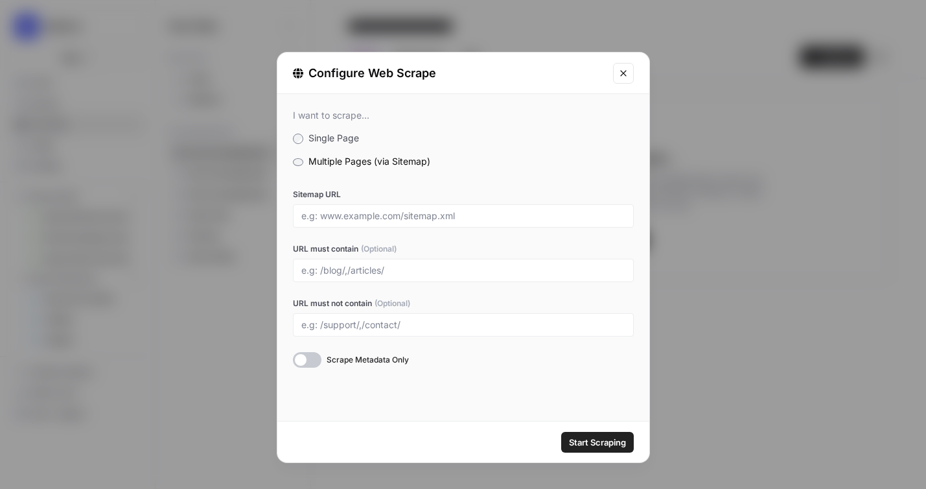
click at [618, 70] on icon "Close modal" at bounding box center [623, 73] width 10 height 10
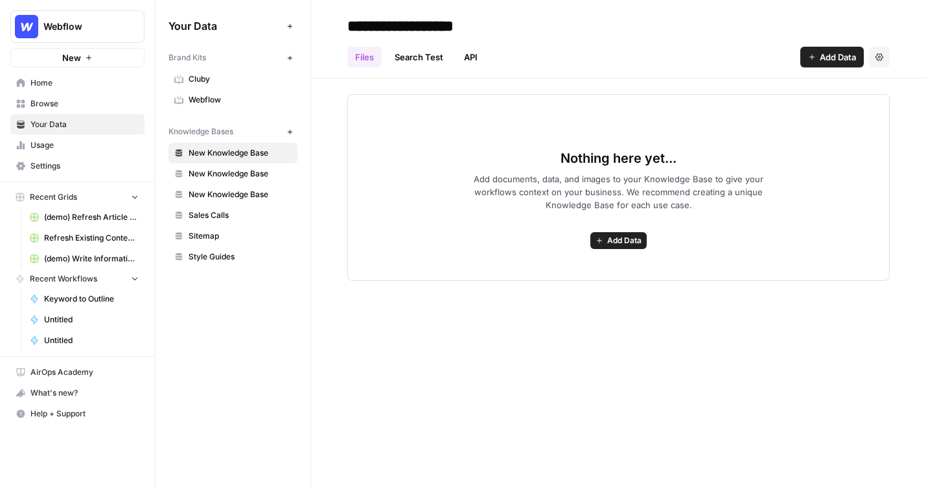
click at [46, 108] on span "Browse" at bounding box center [84, 104] width 108 height 12
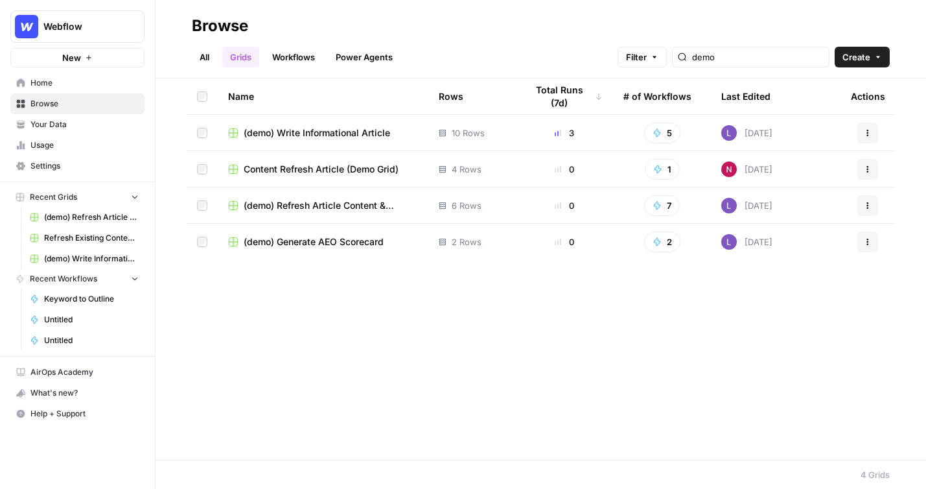
click at [91, 100] on span "Browse" at bounding box center [84, 104] width 108 height 12
click at [234, 60] on link "Grids" at bounding box center [240, 57] width 37 height 21
click at [778, 53] on span "Create" at bounding box center [856, 57] width 28 height 13
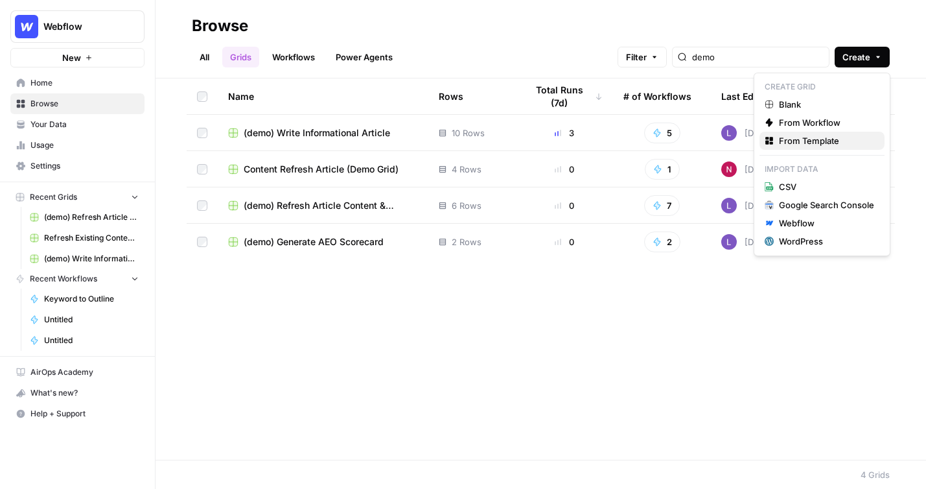
click at [778, 146] on span "From Template" at bounding box center [826, 140] width 95 height 13
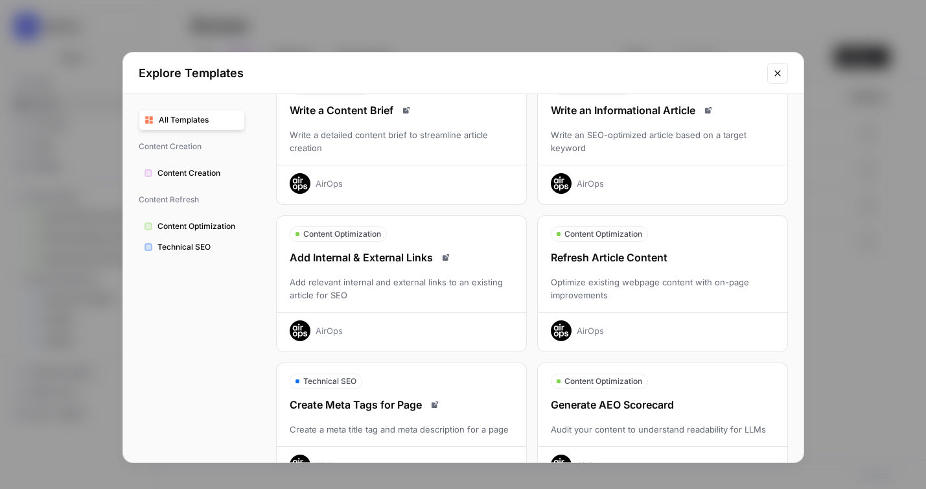
scroll to position [81, 0]
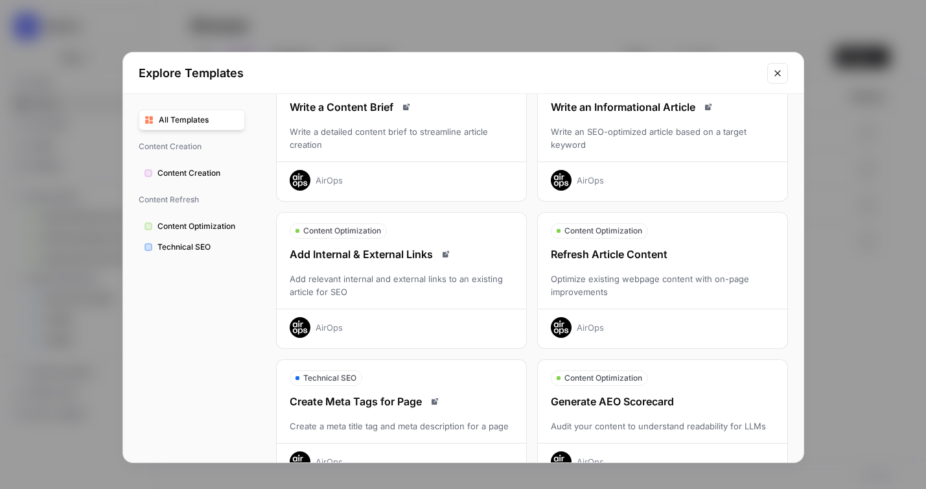
click at [632, 115] on div "Write an Informational Article Write an SEO-optimized article based on a target…" at bounding box center [662, 144] width 249 height 91
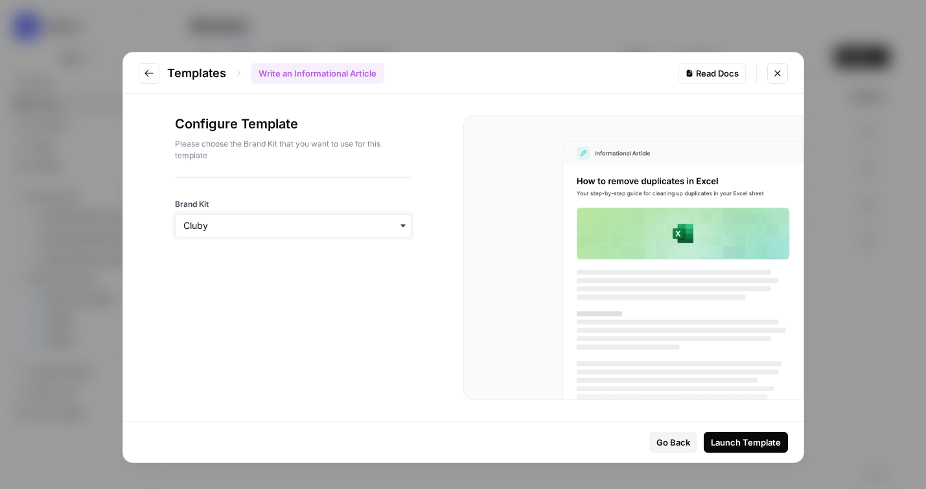
click at [270, 225] on input "Brand Kit" at bounding box center [293, 225] width 220 height 13
click at [343, 189] on div "Brand Kit" at bounding box center [293, 208] width 236 height 60
click at [732, 448] on button "Launch Template" at bounding box center [746, 442] width 84 height 21
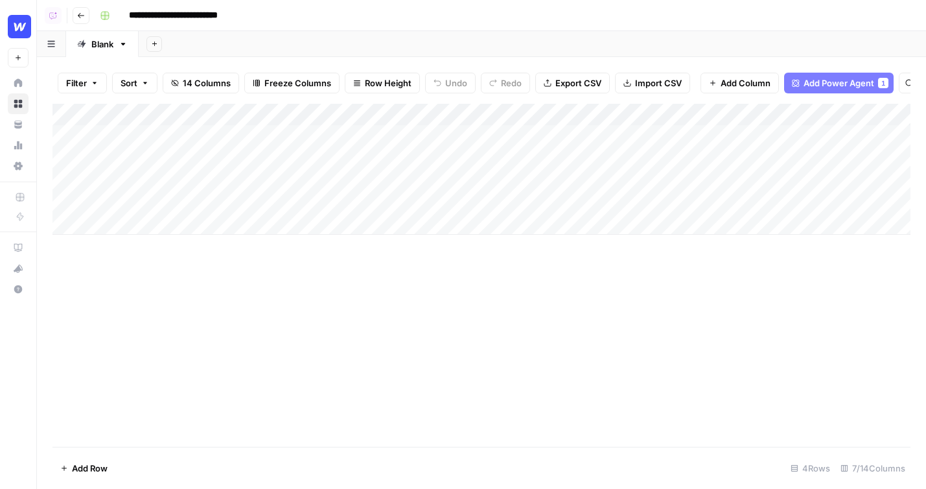
click at [345, 139] on div "Add Column" at bounding box center [481, 169] width 858 height 131
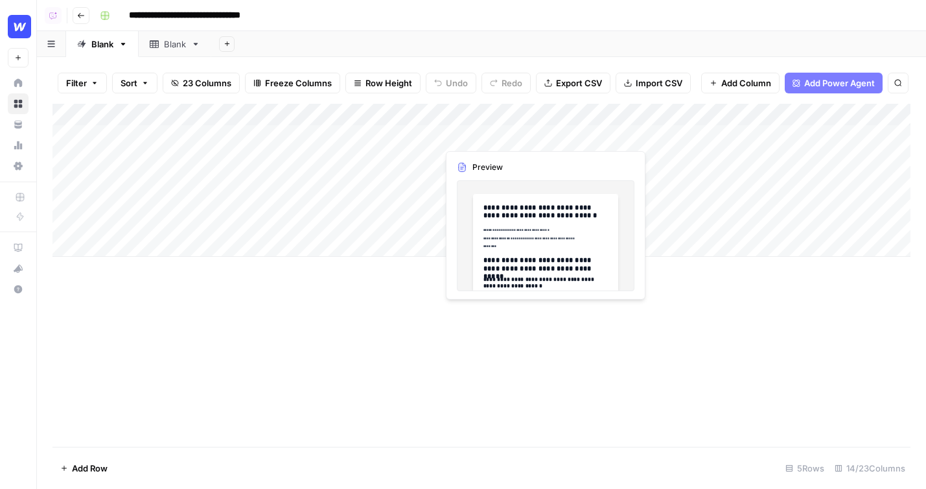
click at [487, 137] on div "Add Column" at bounding box center [481, 180] width 858 height 153
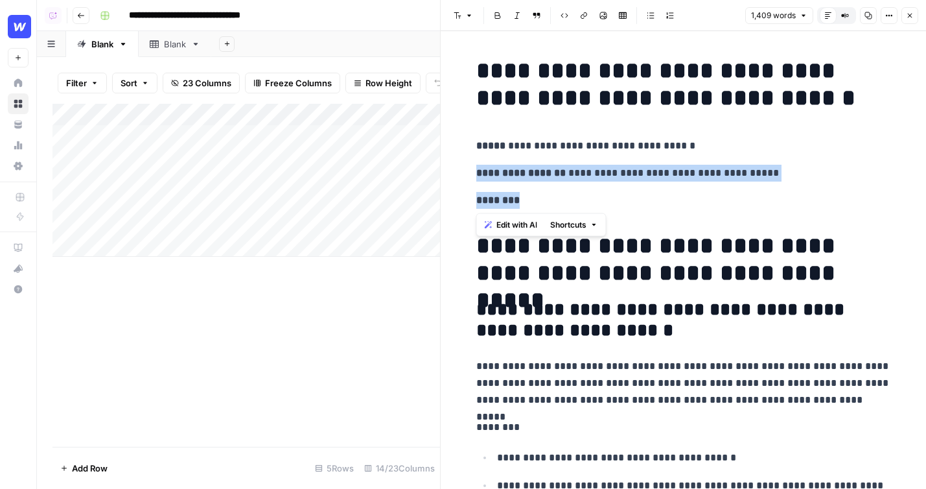
drag, startPoint x: 621, startPoint y: 199, endPoint x: 461, endPoint y: 165, distance: 163.7
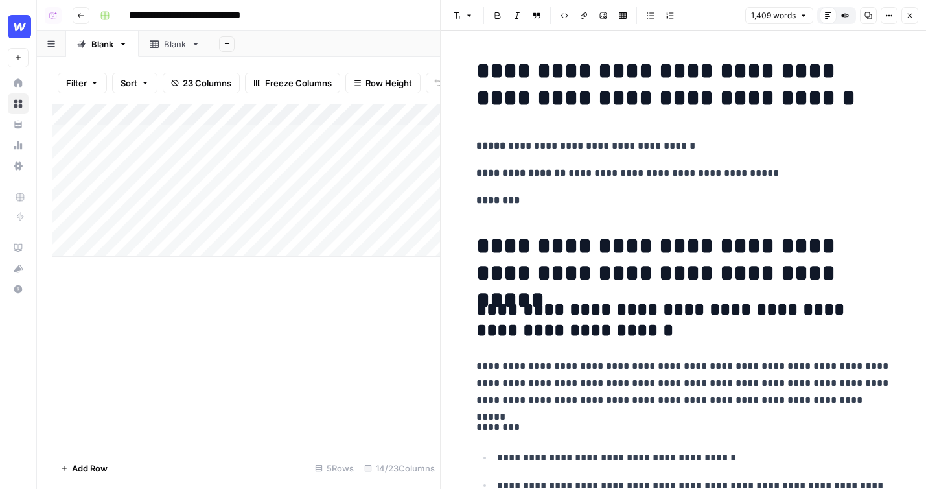
click at [661, 317] on h2 "**********" at bounding box center [683, 319] width 415 height 41
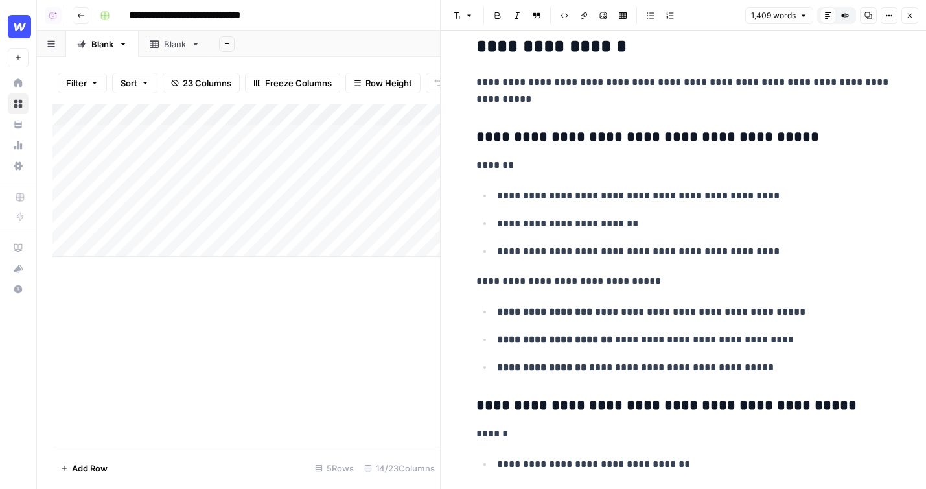
scroll to position [4157, 0]
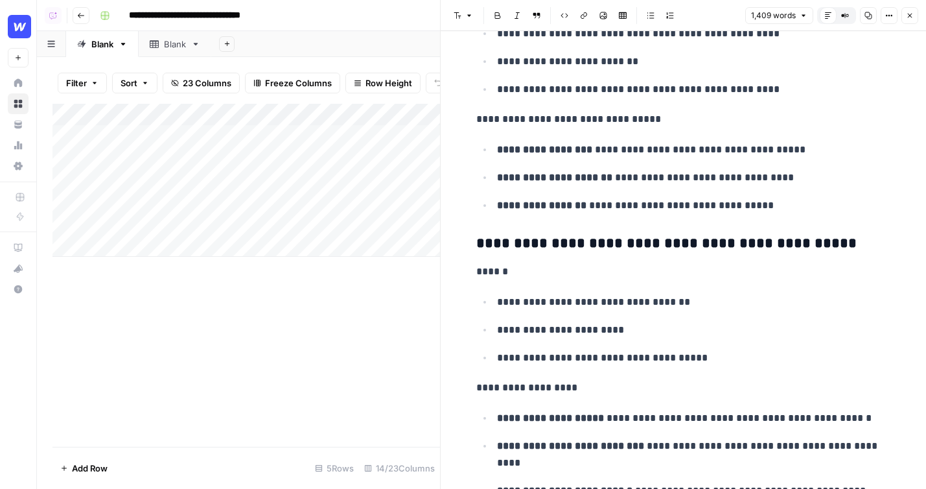
click at [913, 21] on button "Close" at bounding box center [909, 15] width 17 height 17
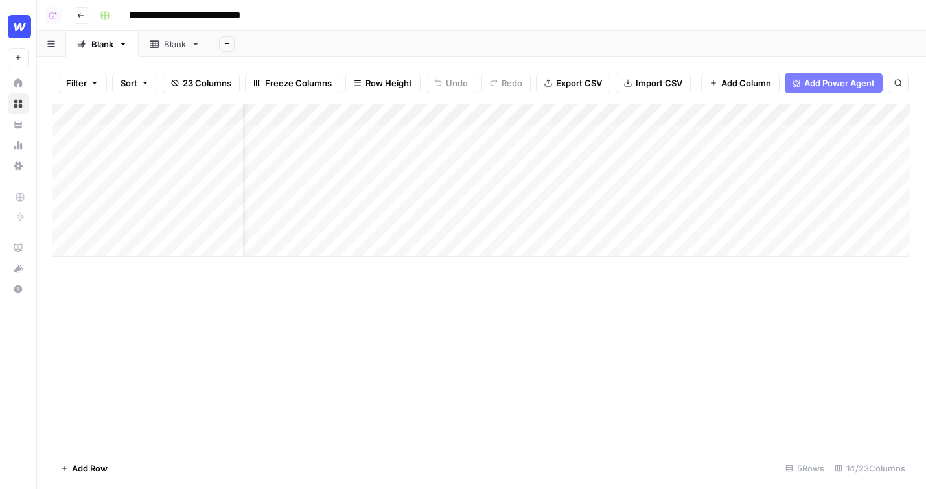
scroll to position [0, 52]
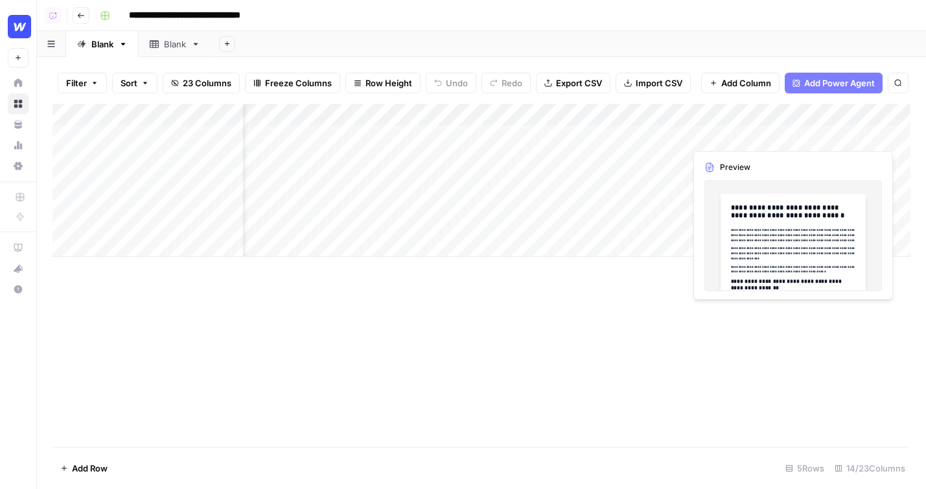
click at [751, 136] on div "Add Column" at bounding box center [481, 180] width 858 height 153
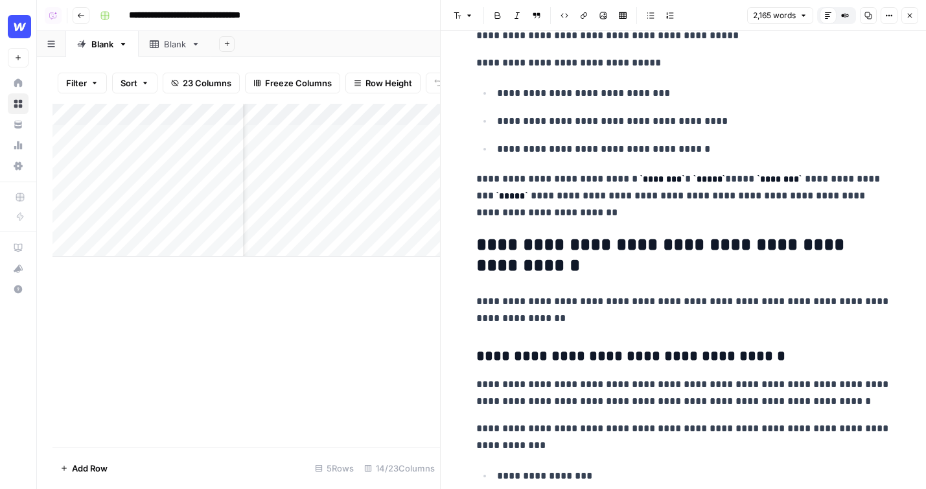
scroll to position [5079, 0]
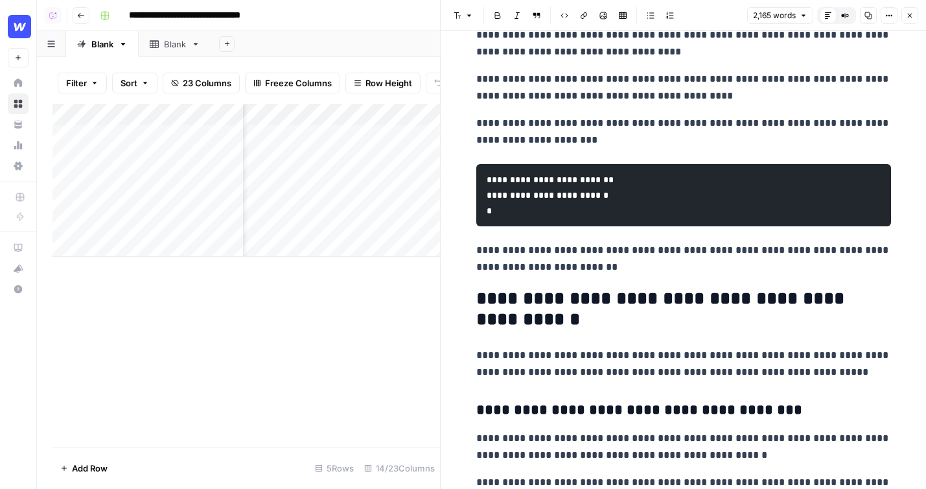
click at [911, 17] on icon "button" at bounding box center [910, 16] width 8 height 8
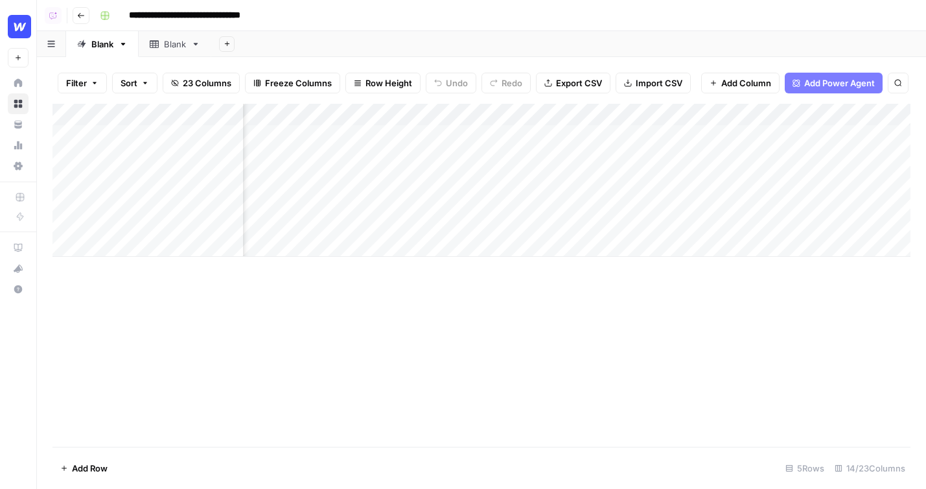
scroll to position [0, 124]
click at [836, 84] on span "Add Power Agent" at bounding box center [839, 82] width 71 height 13
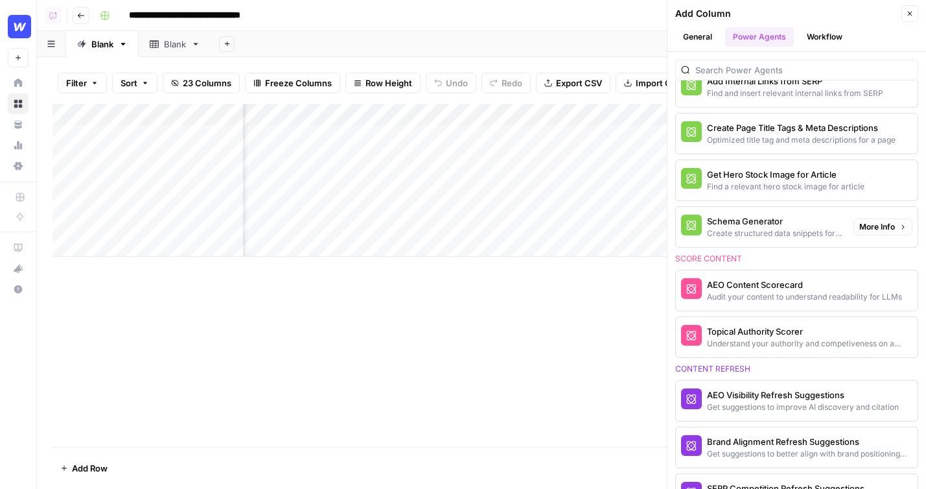
scroll to position [446, 0]
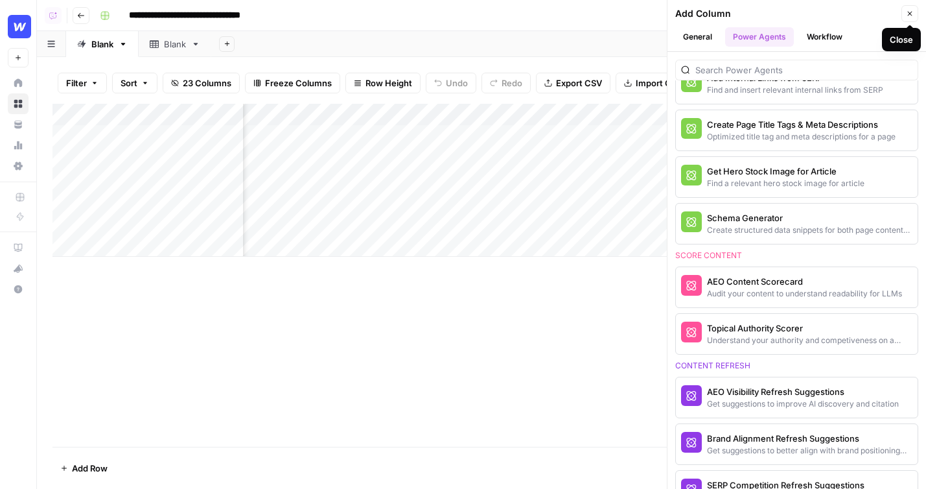
click at [910, 13] on icon "button" at bounding box center [910, 14] width 5 height 5
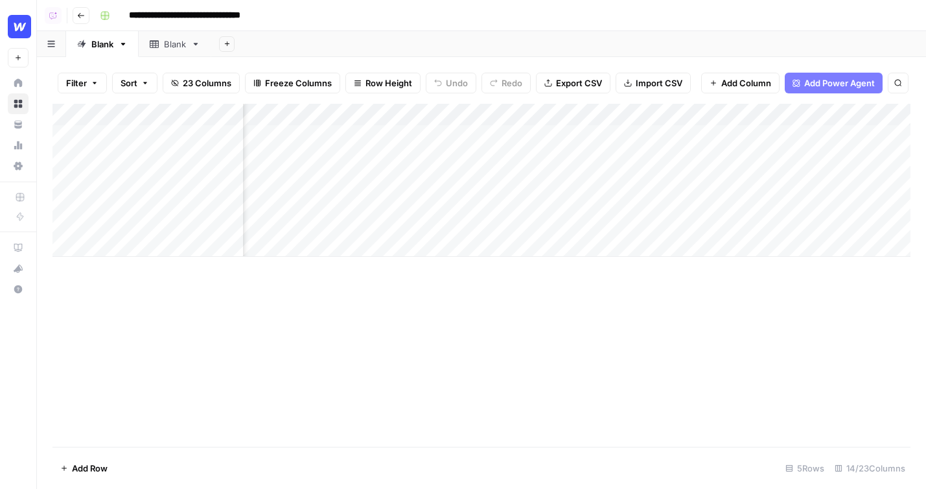
scroll to position [0, 455]
click at [598, 139] on div "Add Column" at bounding box center [481, 180] width 858 height 153
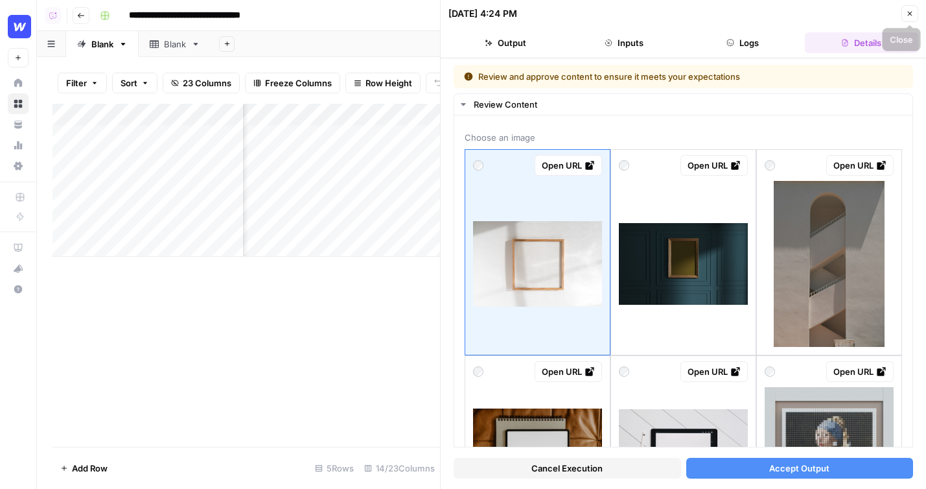
click at [911, 12] on icon "button" at bounding box center [910, 14] width 5 height 5
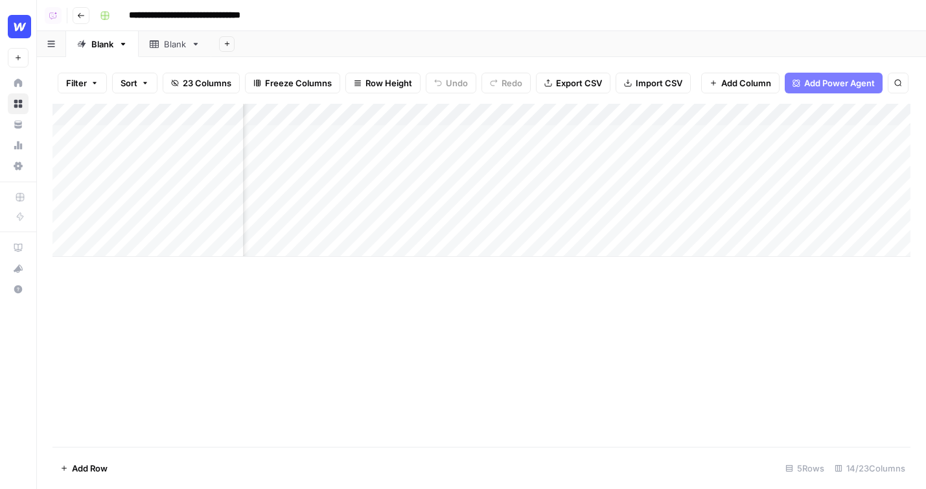
click at [605, 136] on div "Add Column" at bounding box center [481, 180] width 858 height 153
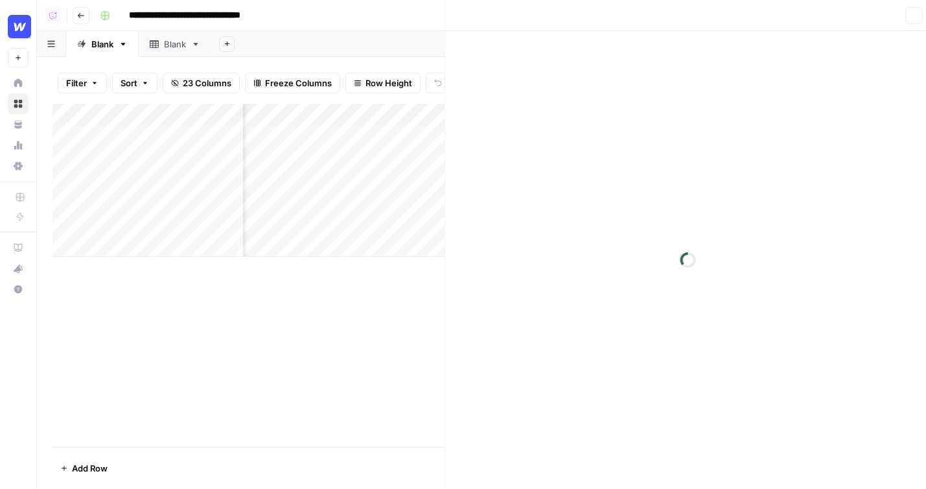
click at [605, 136] on div at bounding box center [573, 136] width 119 height 24
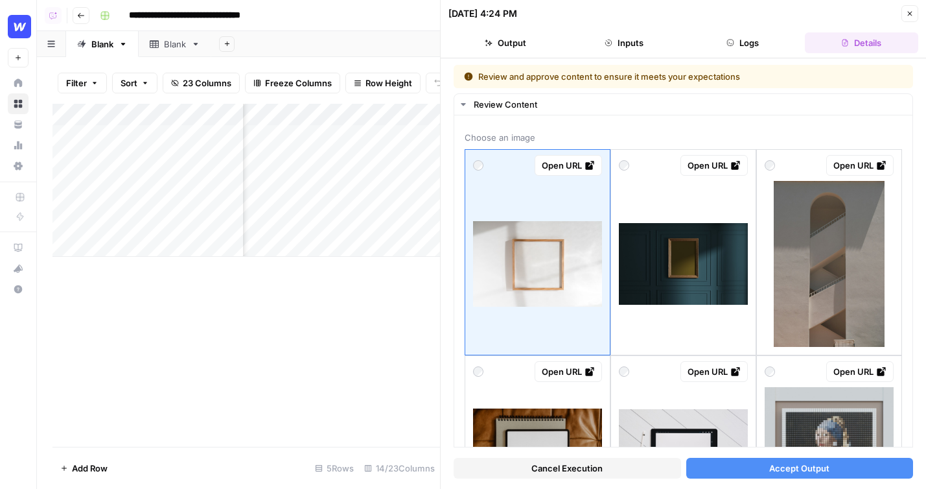
click at [913, 16] on icon "button" at bounding box center [910, 14] width 8 height 8
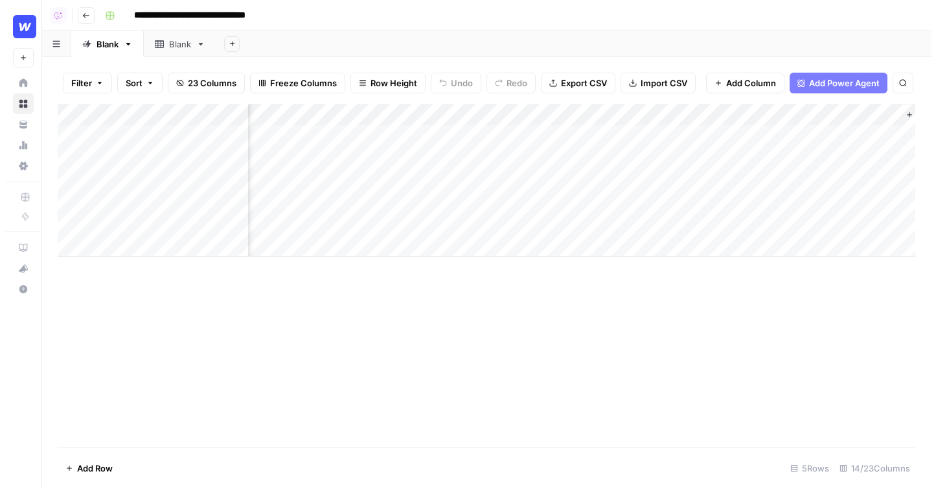
scroll to position [0, 1066]
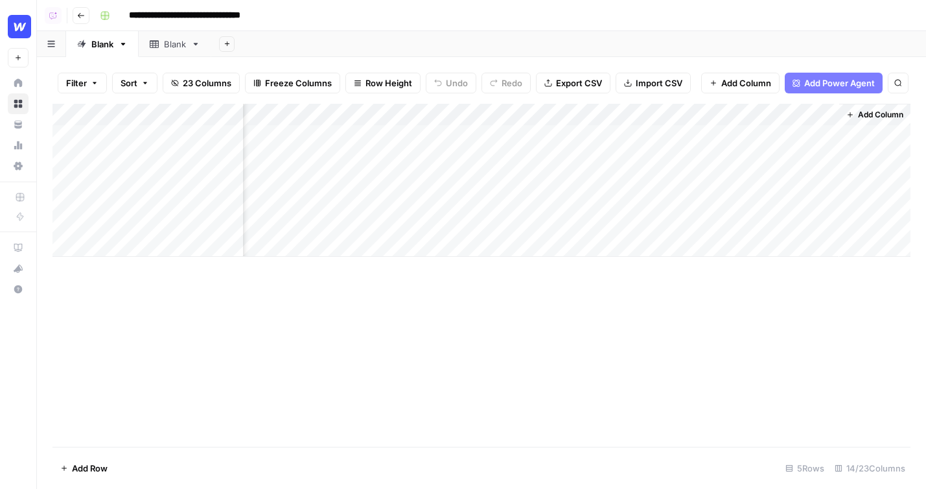
click at [882, 117] on span "Add Column" at bounding box center [880, 115] width 45 height 12
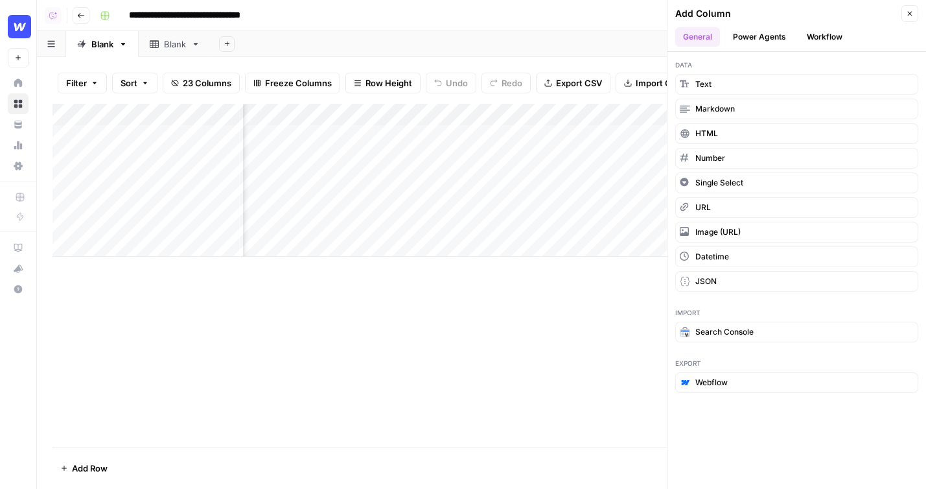
click at [831, 35] on button "Workflow" at bounding box center [824, 36] width 51 height 19
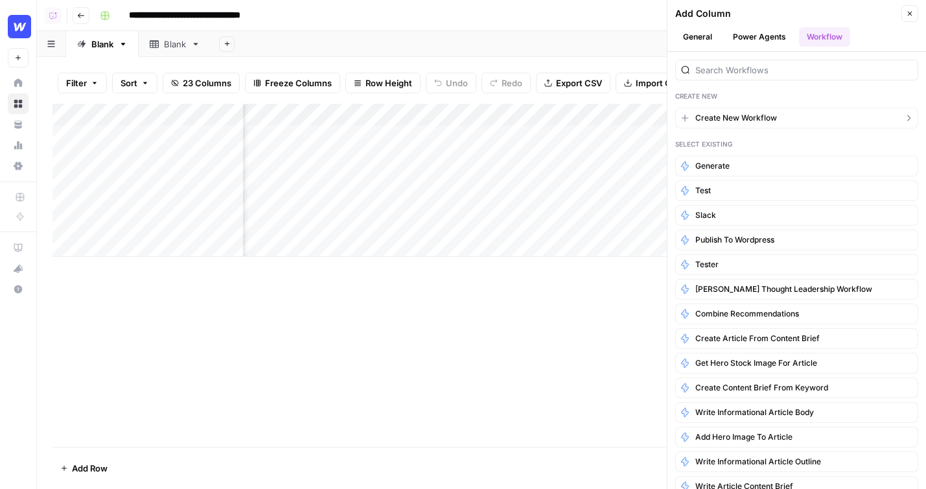
click at [752, 113] on span "Create New Workflow" at bounding box center [736, 118] width 82 height 12
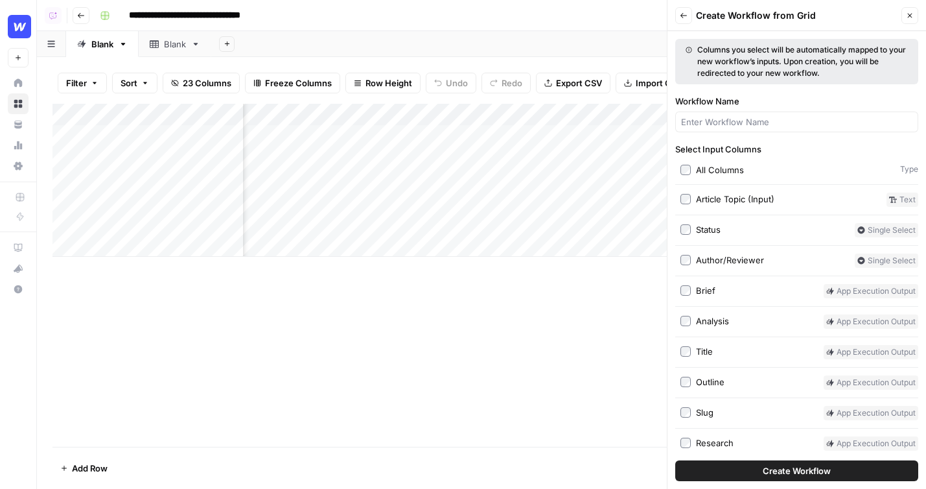
click at [912, 21] on button "Close" at bounding box center [909, 15] width 17 height 17
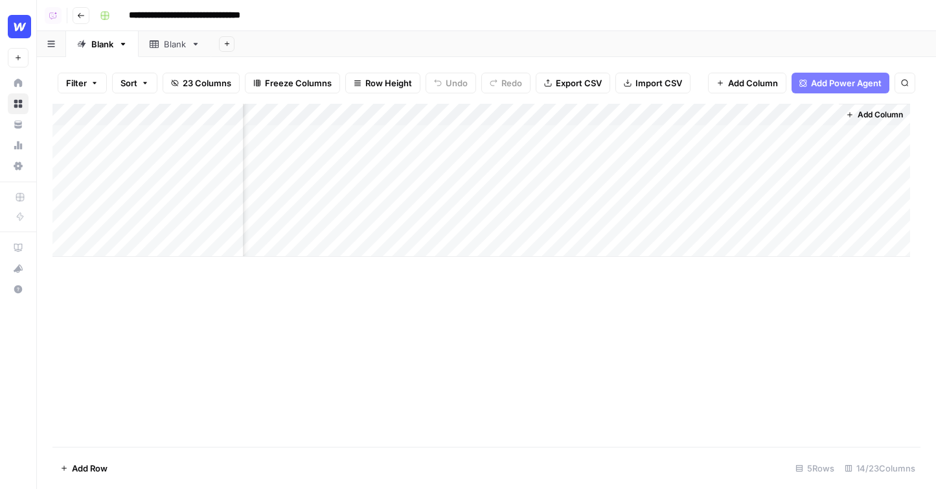
scroll to position [0, 1055]
